Goal: Transaction & Acquisition: Download file/media

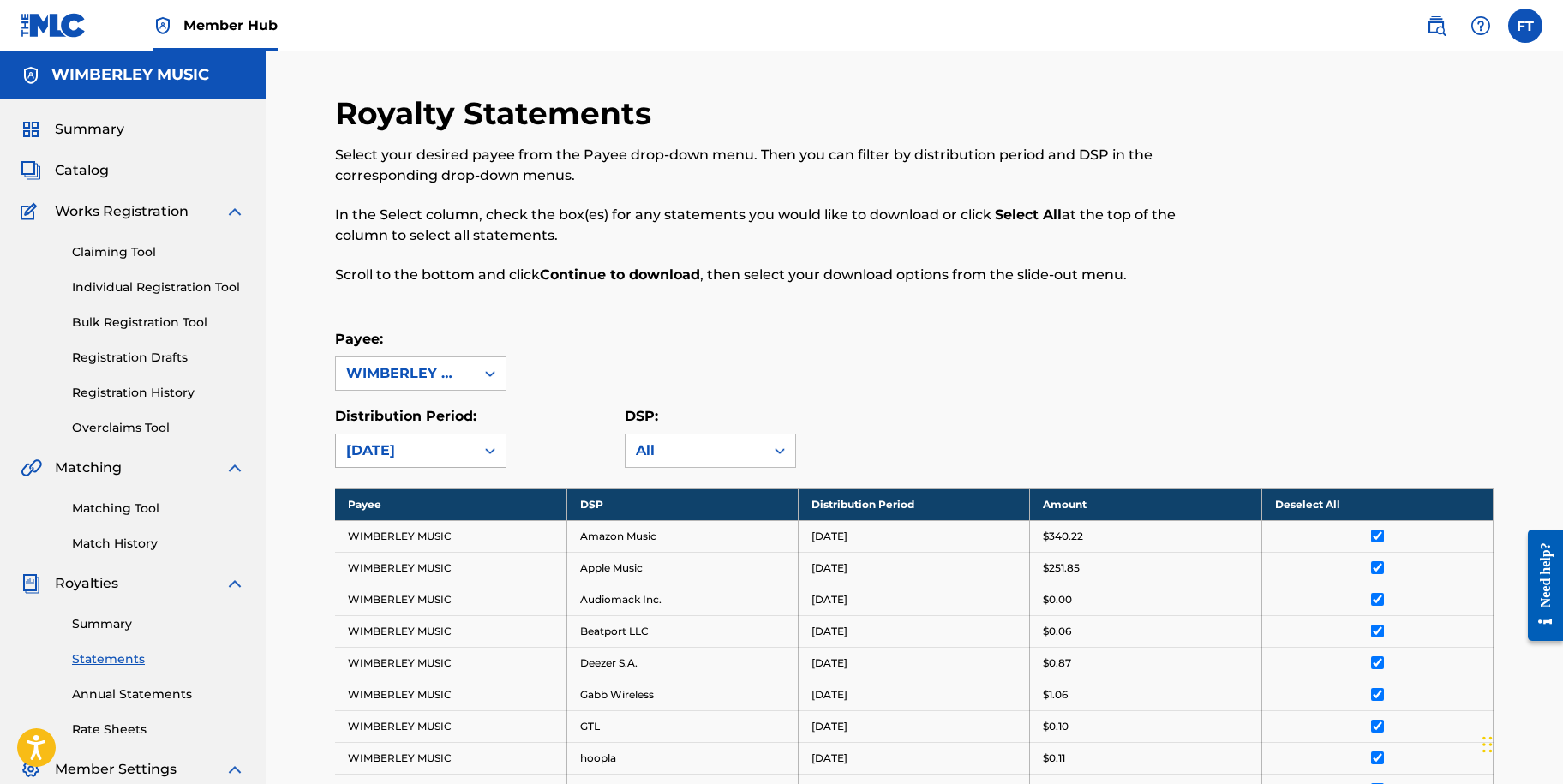
click at [461, 451] on div "[DATE]" at bounding box center [405, 450] width 118 height 21
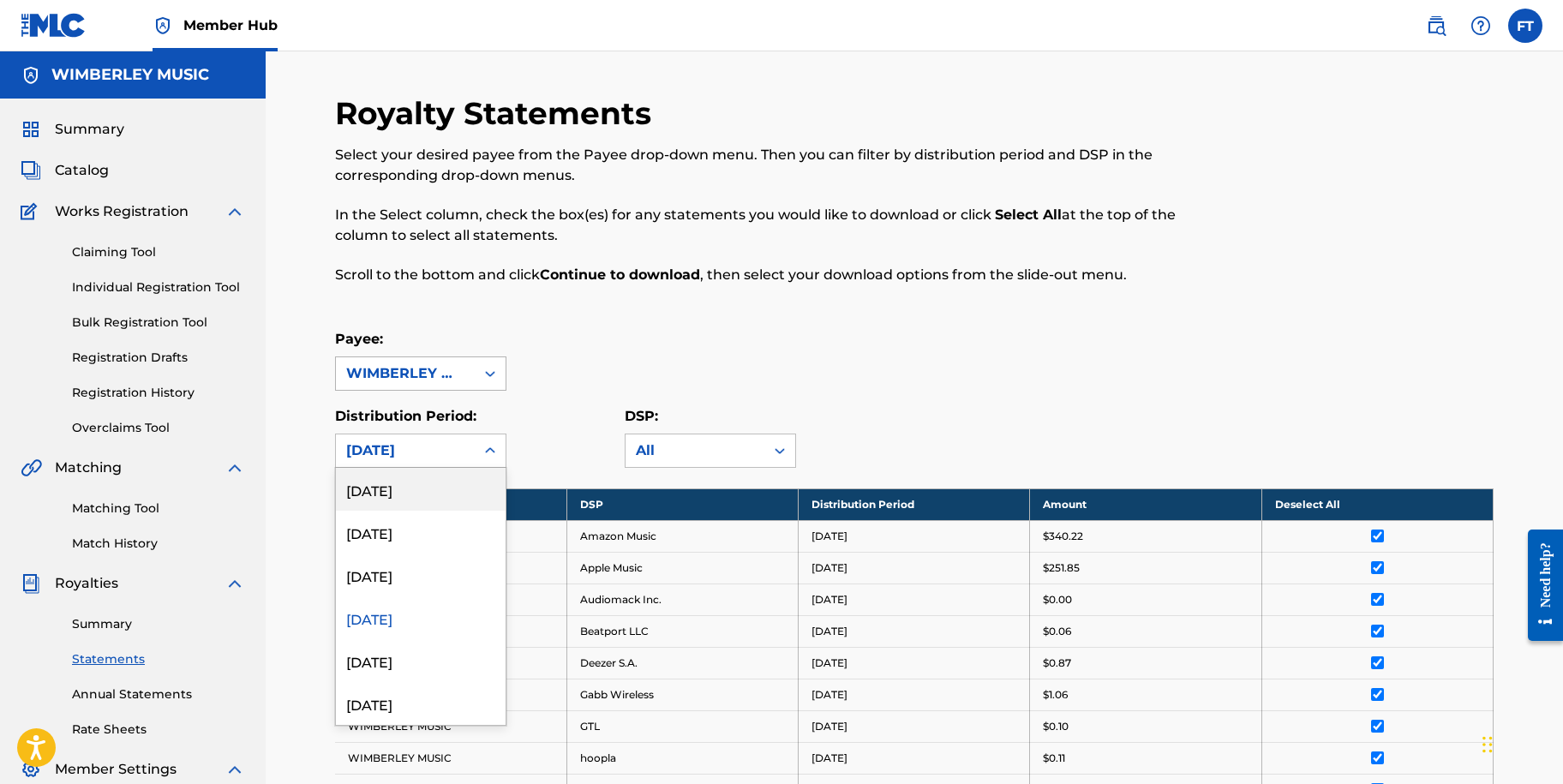
click at [465, 366] on div "WIMBERLEY MUSIC" at bounding box center [405, 373] width 139 height 33
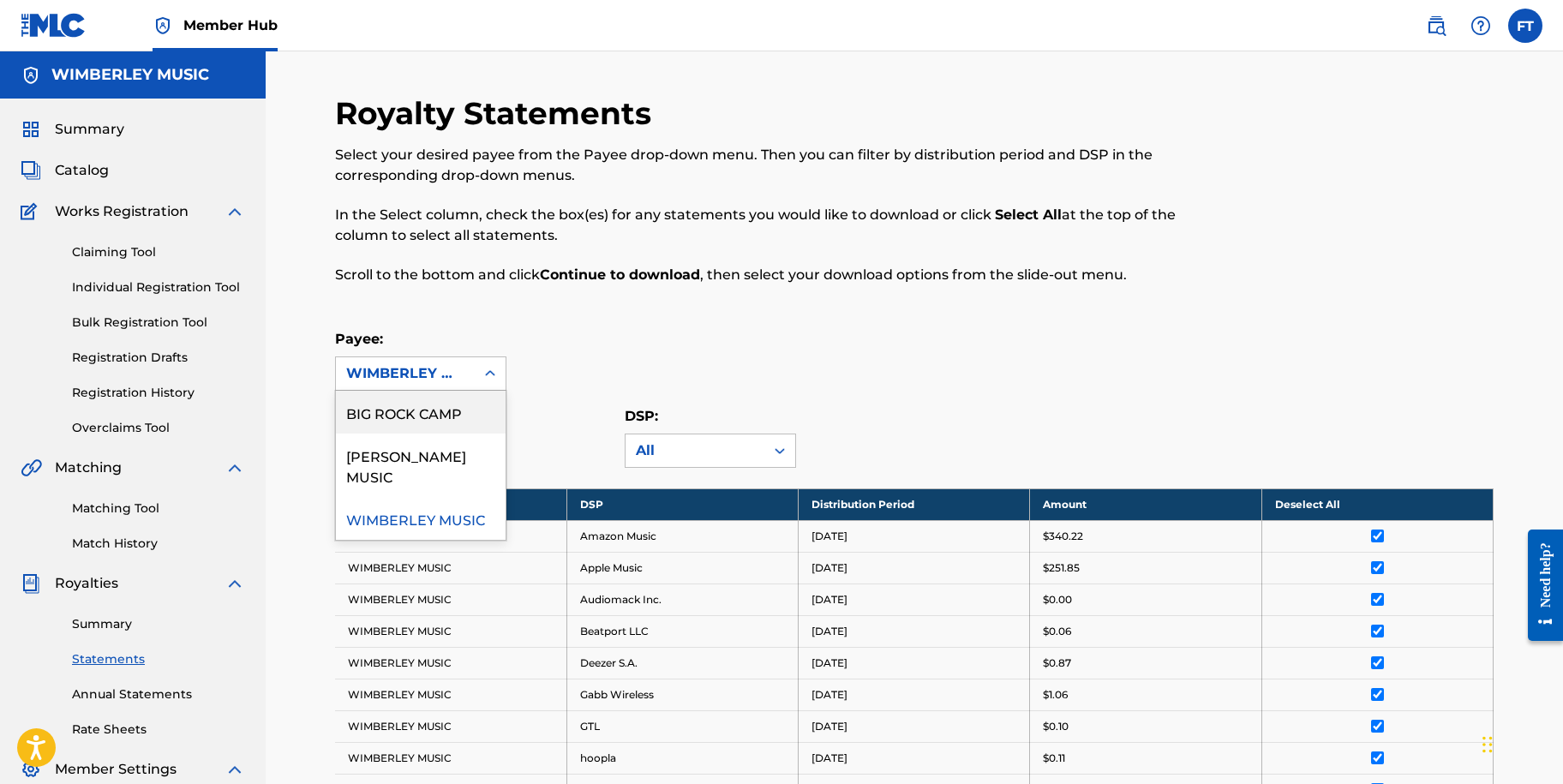
click at [452, 421] on div "BIG ROCK CAMP" at bounding box center [420, 413] width 169 height 43
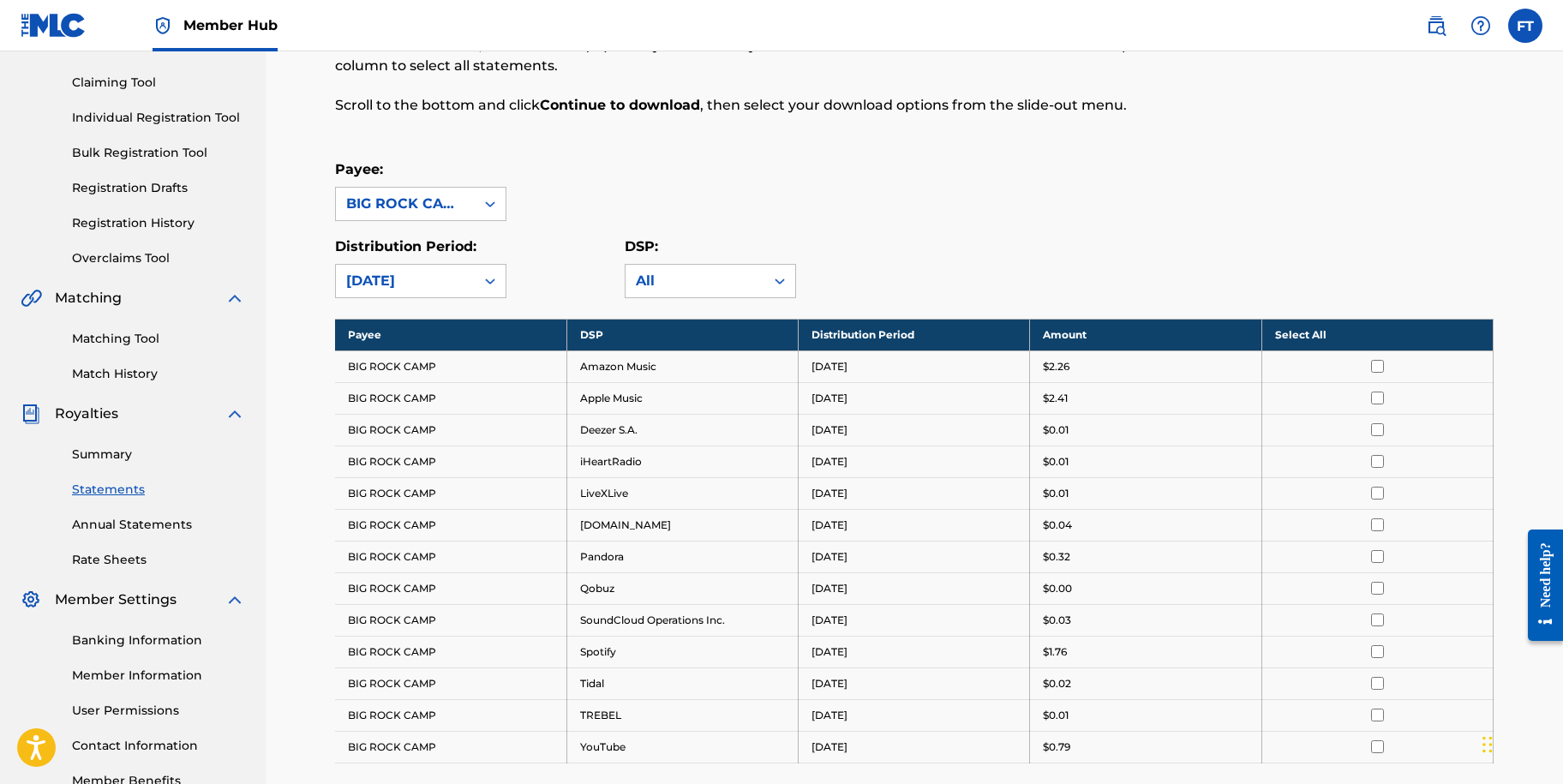
scroll to position [171, 0]
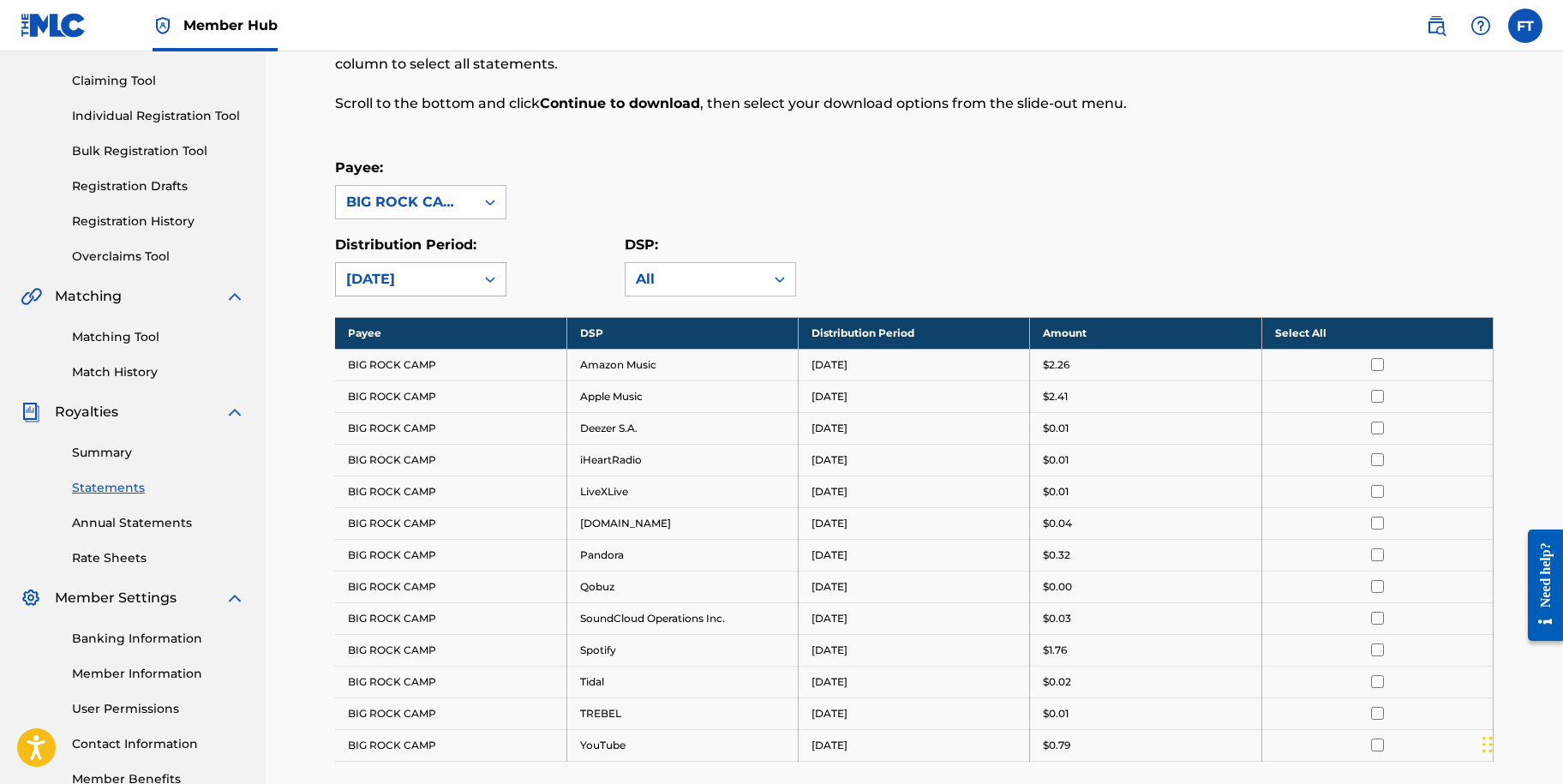
click at [474, 283] on div "[DATE]" at bounding box center [405, 279] width 139 height 33
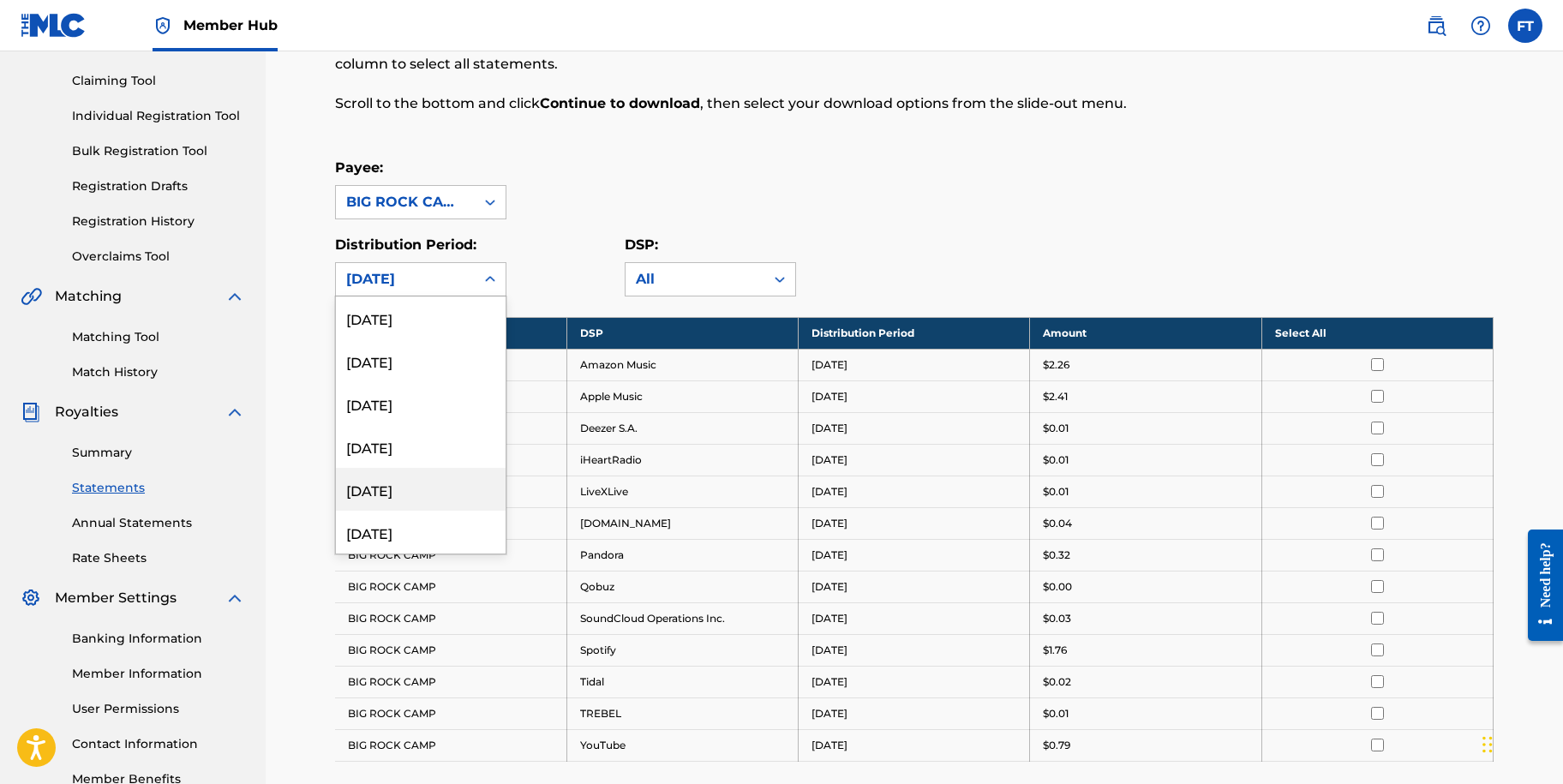
click at [440, 484] on div "[DATE]" at bounding box center [420, 490] width 169 height 43
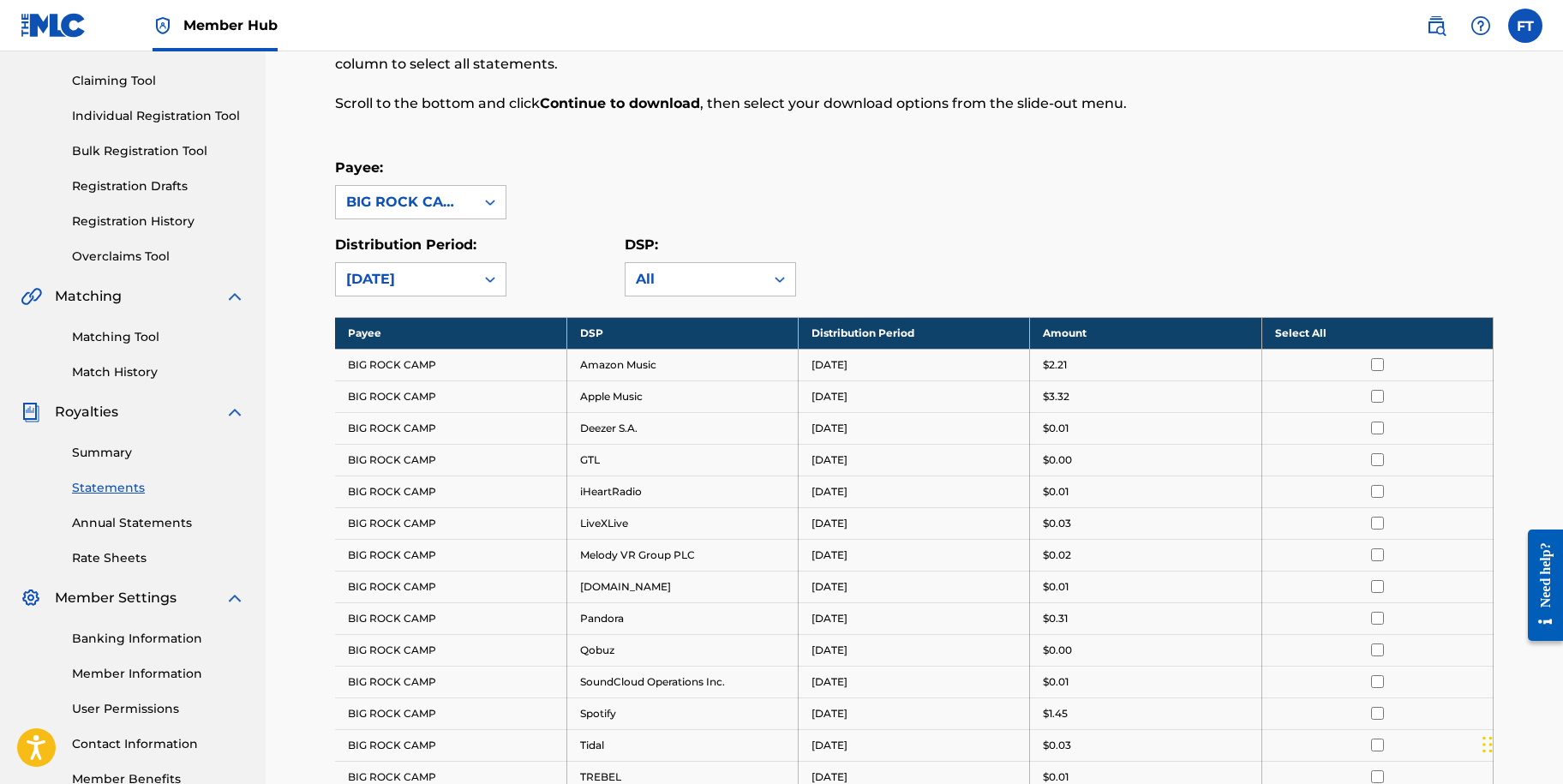
click at [1318, 335] on th "Select All" at bounding box center [1378, 333] width 231 height 32
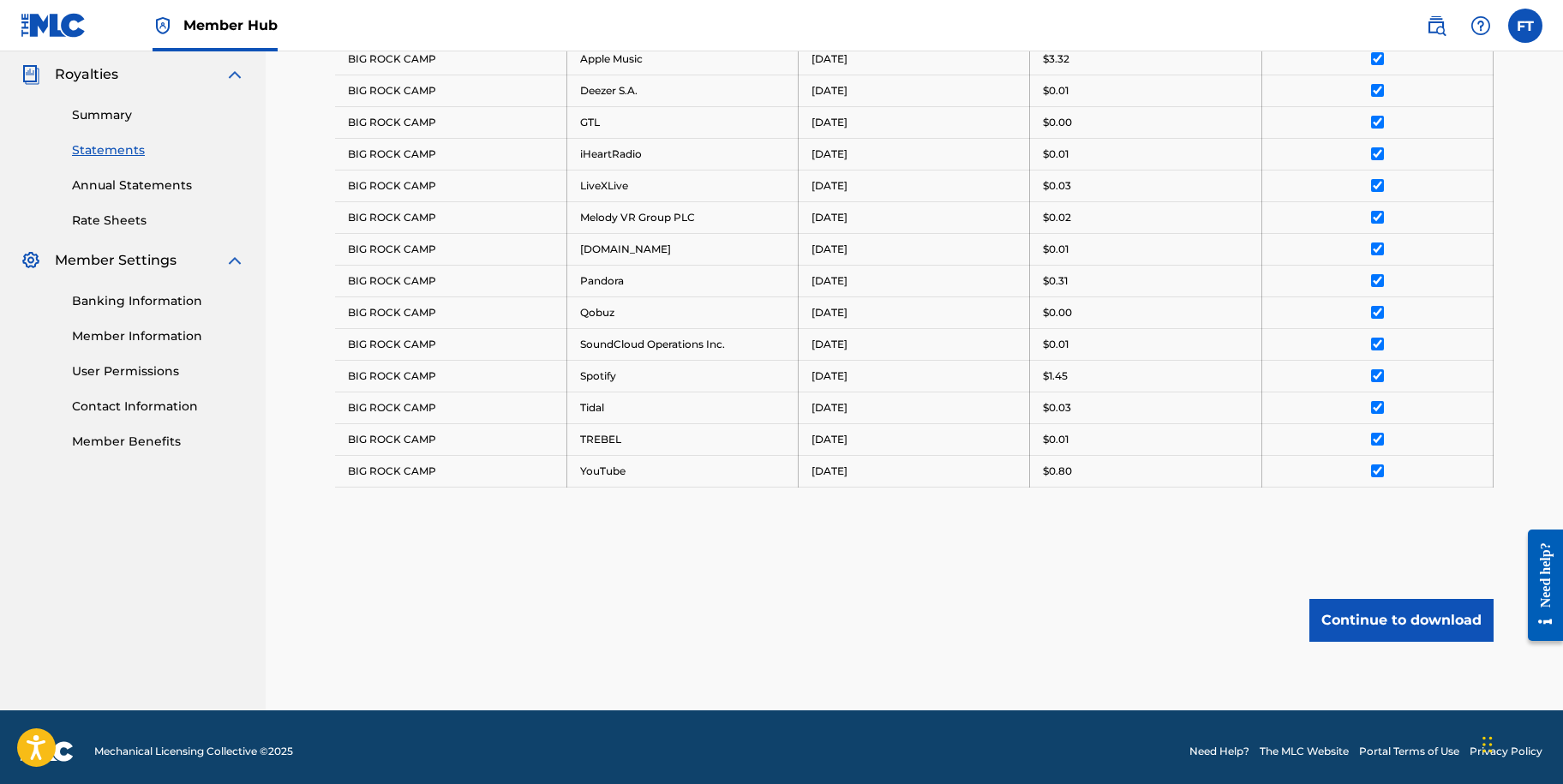
scroll to position [517, 0]
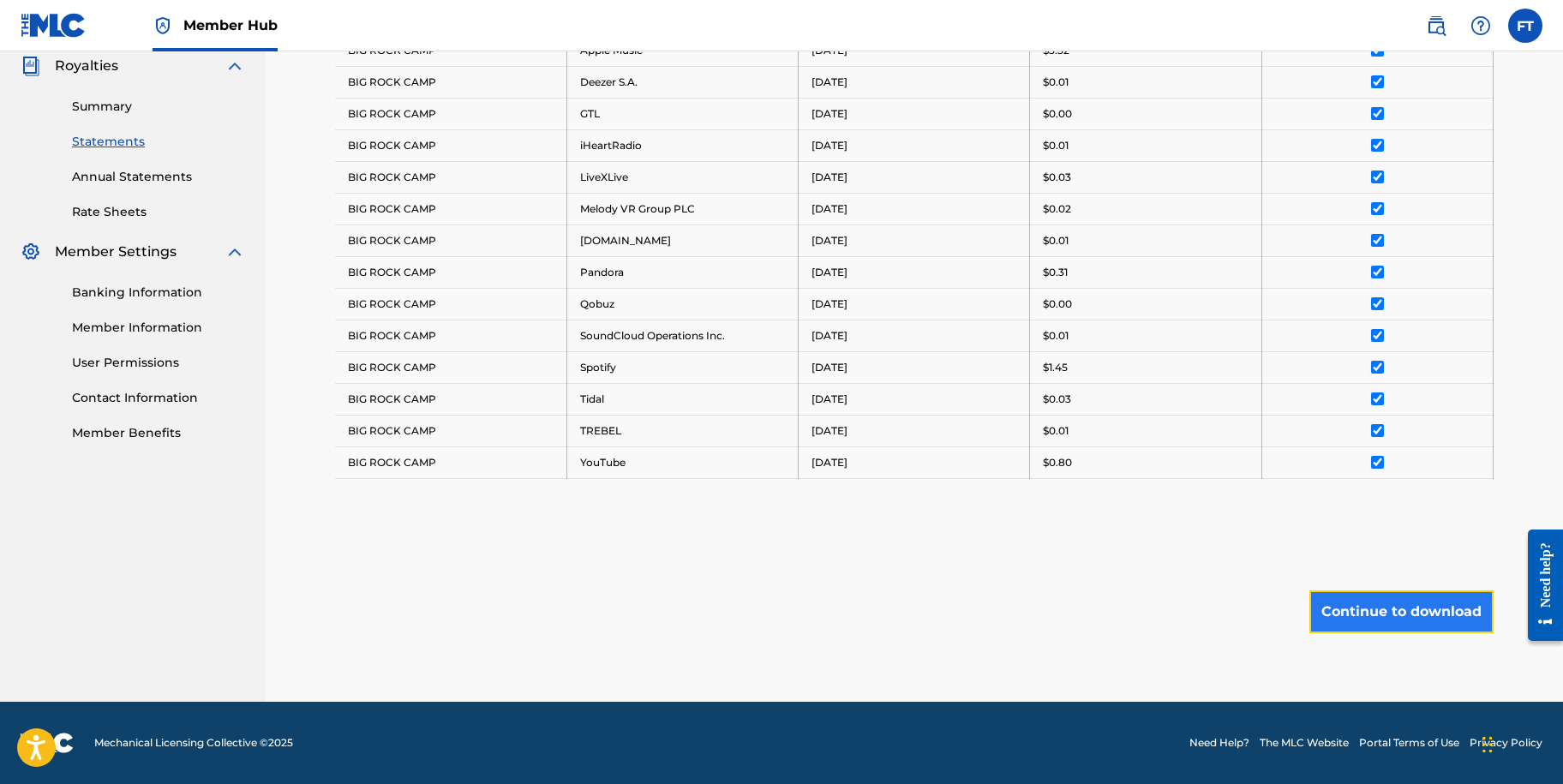
click at [1408, 607] on button "Continue to download" at bounding box center [1402, 612] width 184 height 43
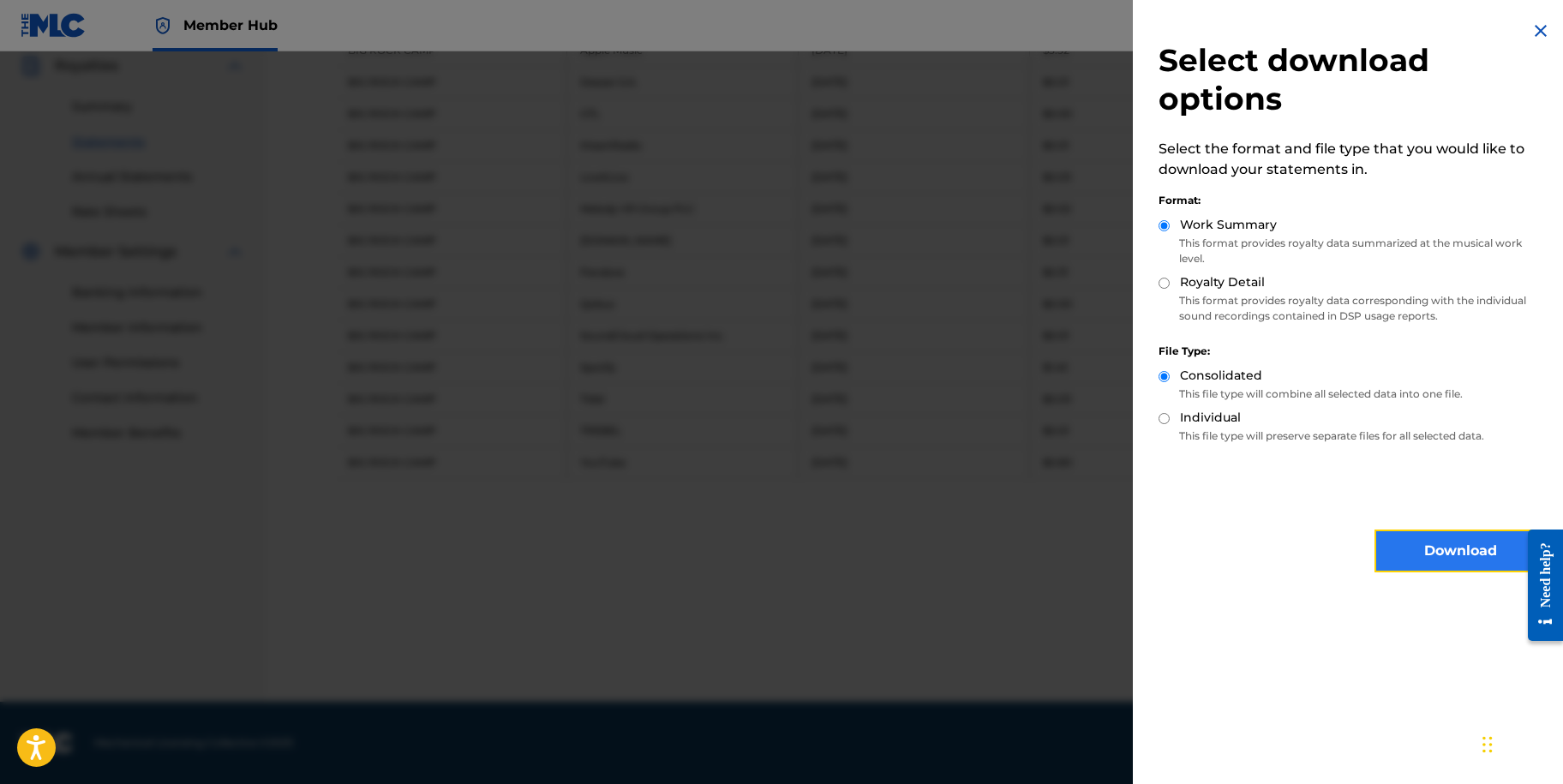
click at [1404, 563] on button "Download" at bounding box center [1460, 551] width 171 height 43
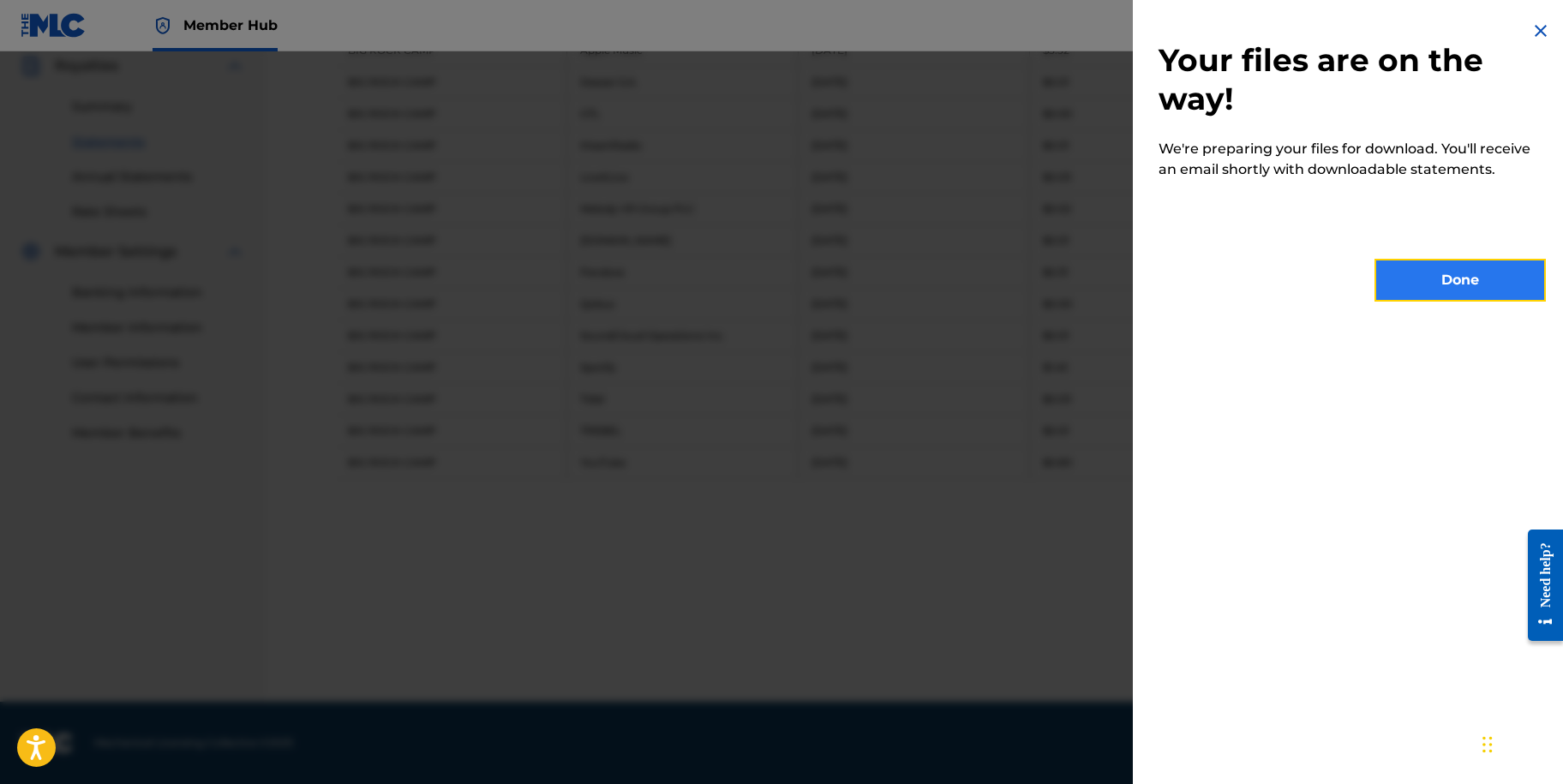
click at [1447, 273] on button "Done" at bounding box center [1460, 280] width 171 height 43
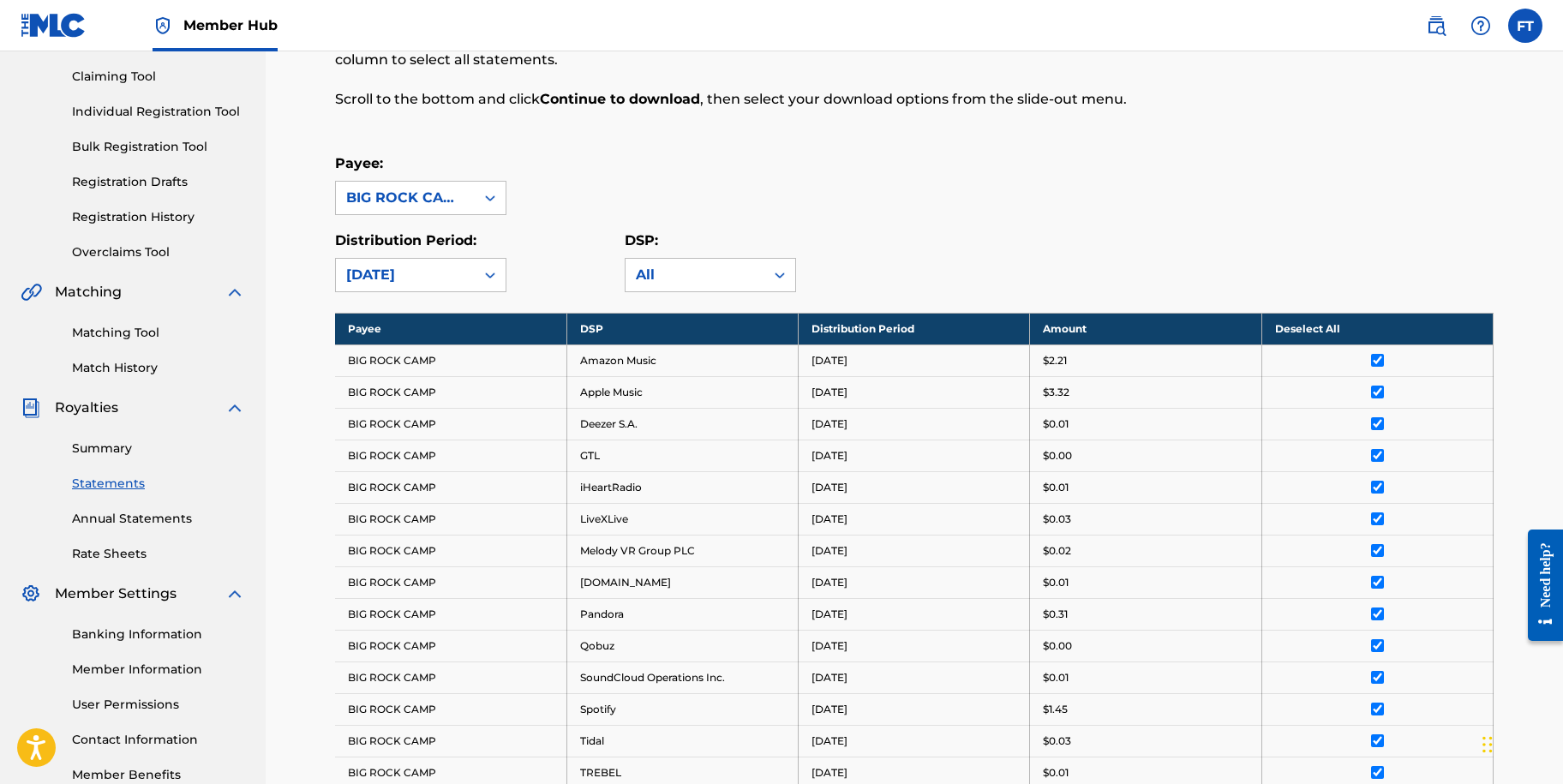
scroll to position [175, 0]
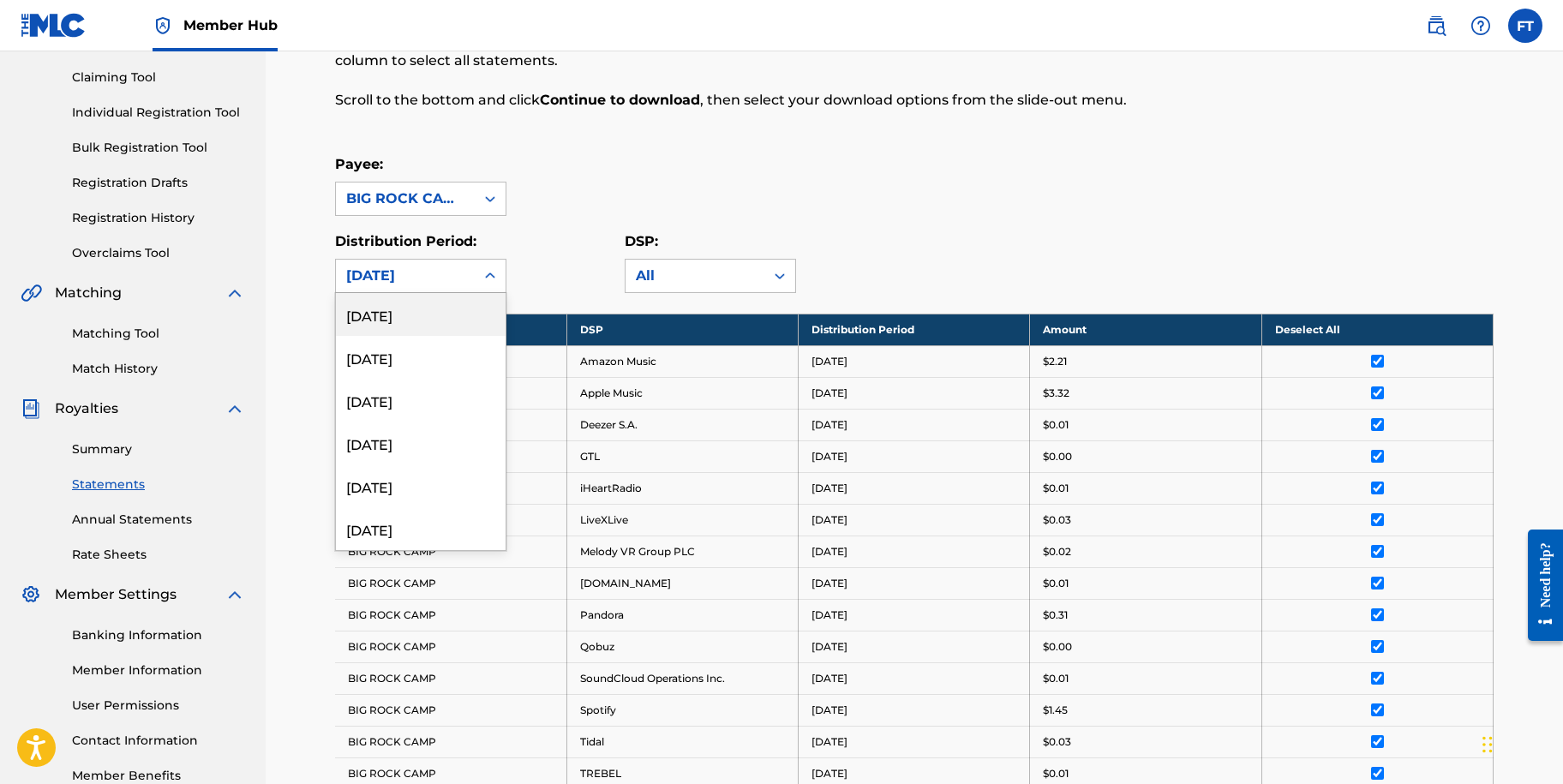
click at [484, 274] on icon at bounding box center [490, 275] width 17 height 17
click at [423, 371] on div "[DATE]" at bounding box center [420, 357] width 169 height 43
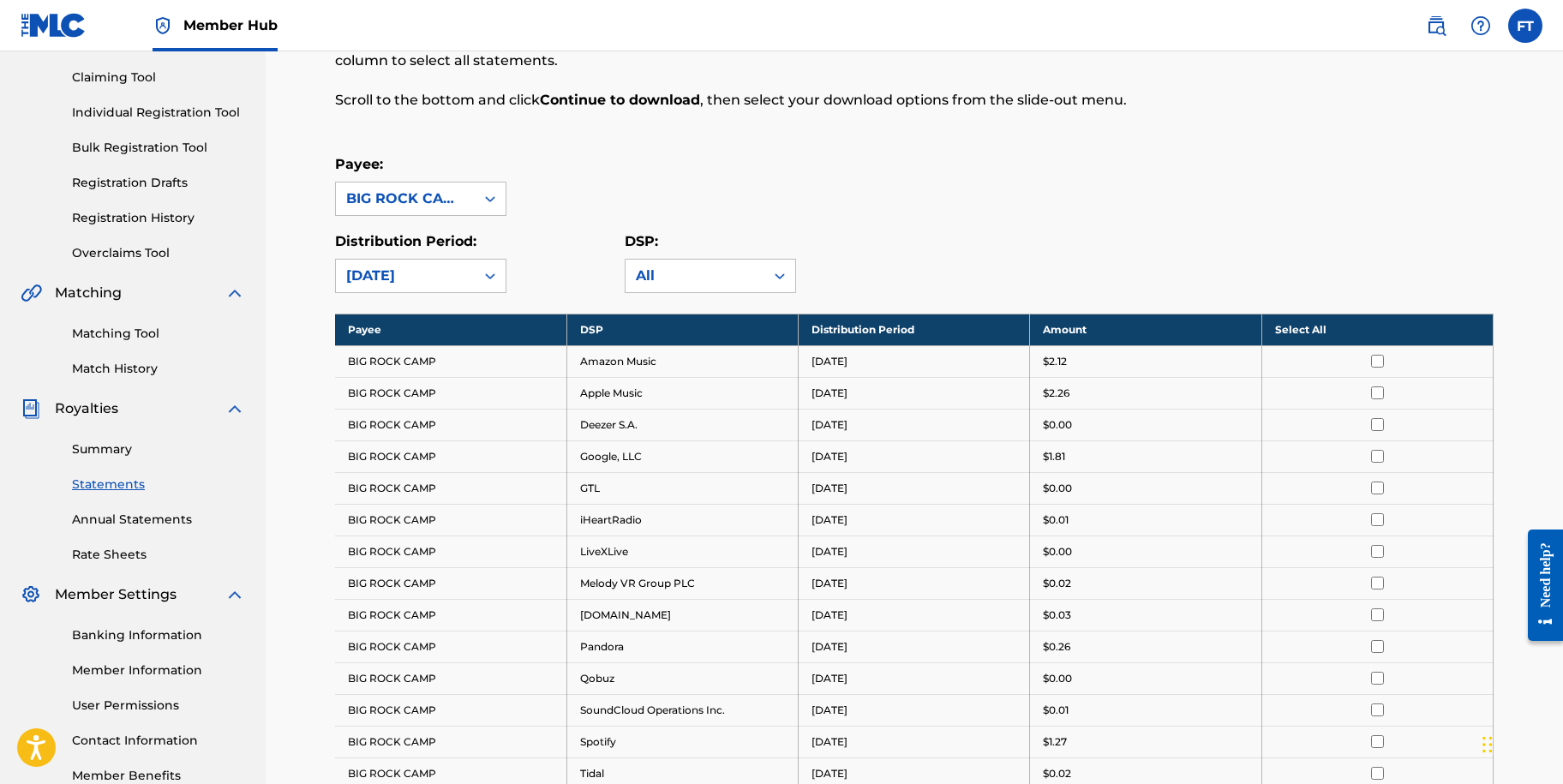
click at [1296, 332] on th "Select All" at bounding box center [1378, 330] width 231 height 32
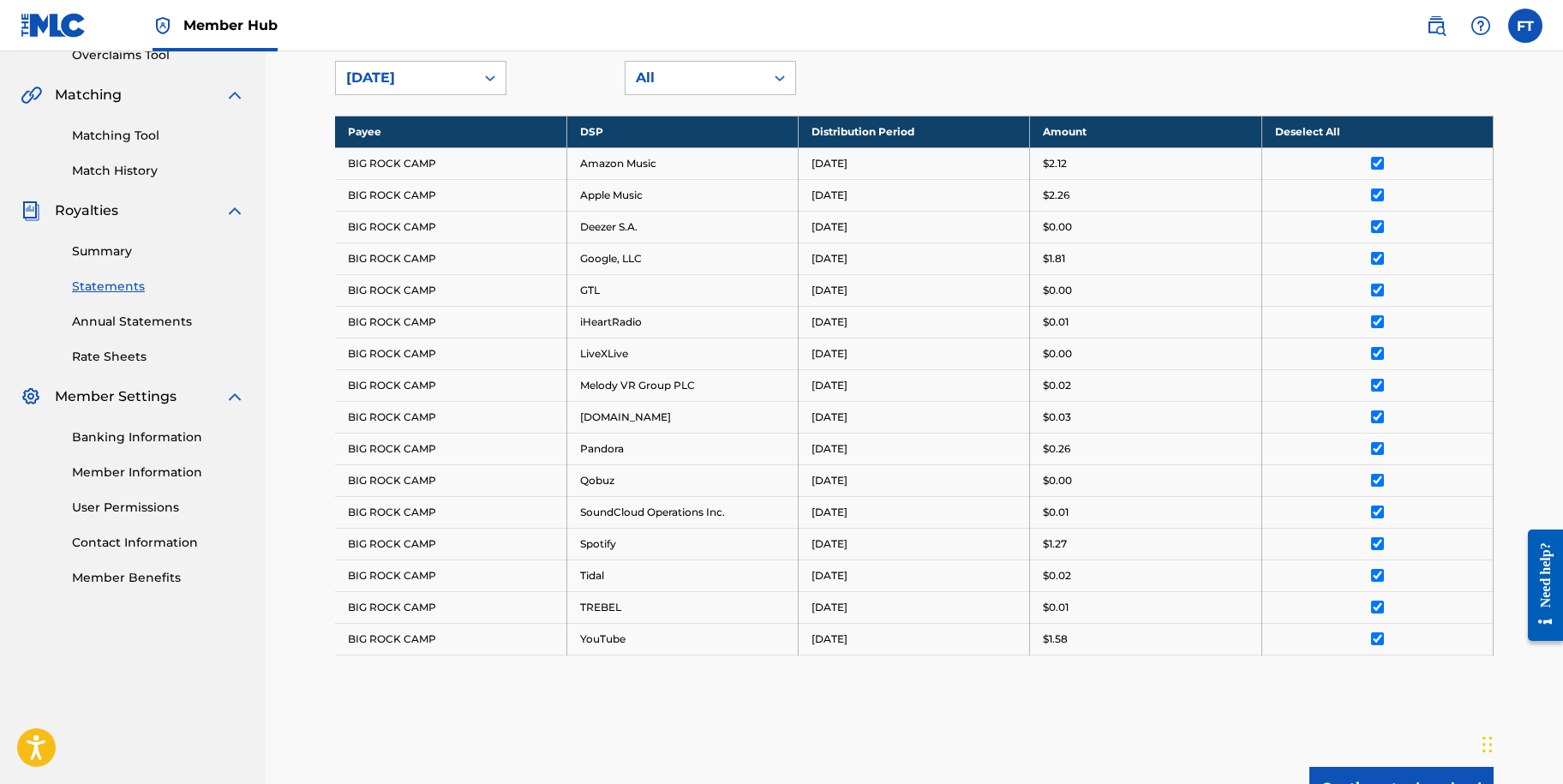
scroll to position [549, 0]
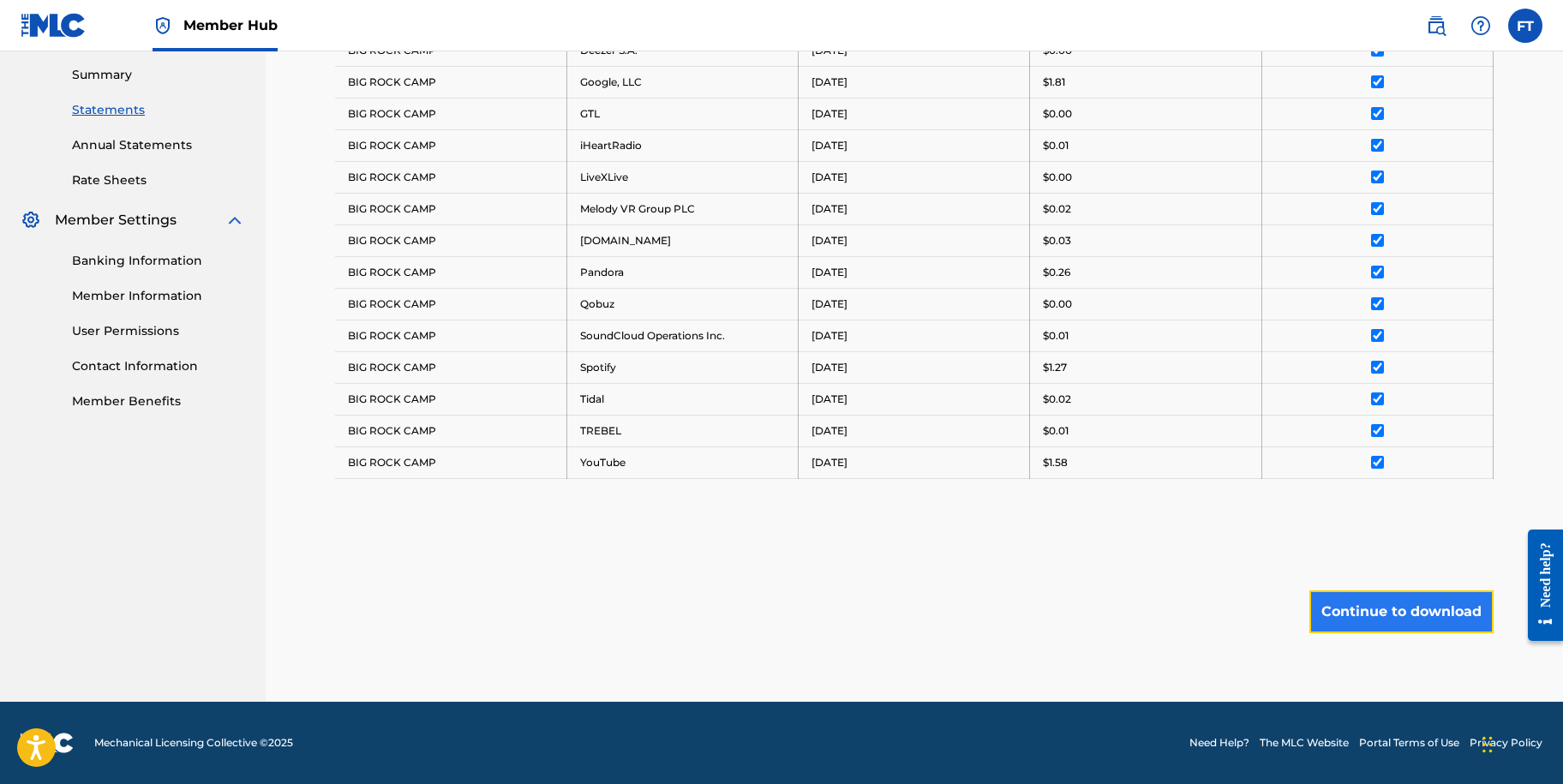
click at [1377, 612] on button "Continue to download" at bounding box center [1402, 612] width 184 height 43
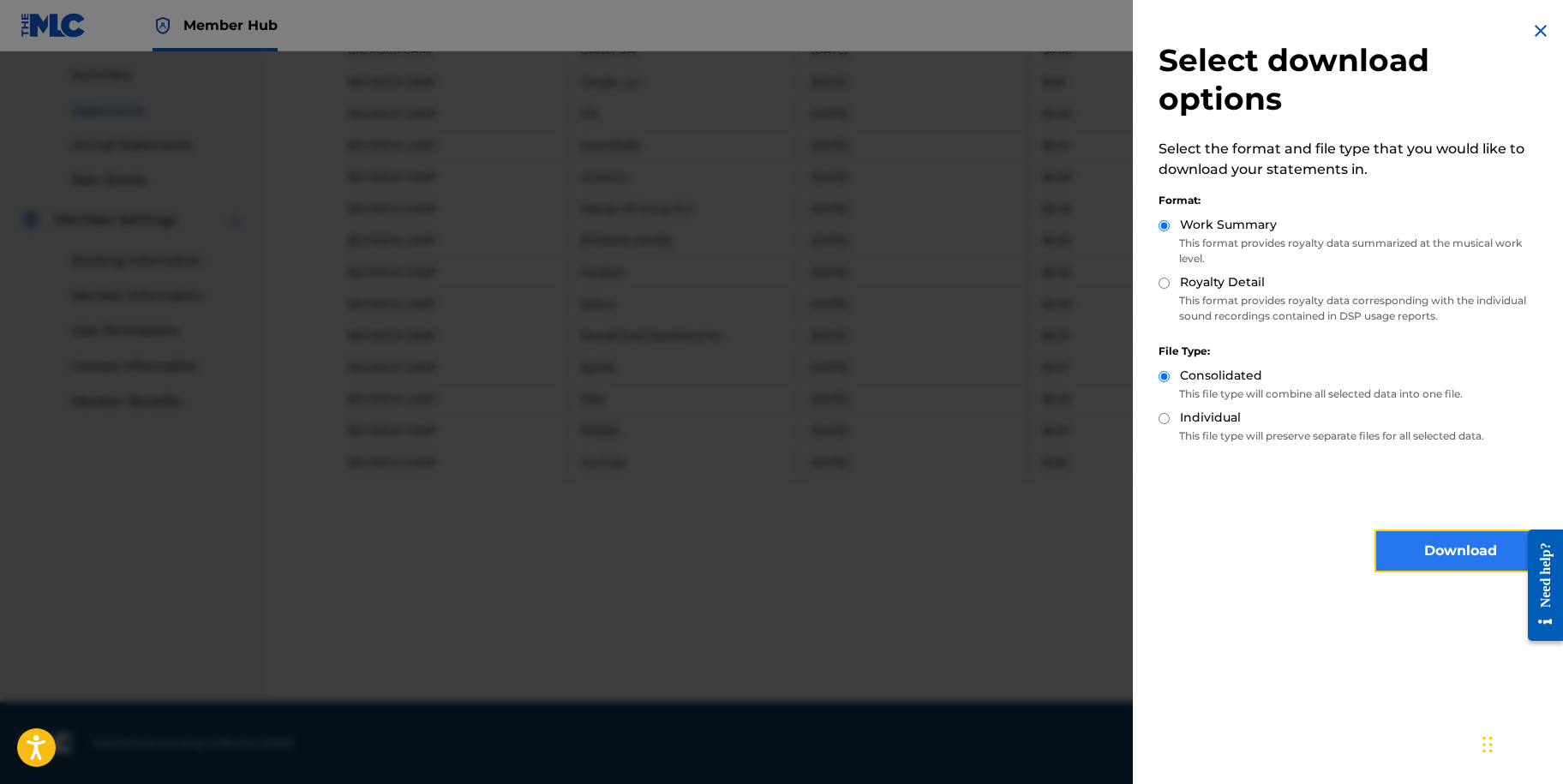
click at [1423, 565] on button "Download" at bounding box center [1460, 551] width 171 height 43
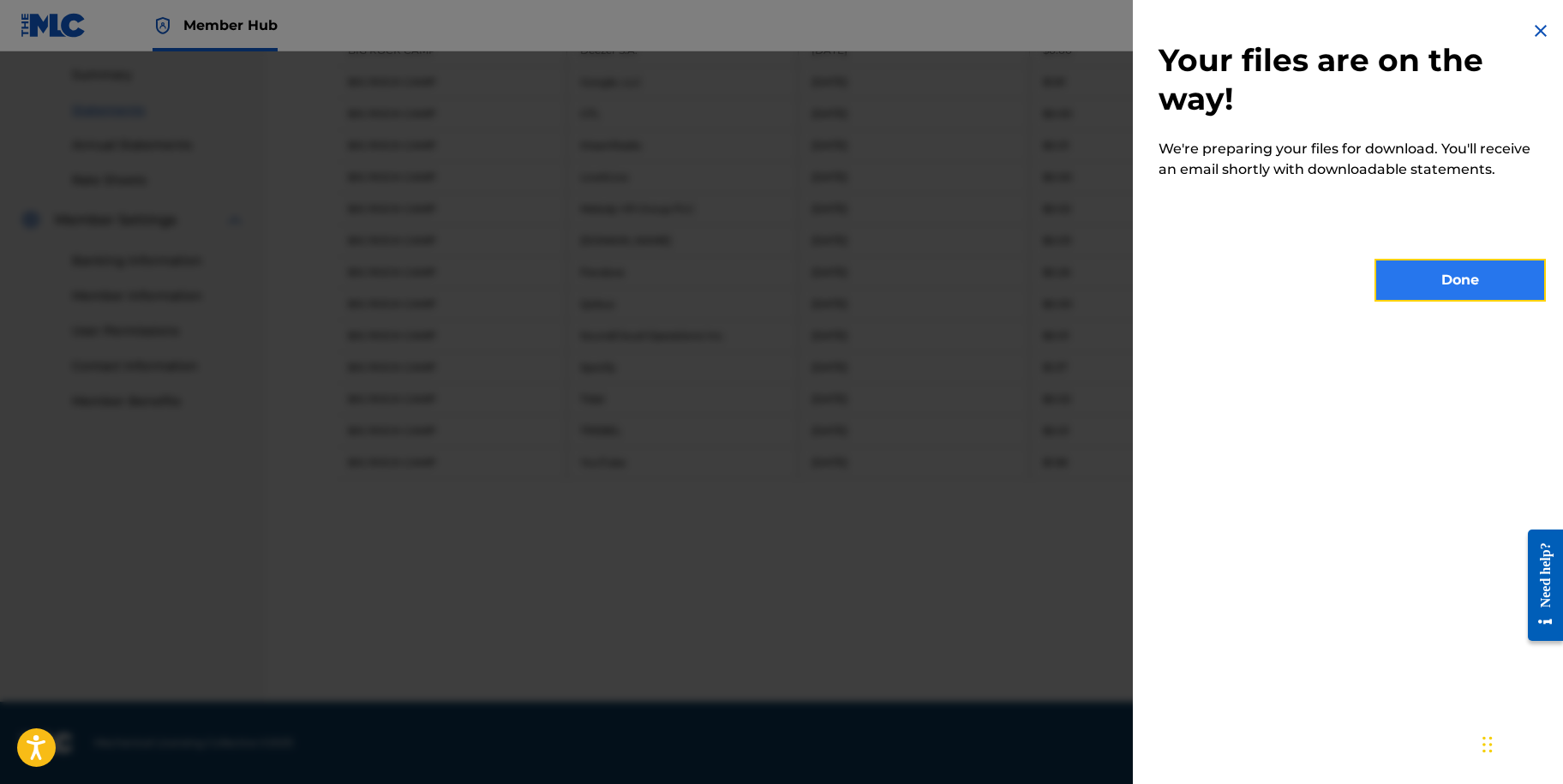
click at [1471, 279] on button "Done" at bounding box center [1460, 280] width 171 height 43
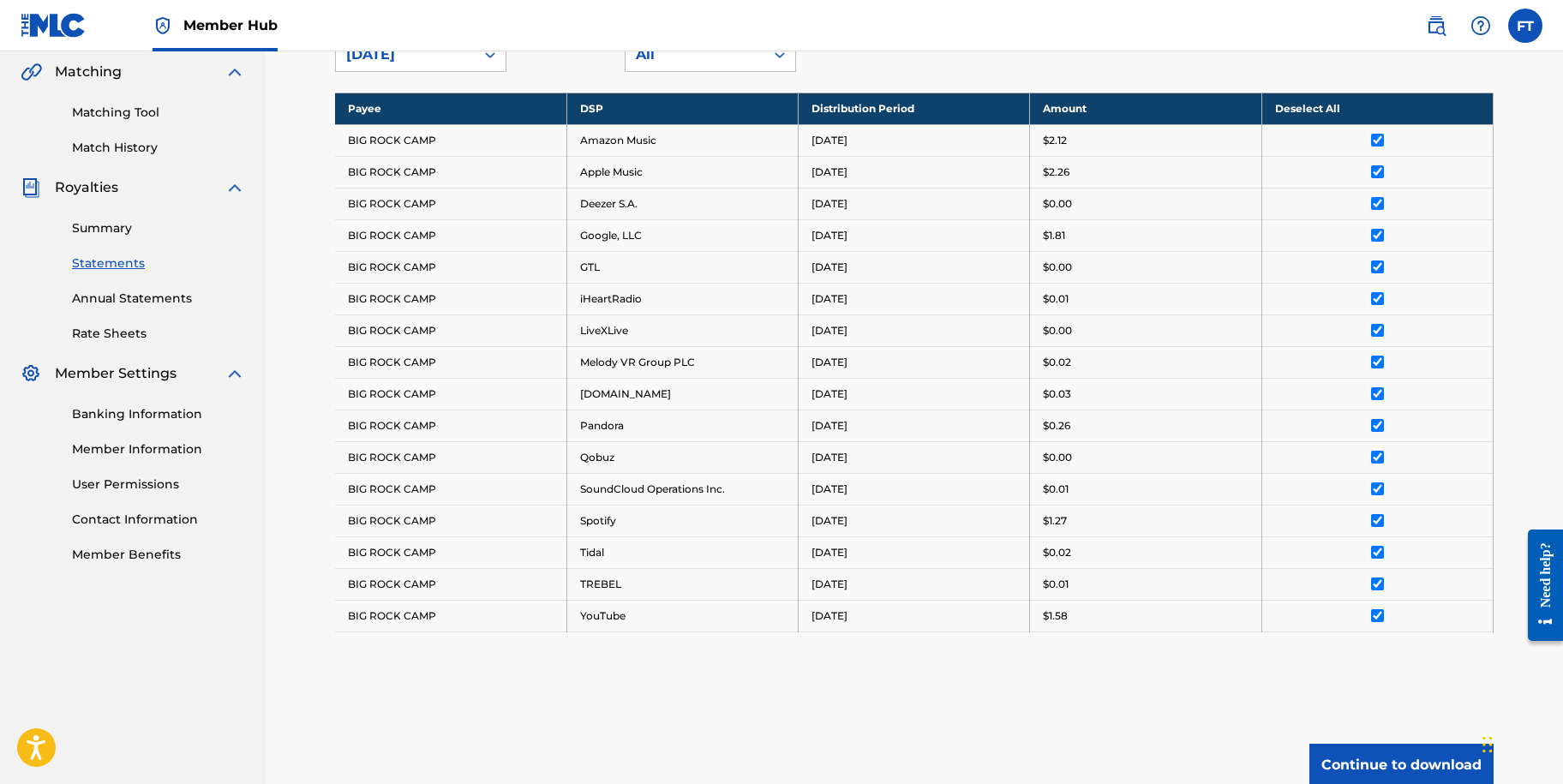
scroll to position [207, 0]
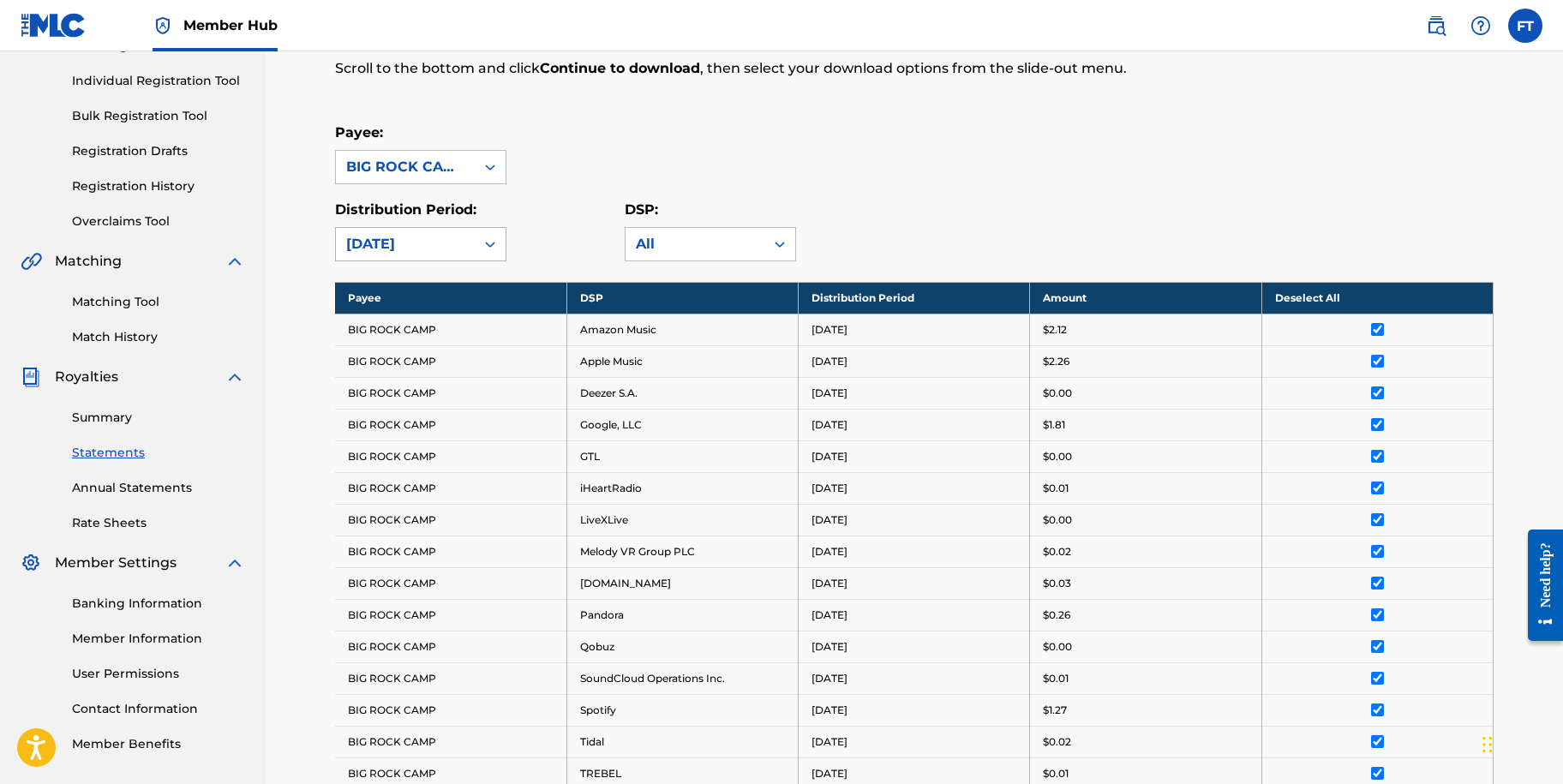
click at [482, 243] on icon at bounding box center [490, 244] width 17 height 17
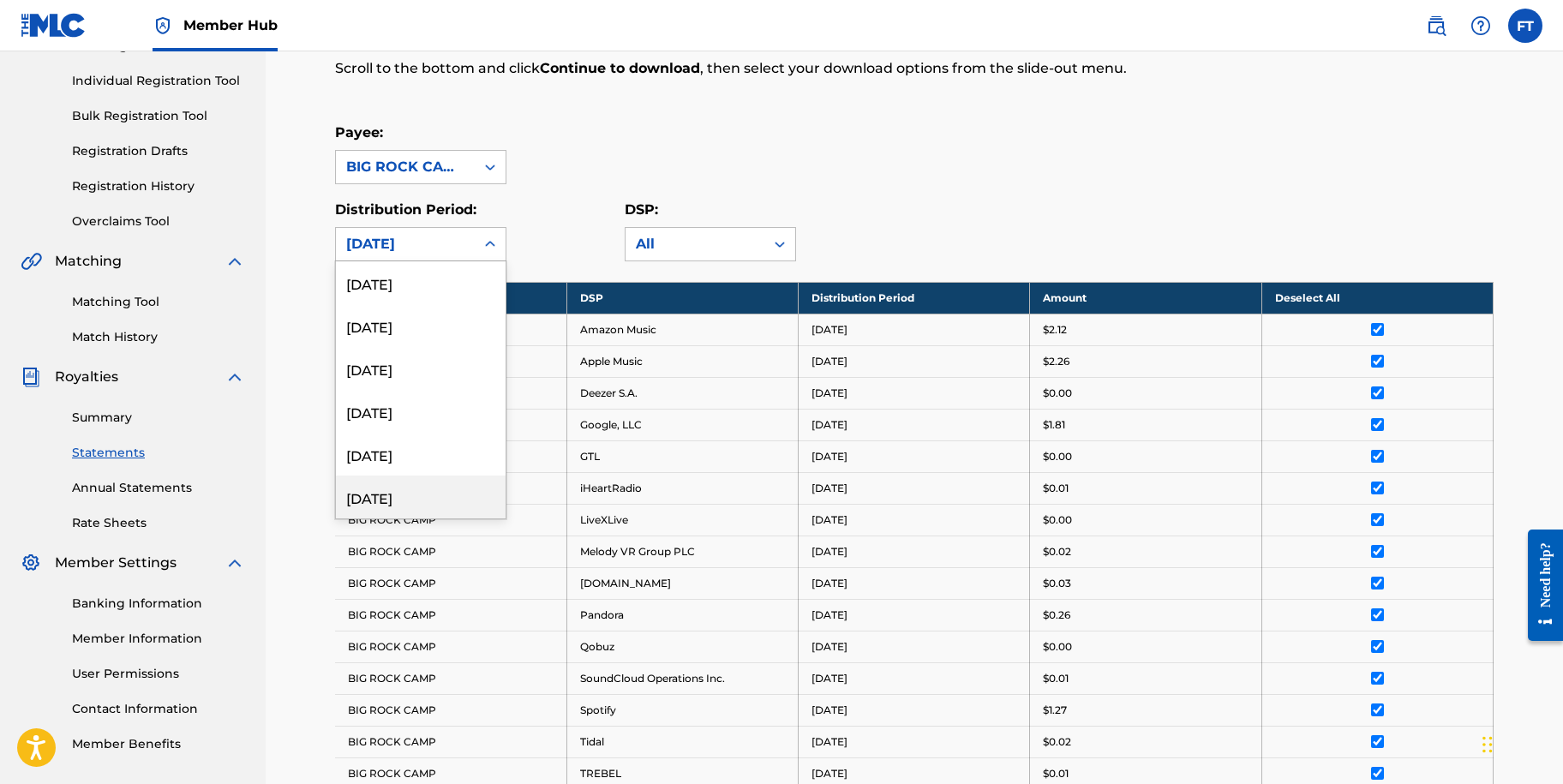
scroll to position [86, 0]
click at [421, 450] on div "[DATE]" at bounding box center [420, 454] width 169 height 43
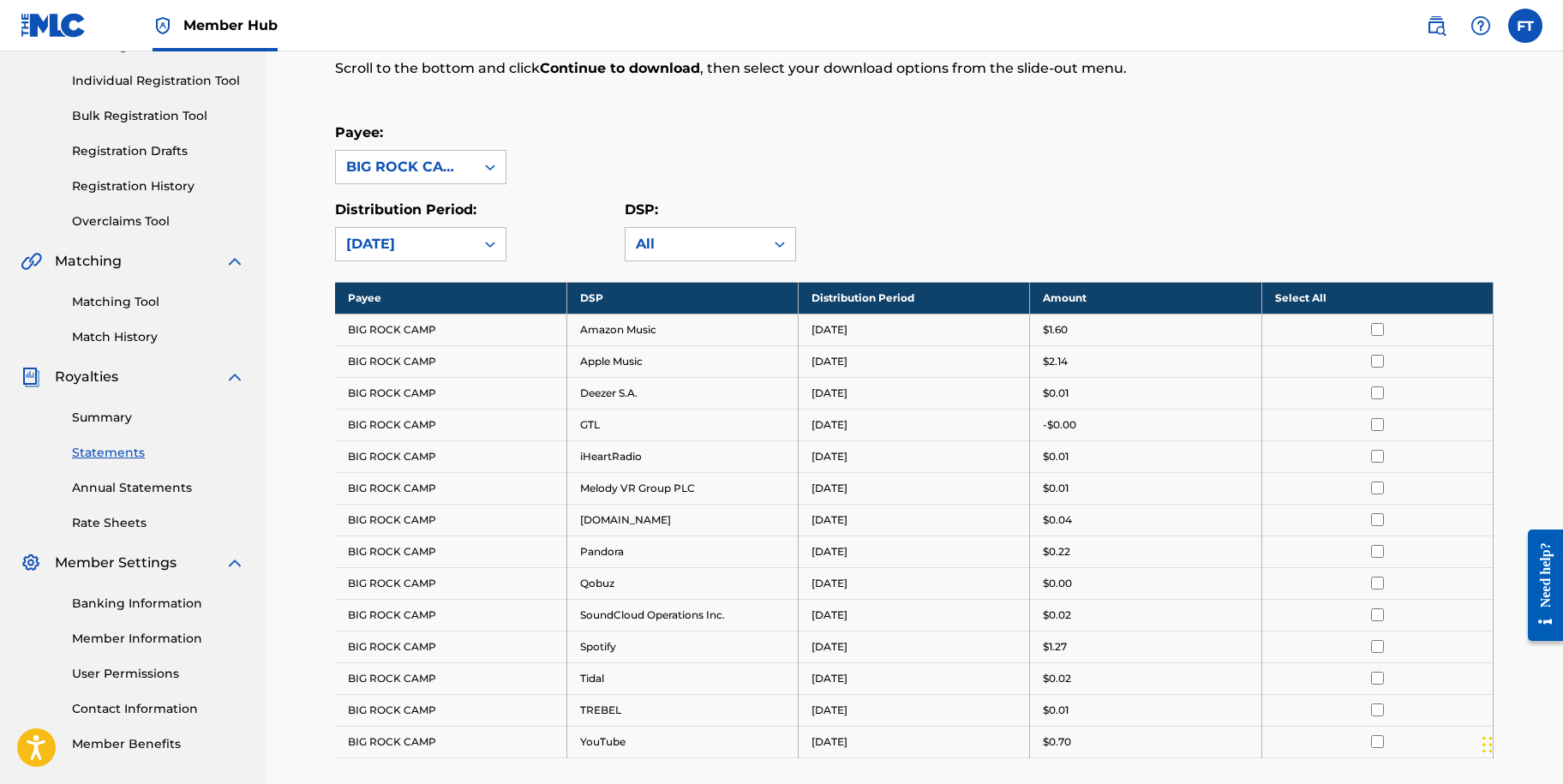
click at [1341, 302] on th "Select All" at bounding box center [1378, 298] width 231 height 32
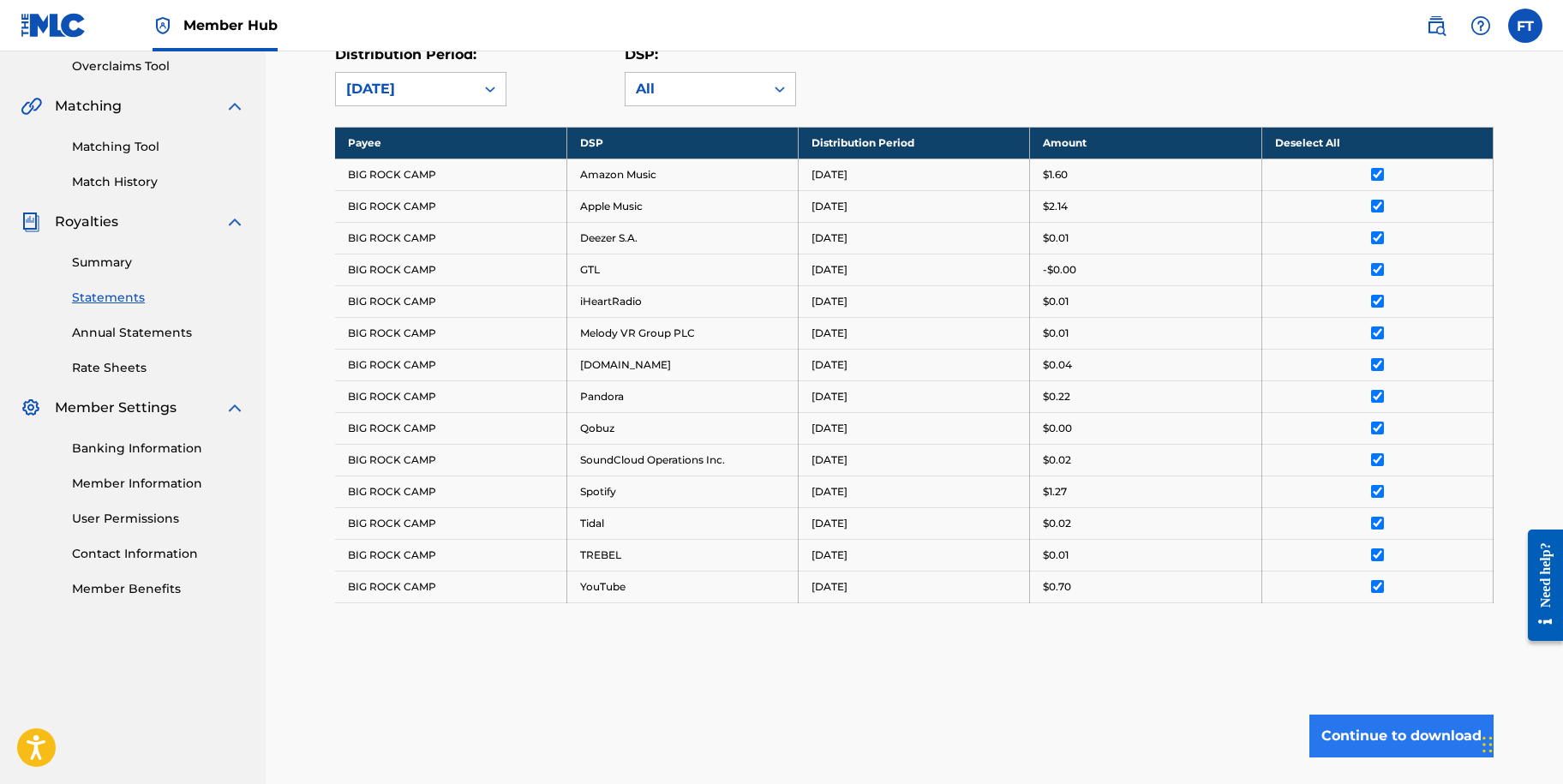
scroll to position [486, 0]
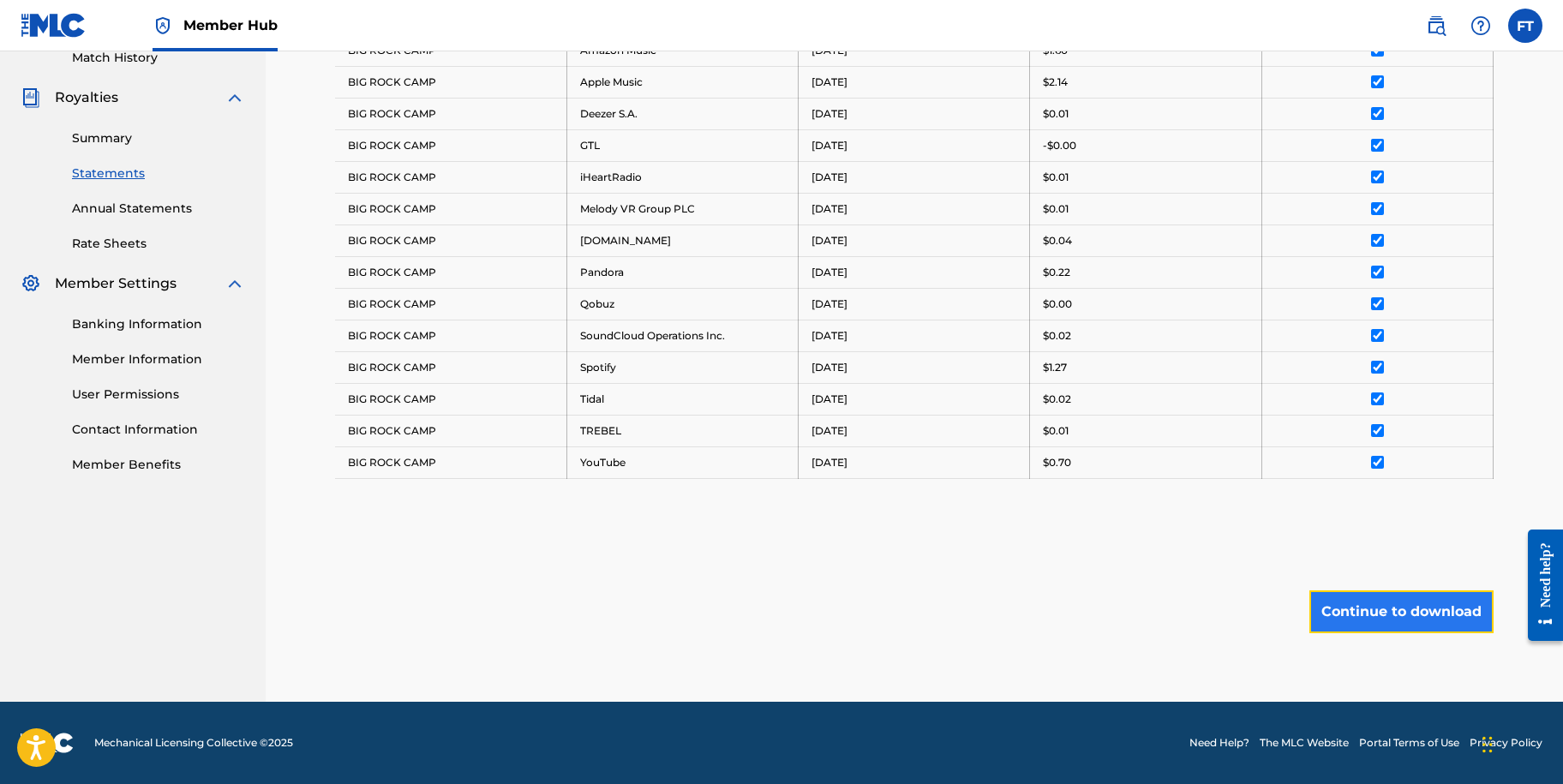
click at [1454, 605] on button "Continue to download" at bounding box center [1402, 612] width 184 height 43
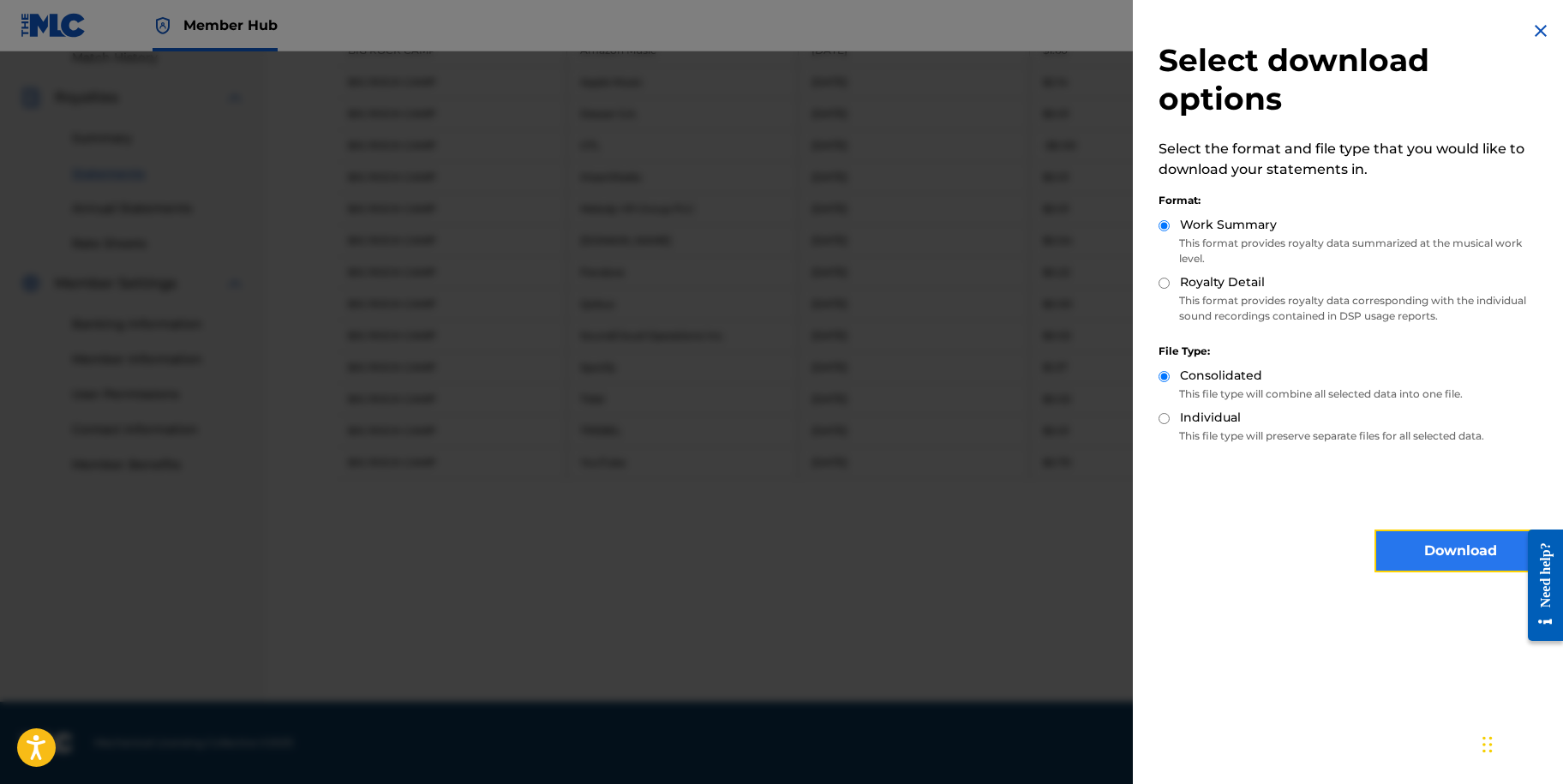
click at [1379, 559] on button "Download" at bounding box center [1460, 551] width 171 height 43
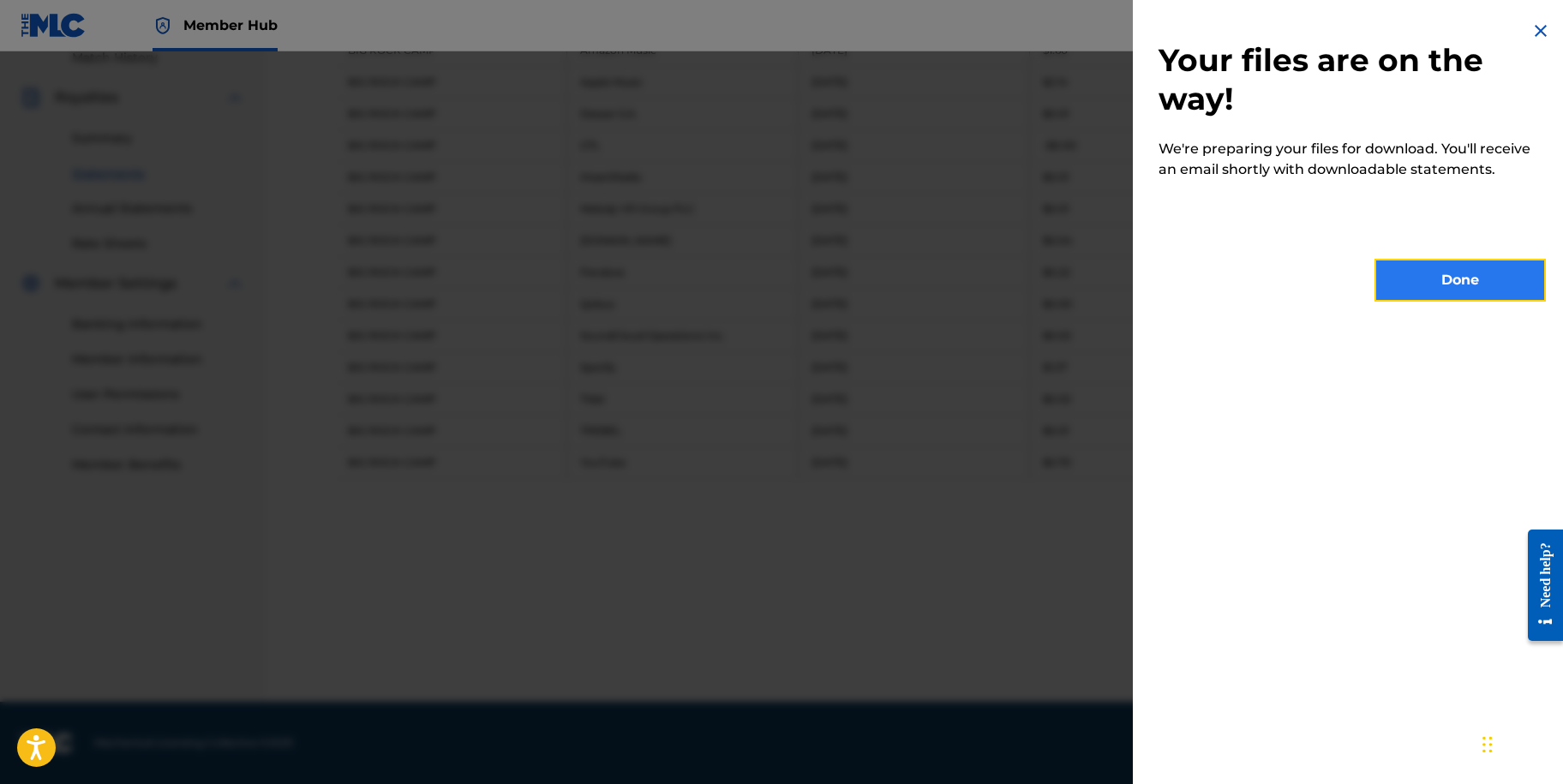
click at [1416, 282] on button "Done" at bounding box center [1460, 280] width 171 height 43
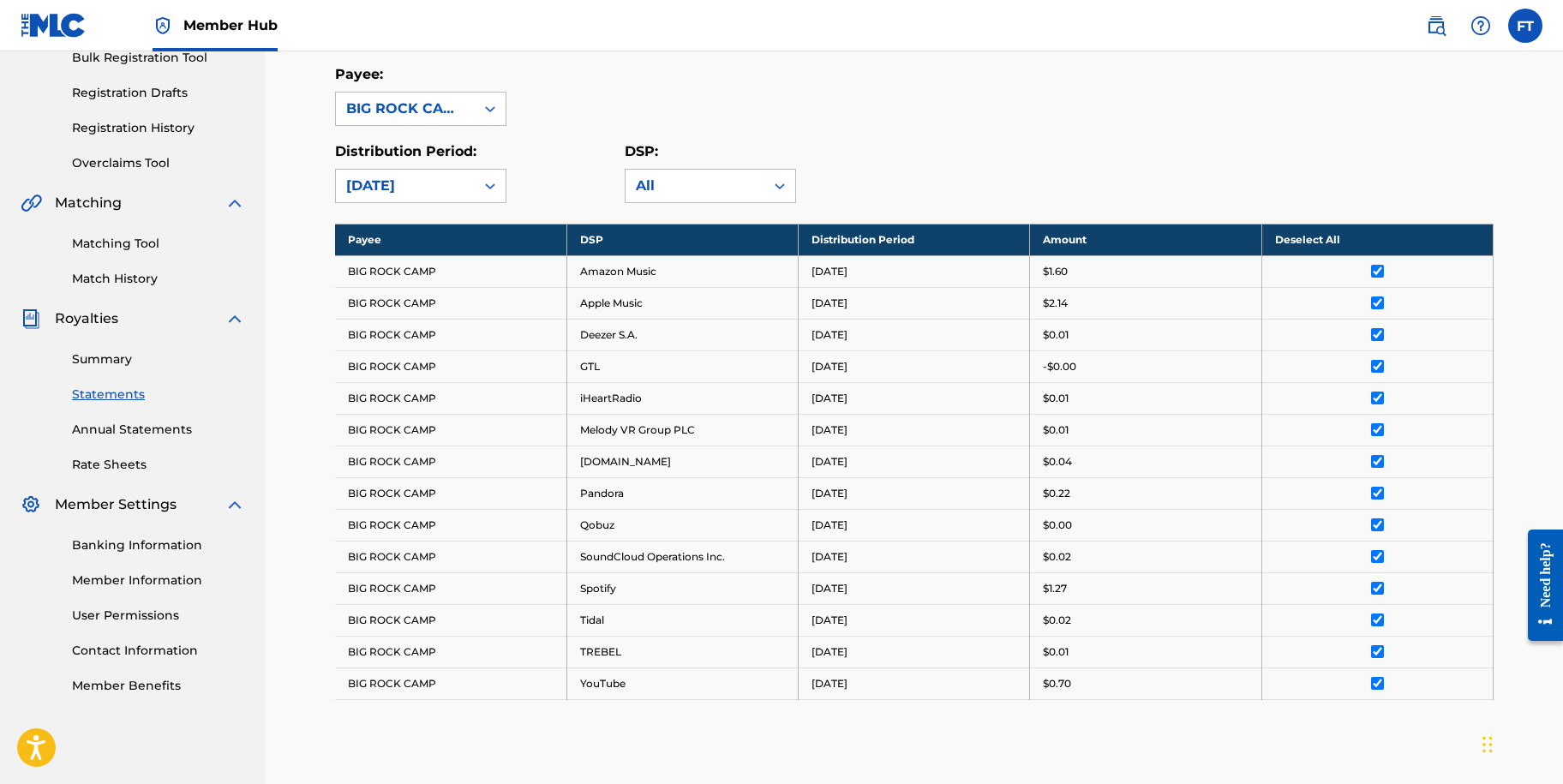
scroll to position [57, 0]
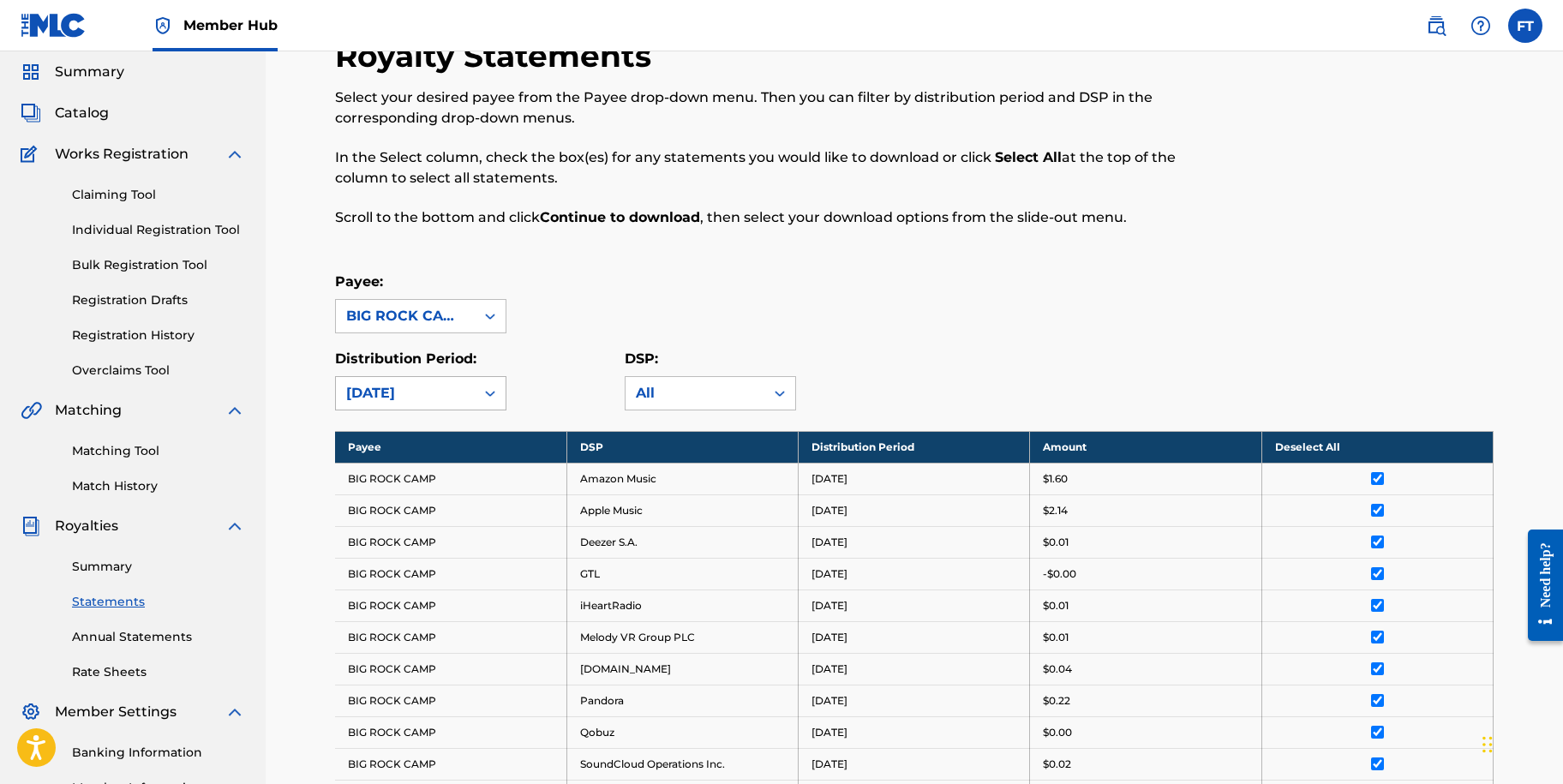
click at [443, 381] on div "[DATE]" at bounding box center [405, 393] width 139 height 33
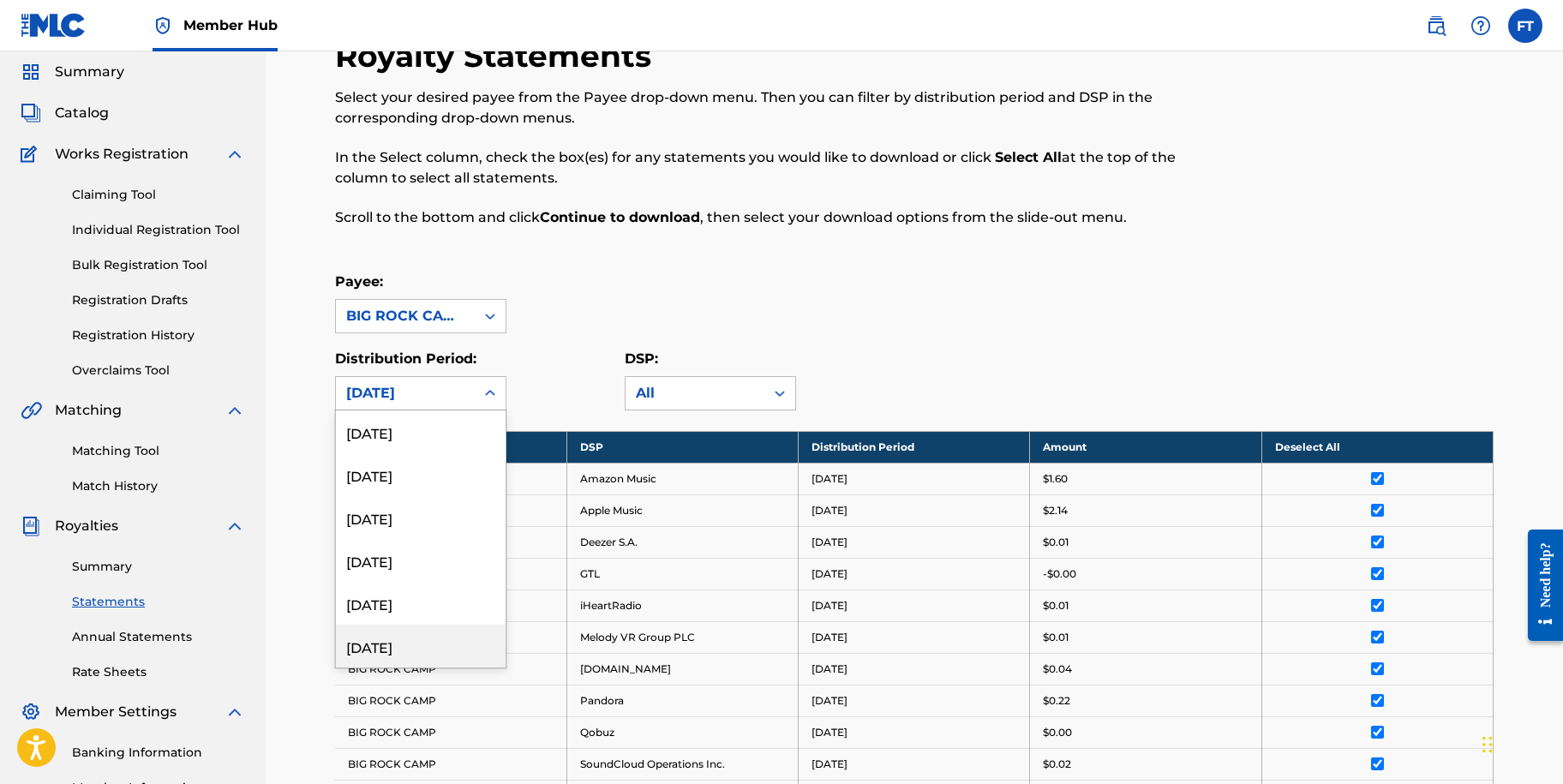
click at [444, 657] on div "[DATE]" at bounding box center [420, 646] width 169 height 43
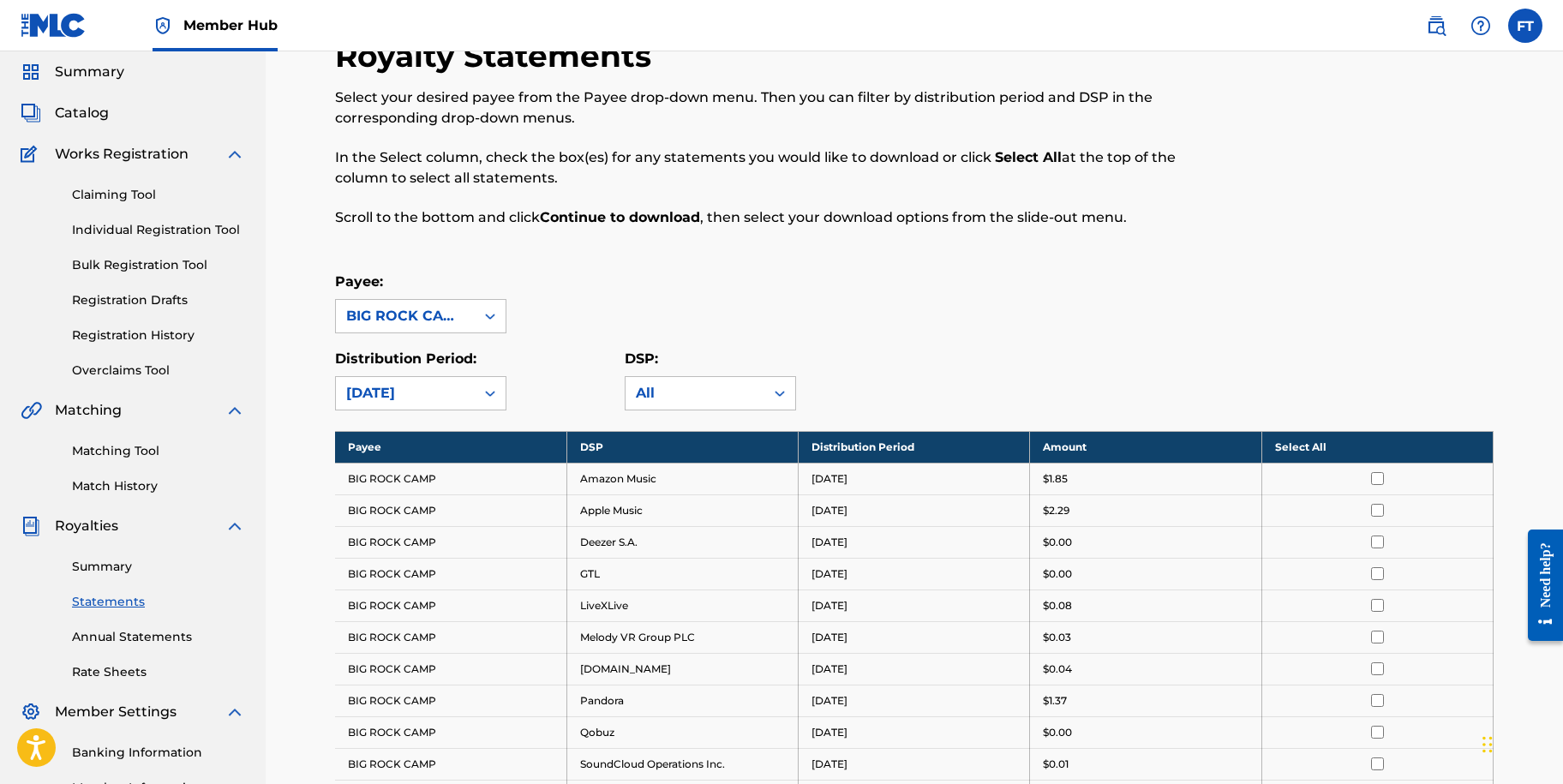
click at [1321, 447] on th "Select All" at bounding box center [1378, 447] width 231 height 32
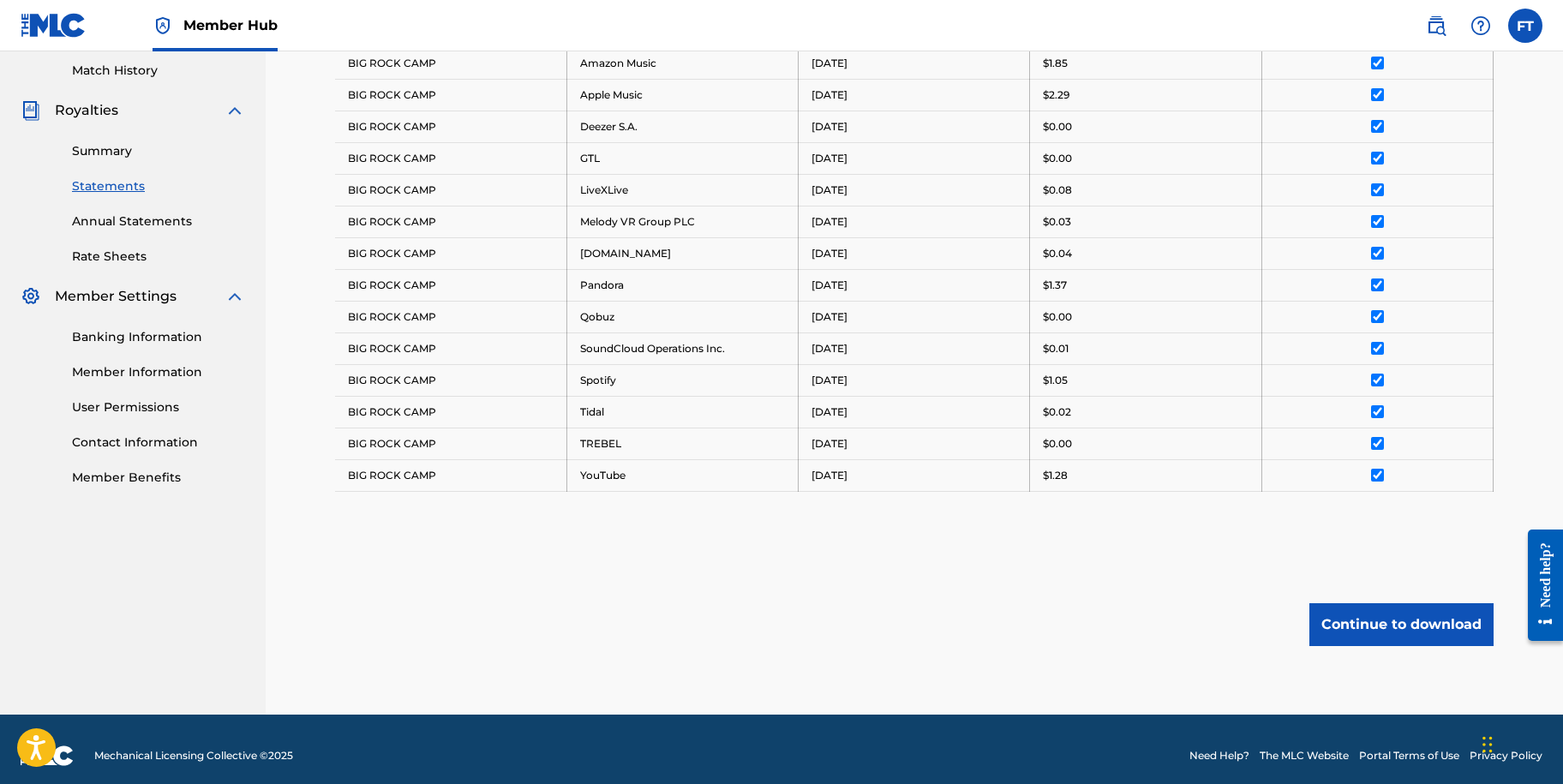
scroll to position [486, 0]
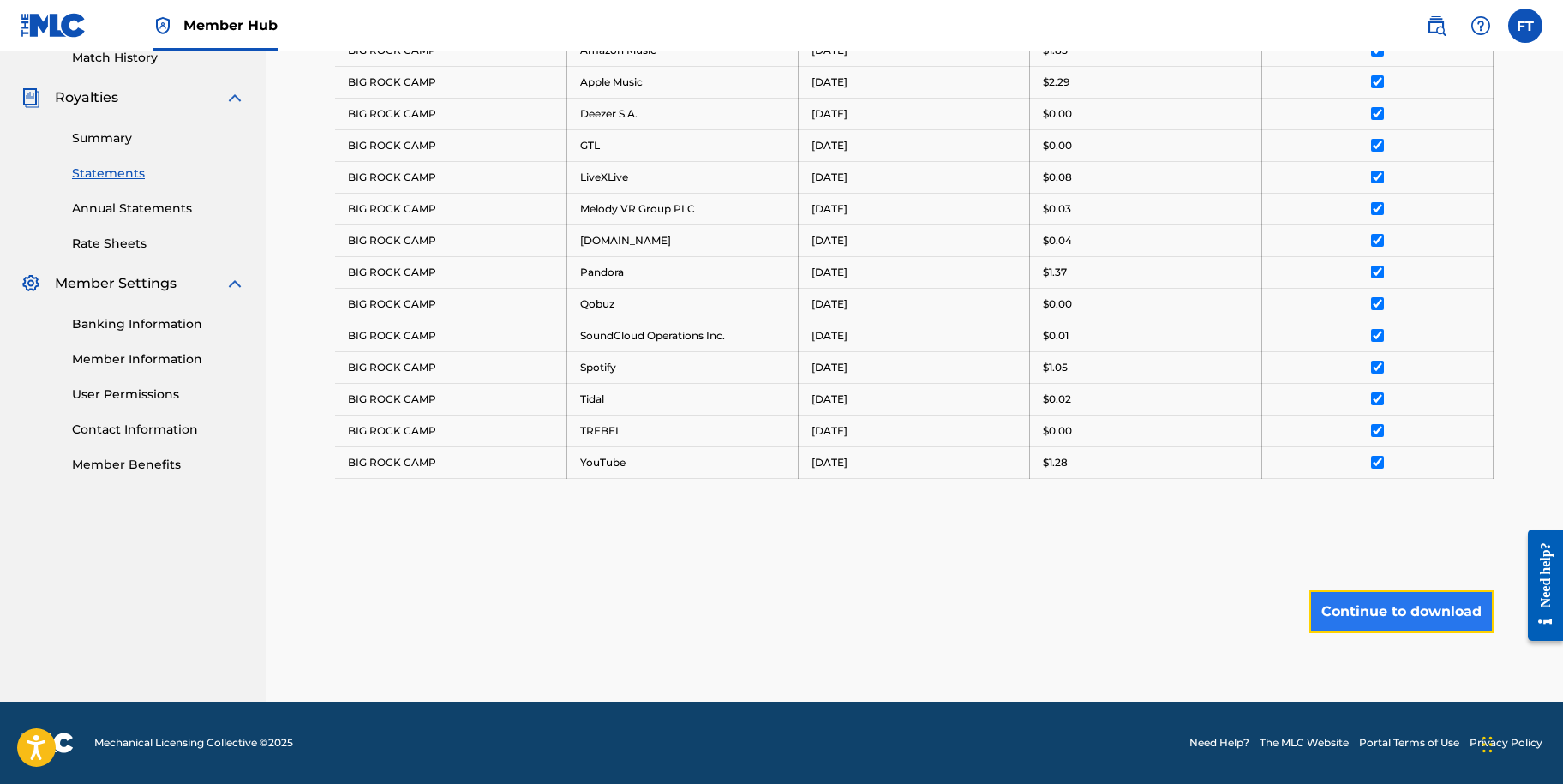
click at [1405, 612] on button "Continue to download" at bounding box center [1402, 612] width 184 height 43
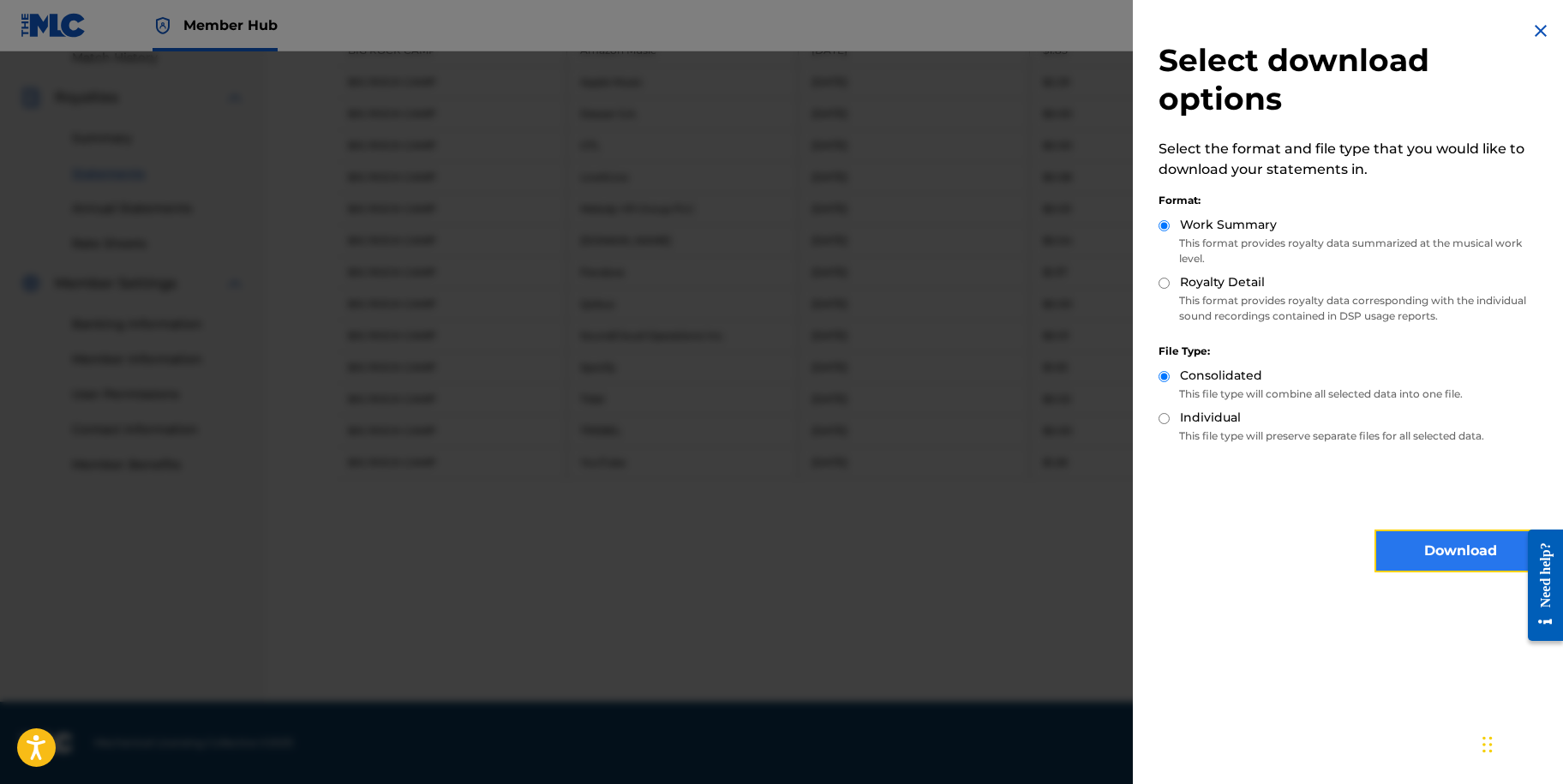
click at [1474, 554] on button "Download" at bounding box center [1460, 551] width 171 height 43
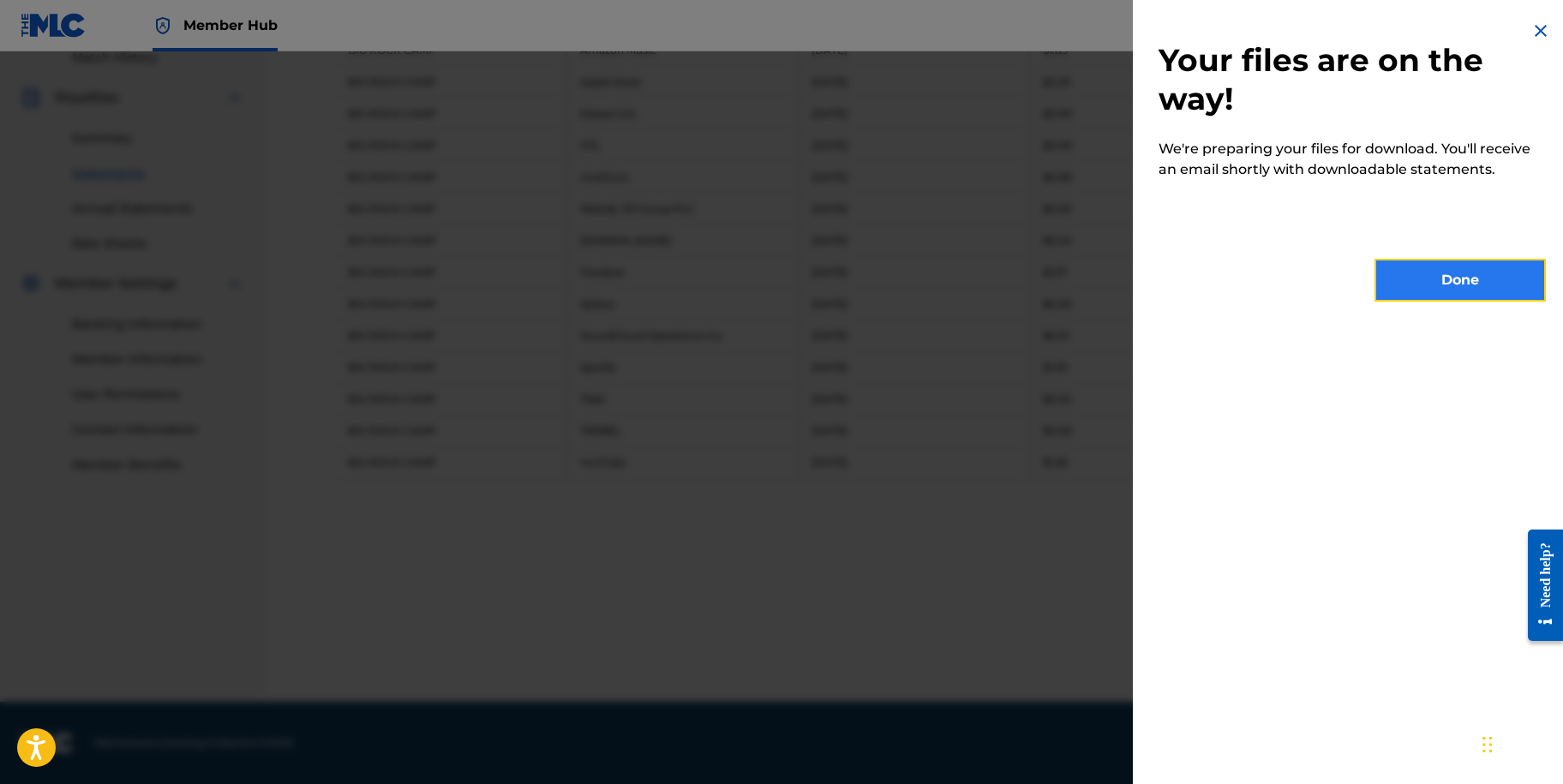
click at [1417, 275] on button "Done" at bounding box center [1460, 280] width 171 height 43
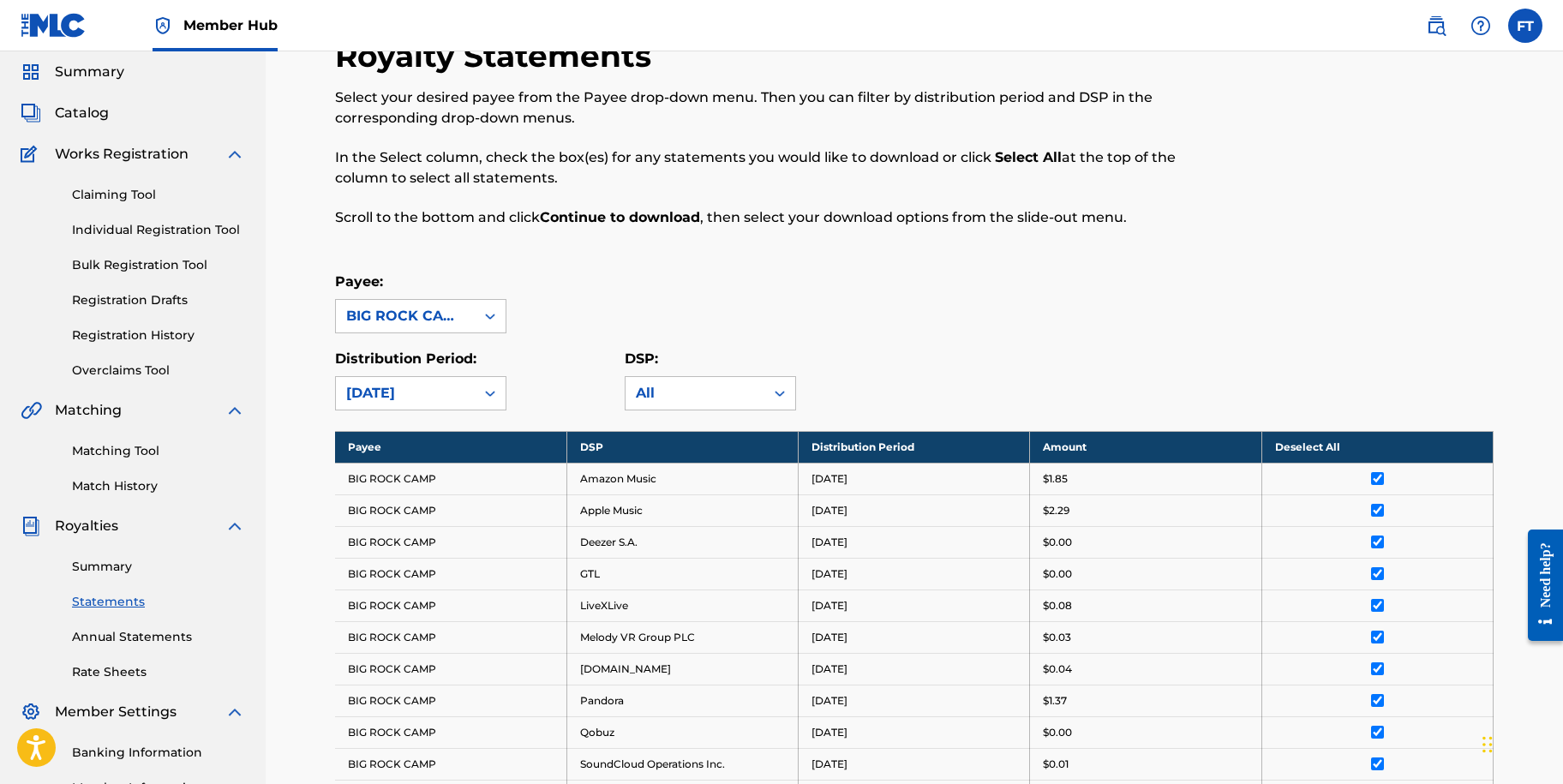
scroll to position [0, 0]
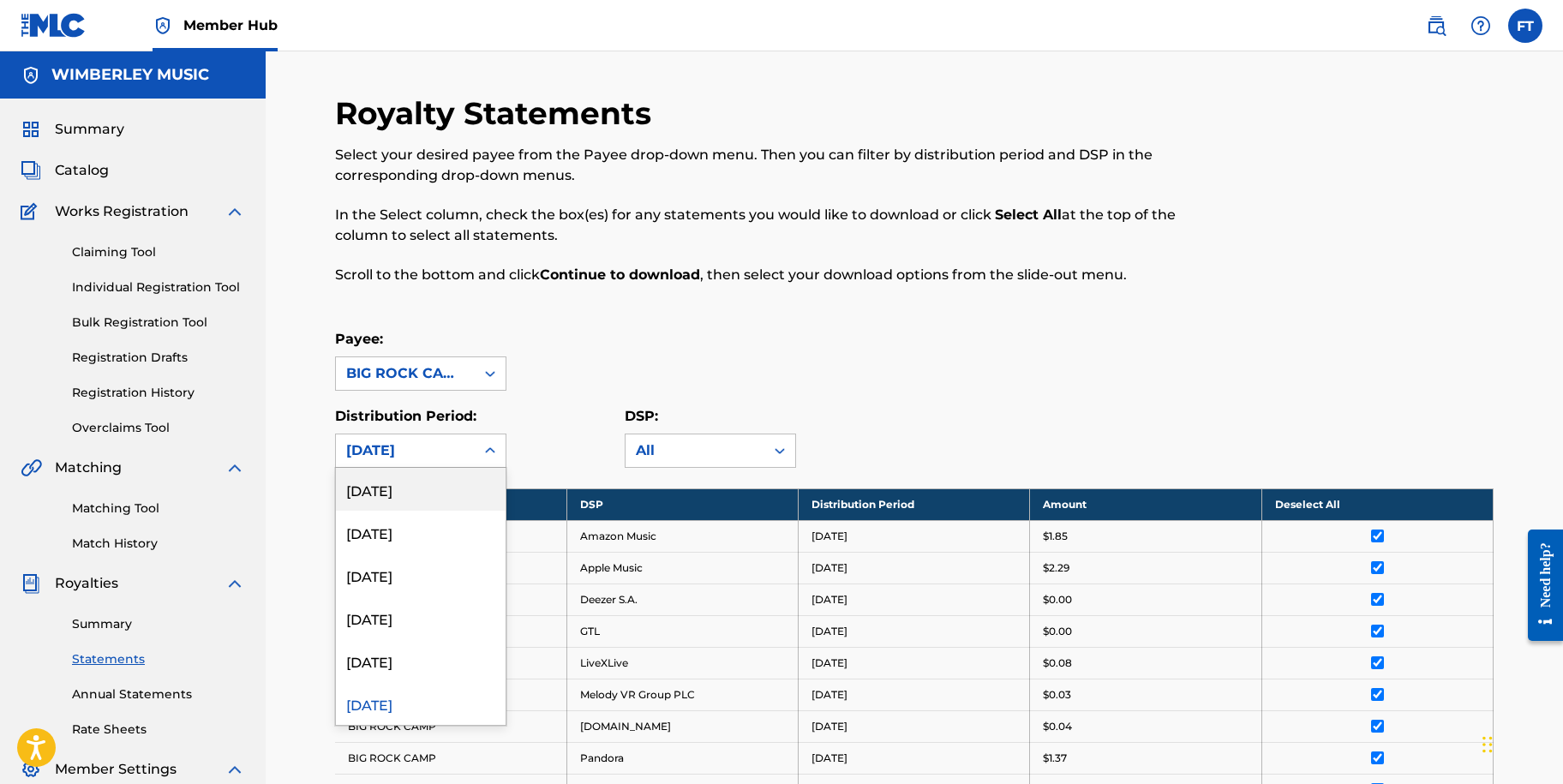
click at [461, 453] on div "[DATE]" at bounding box center [405, 450] width 118 height 21
click at [418, 659] on div "[DATE]" at bounding box center [420, 661] width 169 height 43
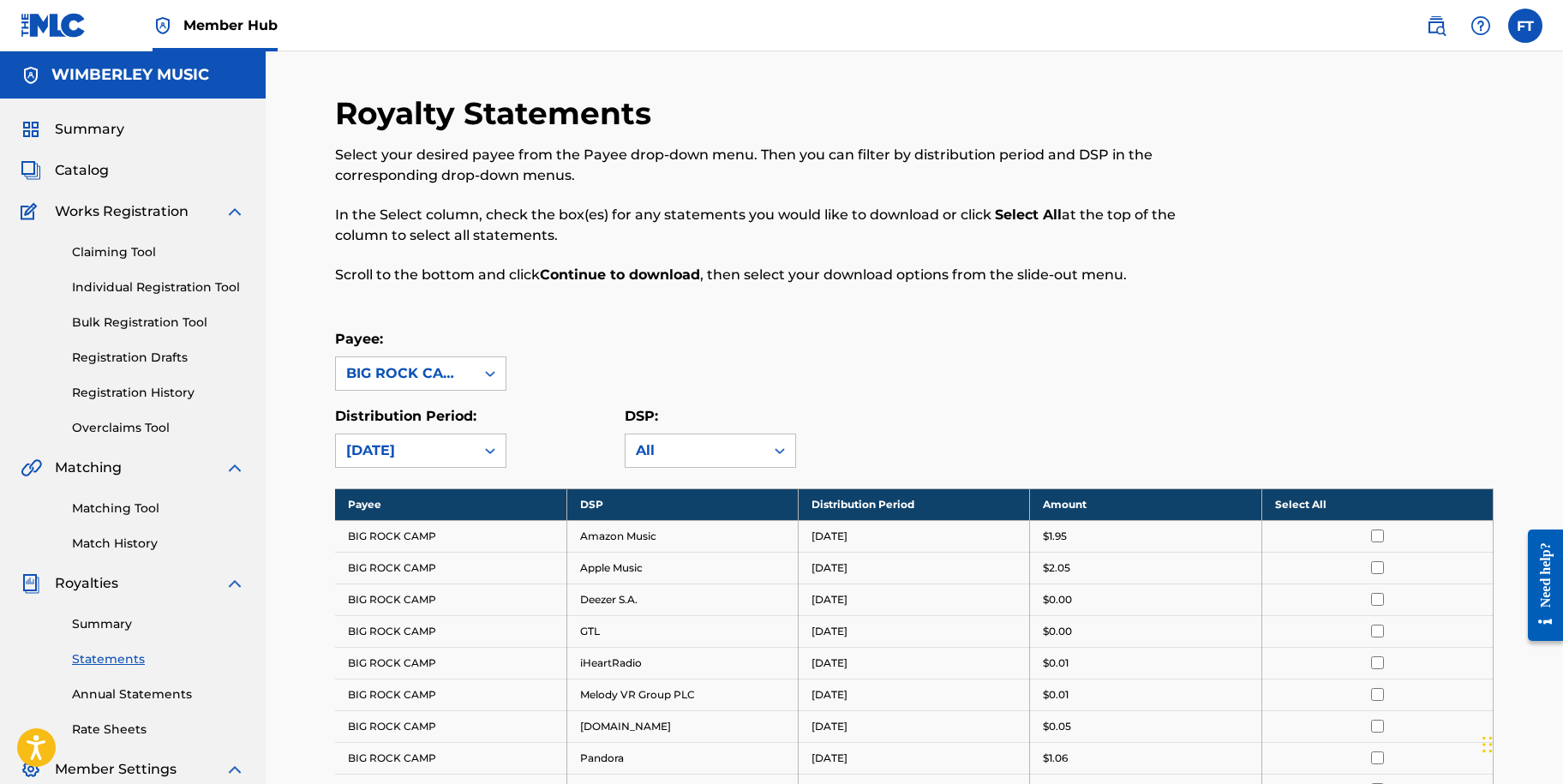
click at [1324, 498] on th "Select All" at bounding box center [1378, 505] width 231 height 32
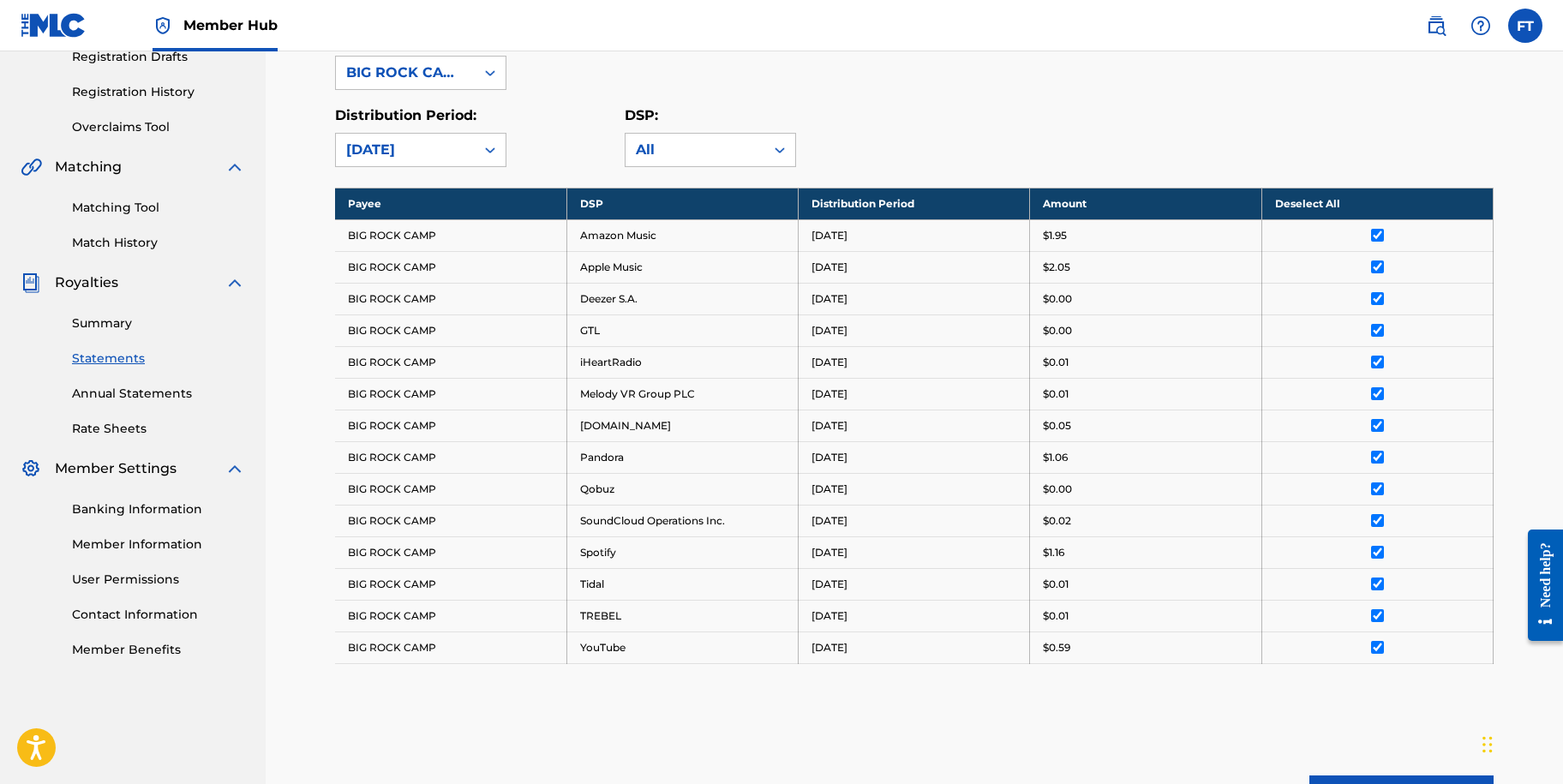
scroll to position [486, 0]
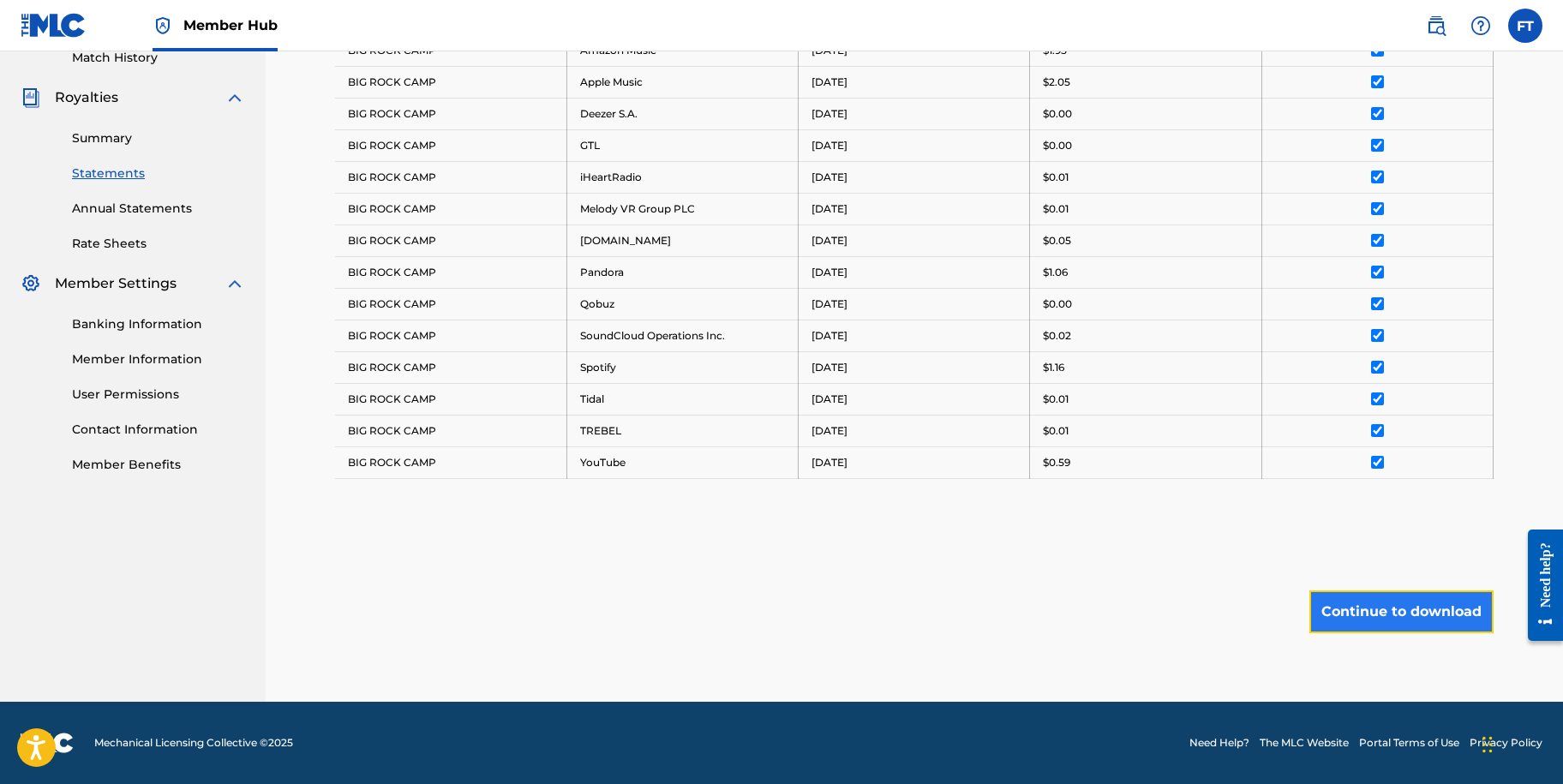
click at [1379, 600] on button "Continue to download" at bounding box center [1402, 612] width 184 height 43
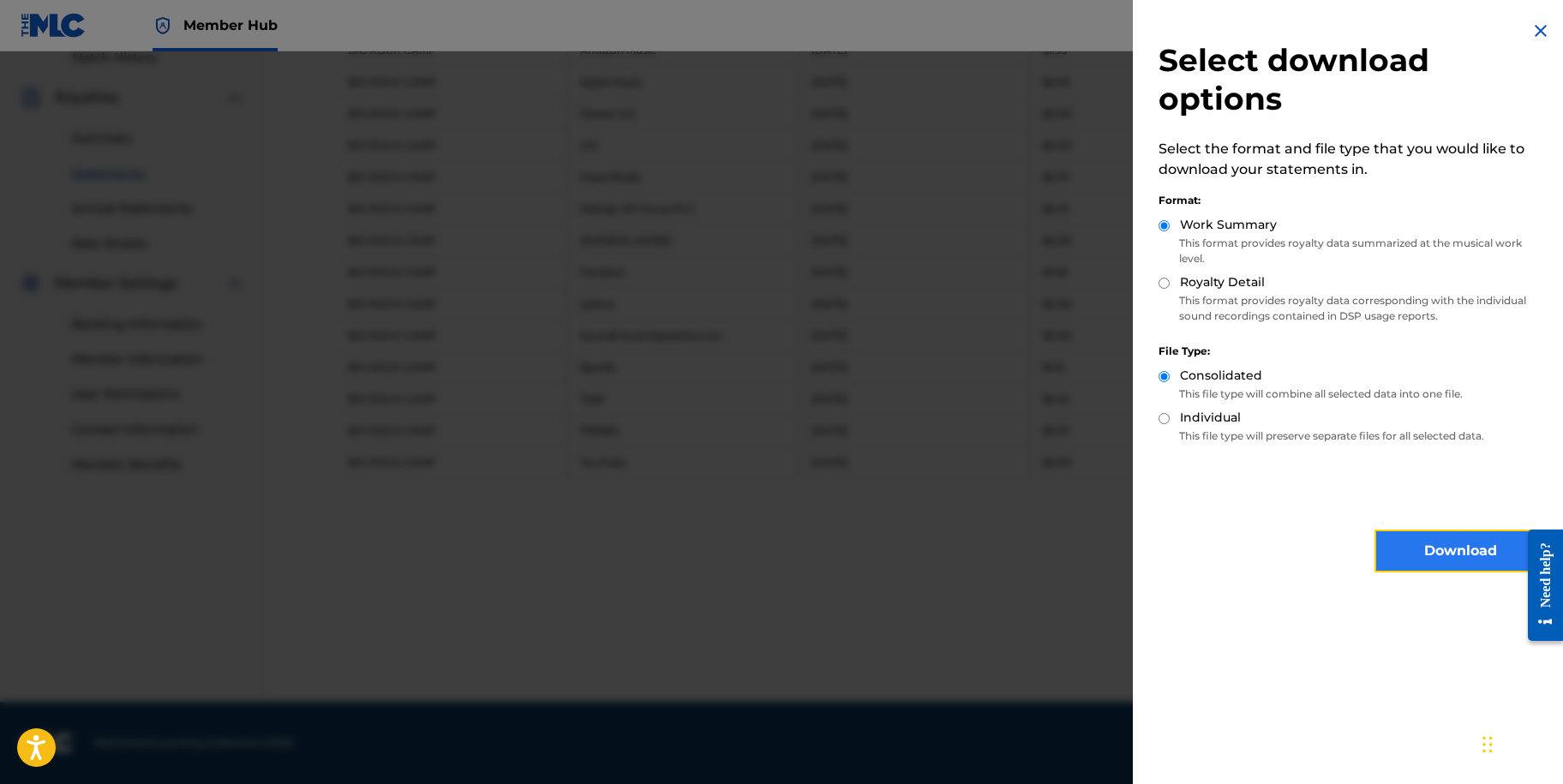
click at [1396, 544] on button "Download" at bounding box center [1460, 551] width 171 height 43
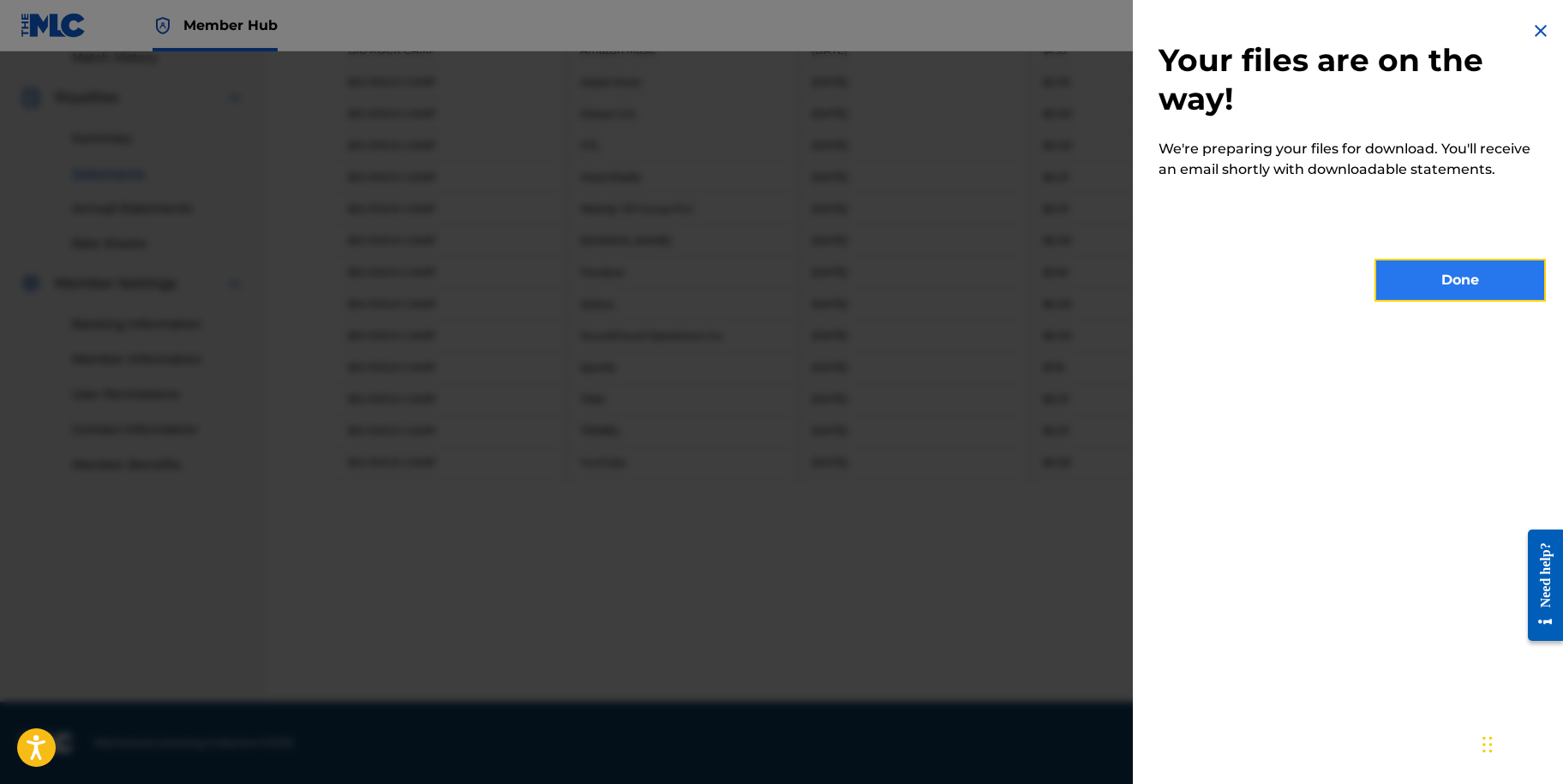
click at [1418, 297] on button "Done" at bounding box center [1460, 280] width 171 height 43
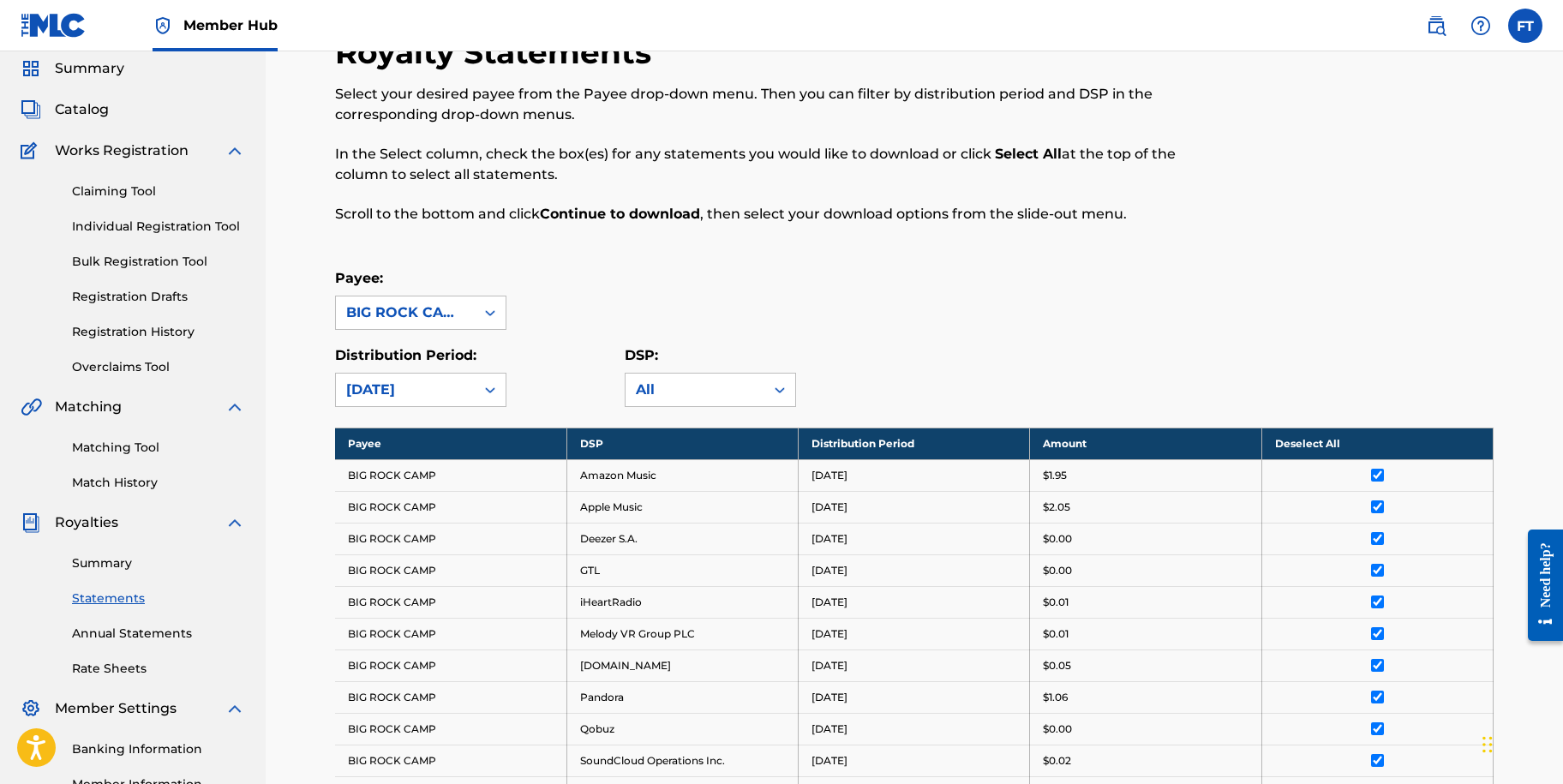
scroll to position [57, 0]
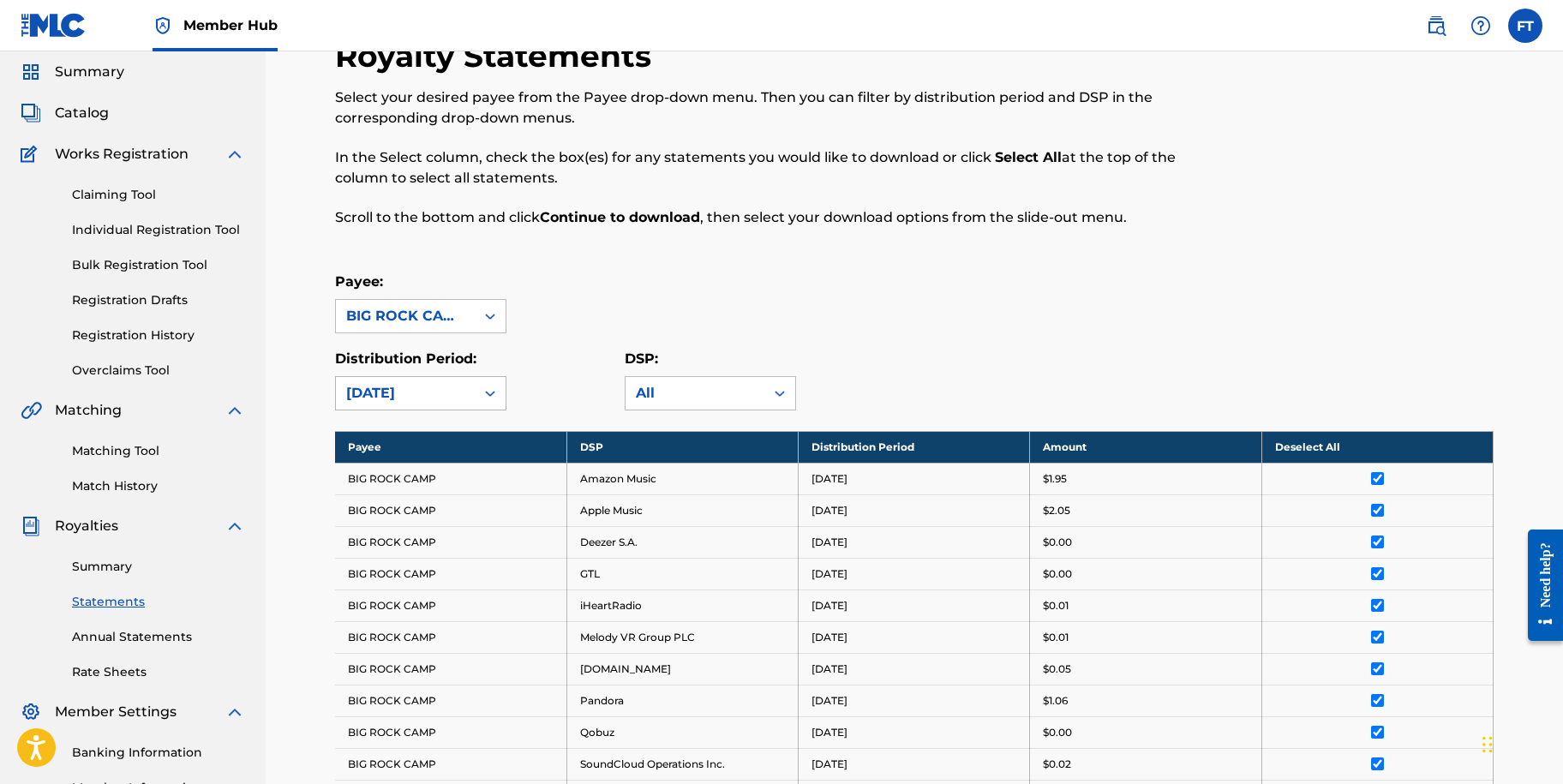
click at [419, 389] on div "[DATE]" at bounding box center [405, 393] width 118 height 21
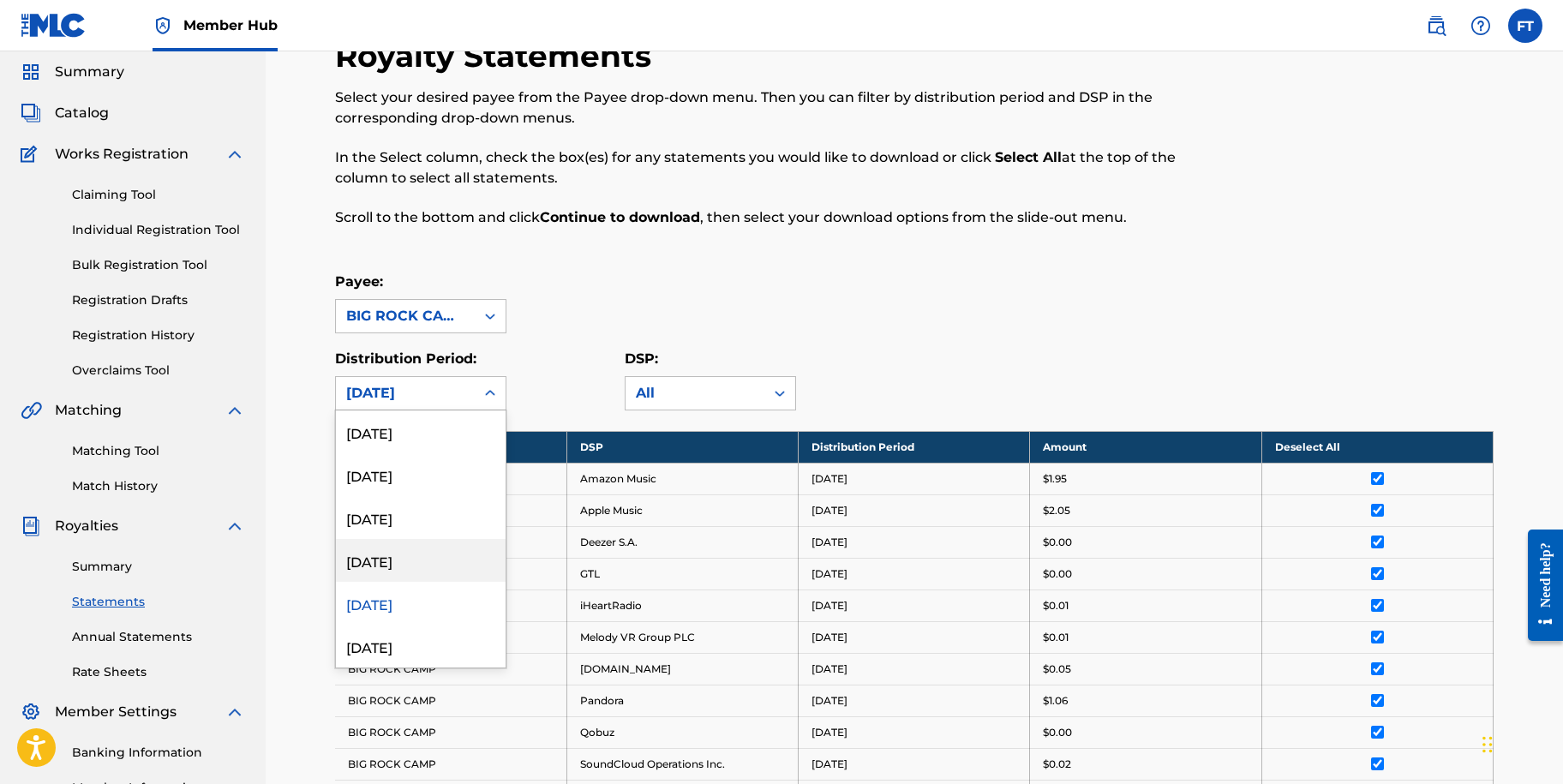
click at [390, 563] on div "[DATE]" at bounding box center [420, 560] width 169 height 43
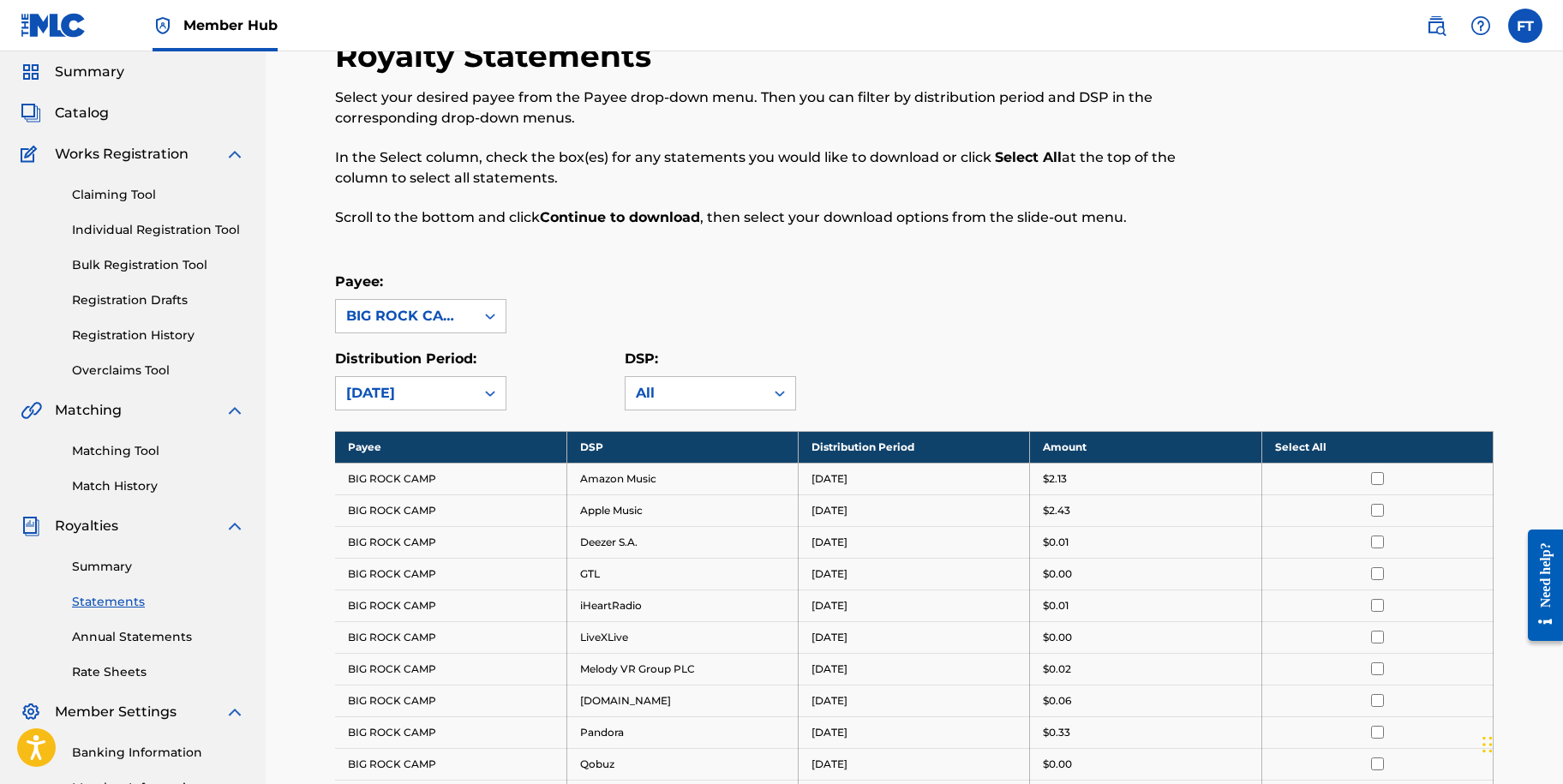
click at [1325, 441] on th "Select All" at bounding box center [1378, 447] width 231 height 32
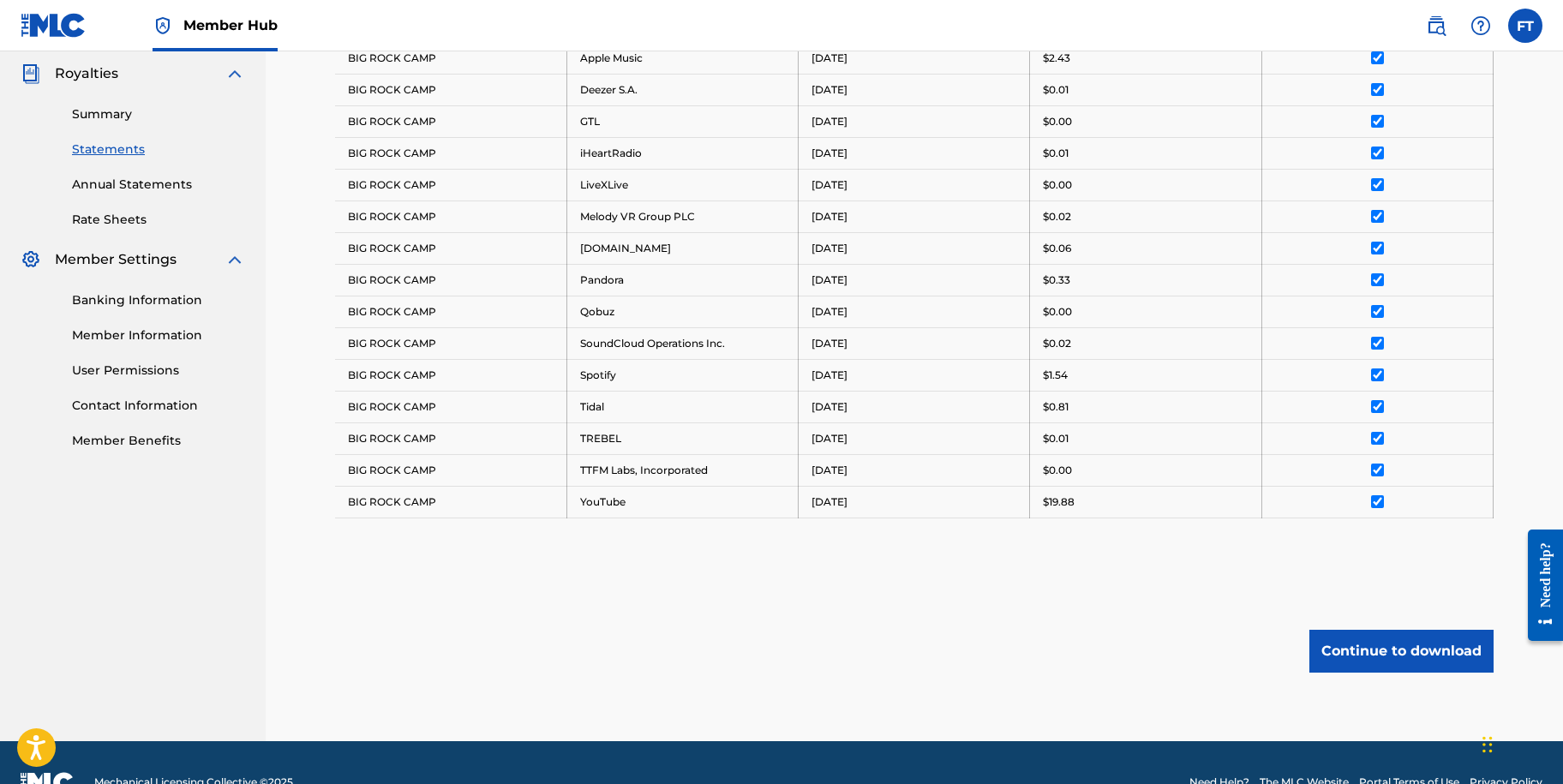
scroll to position [549, 0]
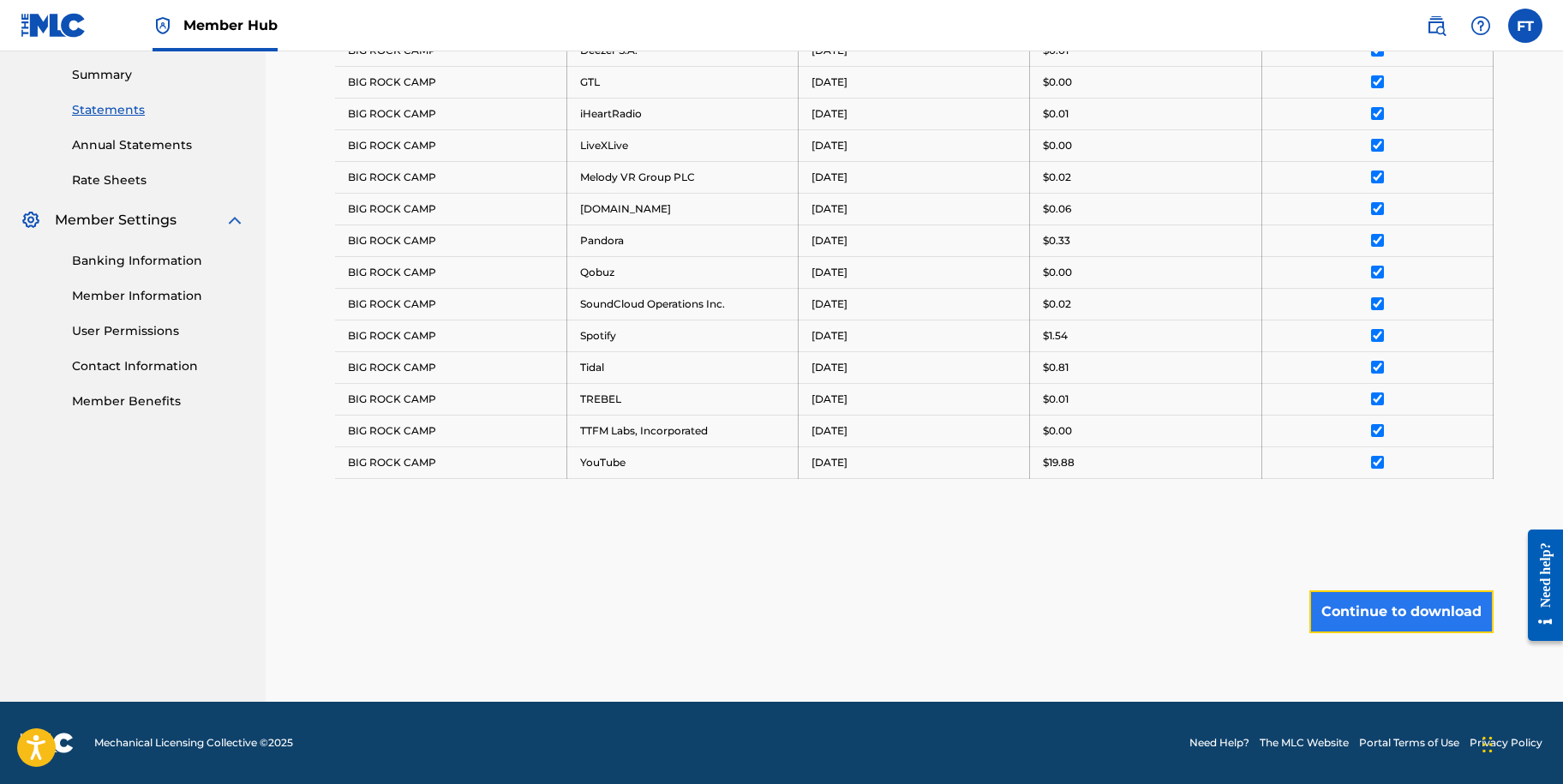
click at [1423, 619] on button "Continue to download" at bounding box center [1402, 612] width 184 height 43
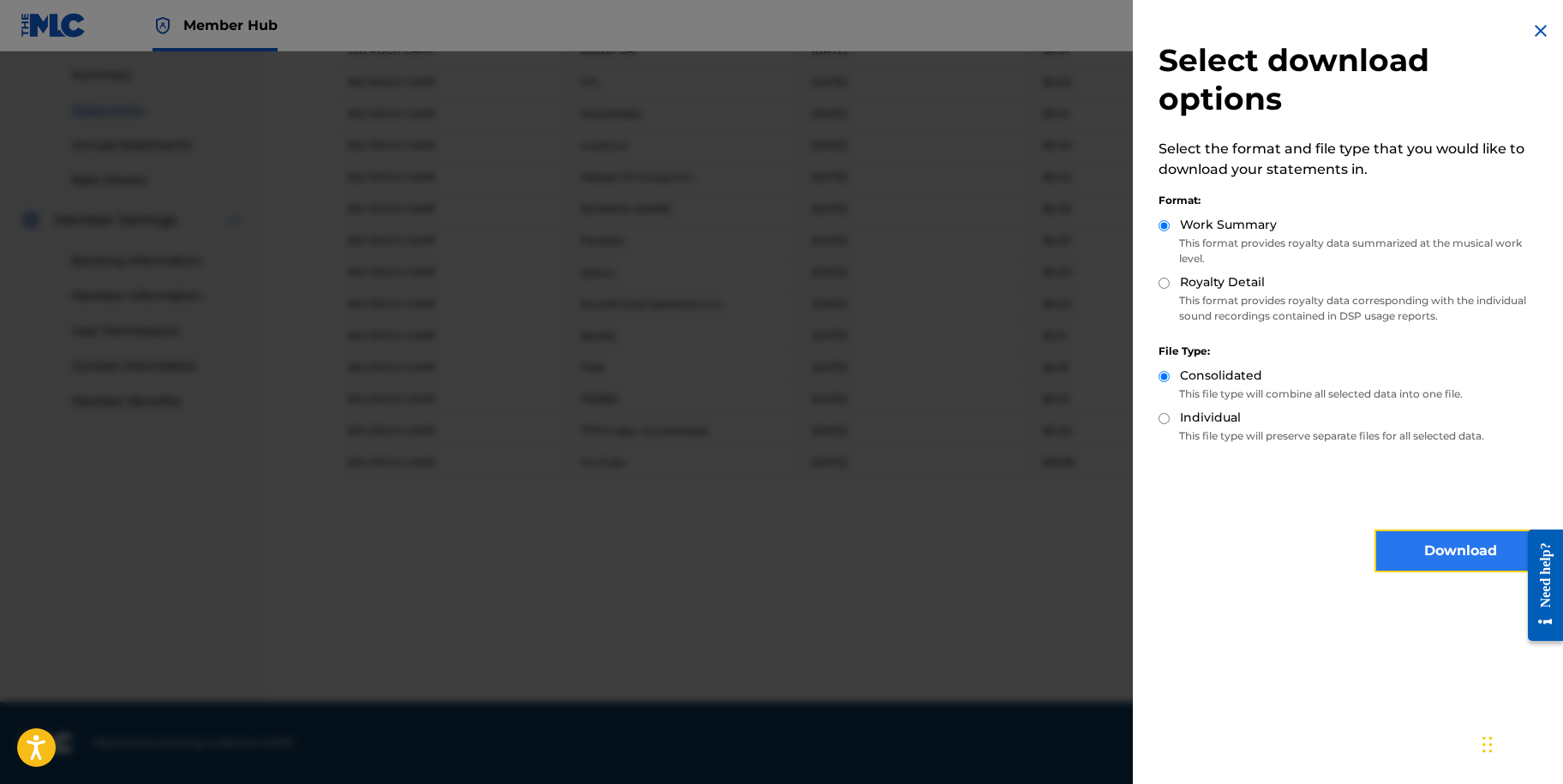
click at [1420, 548] on button "Download" at bounding box center [1460, 551] width 171 height 43
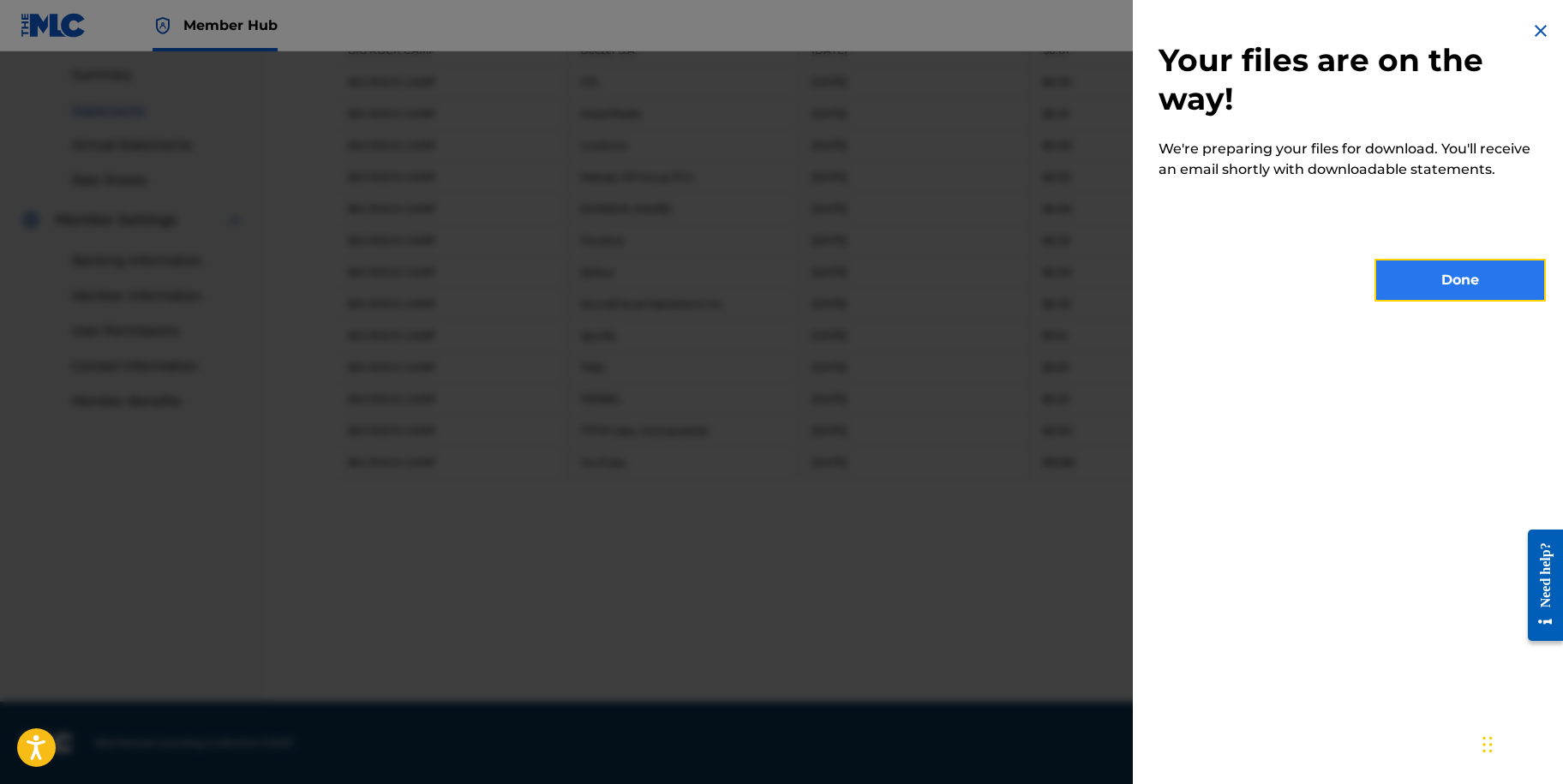
click at [1436, 293] on button "Done" at bounding box center [1460, 280] width 171 height 43
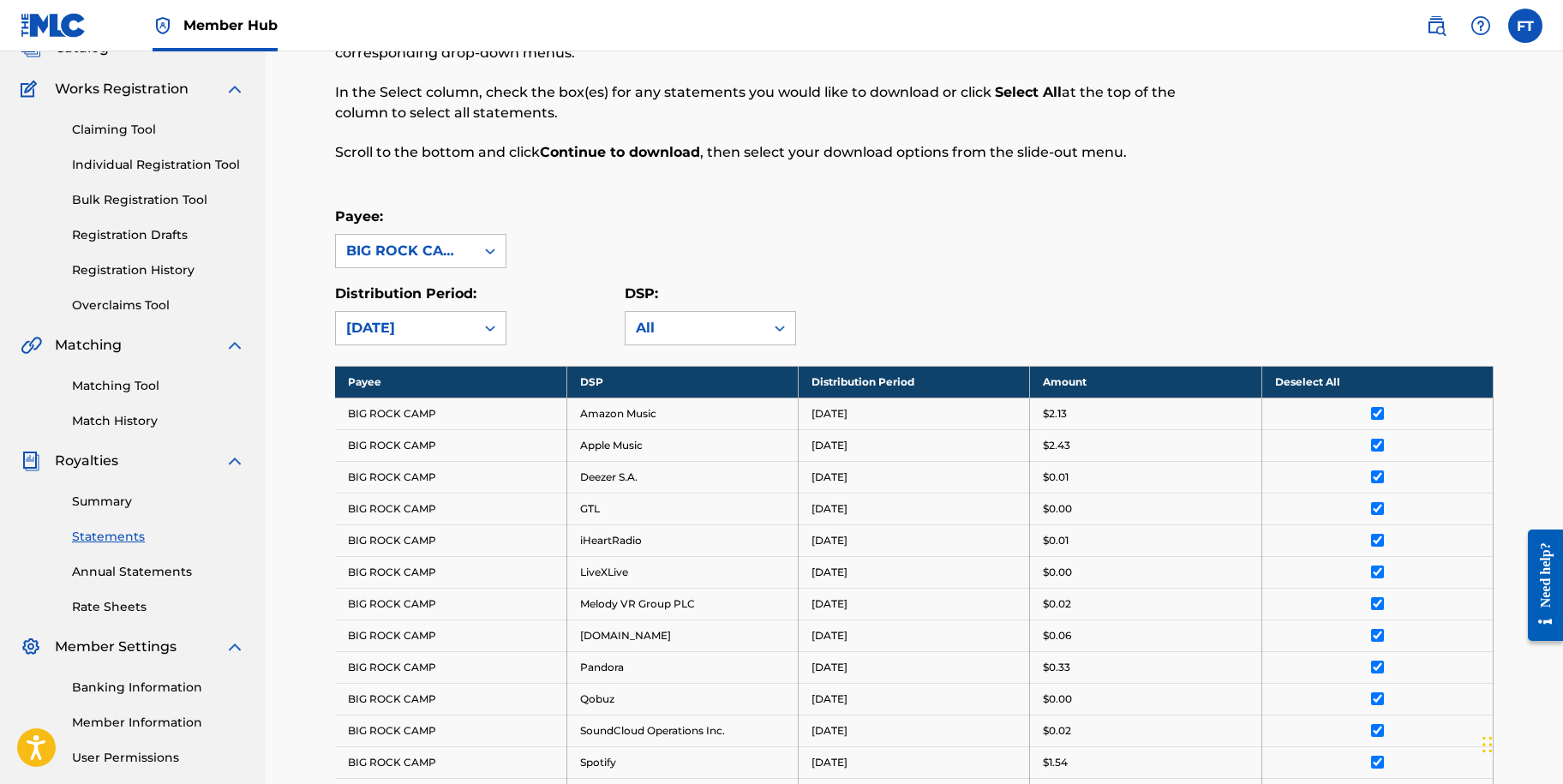
scroll to position [121, 0]
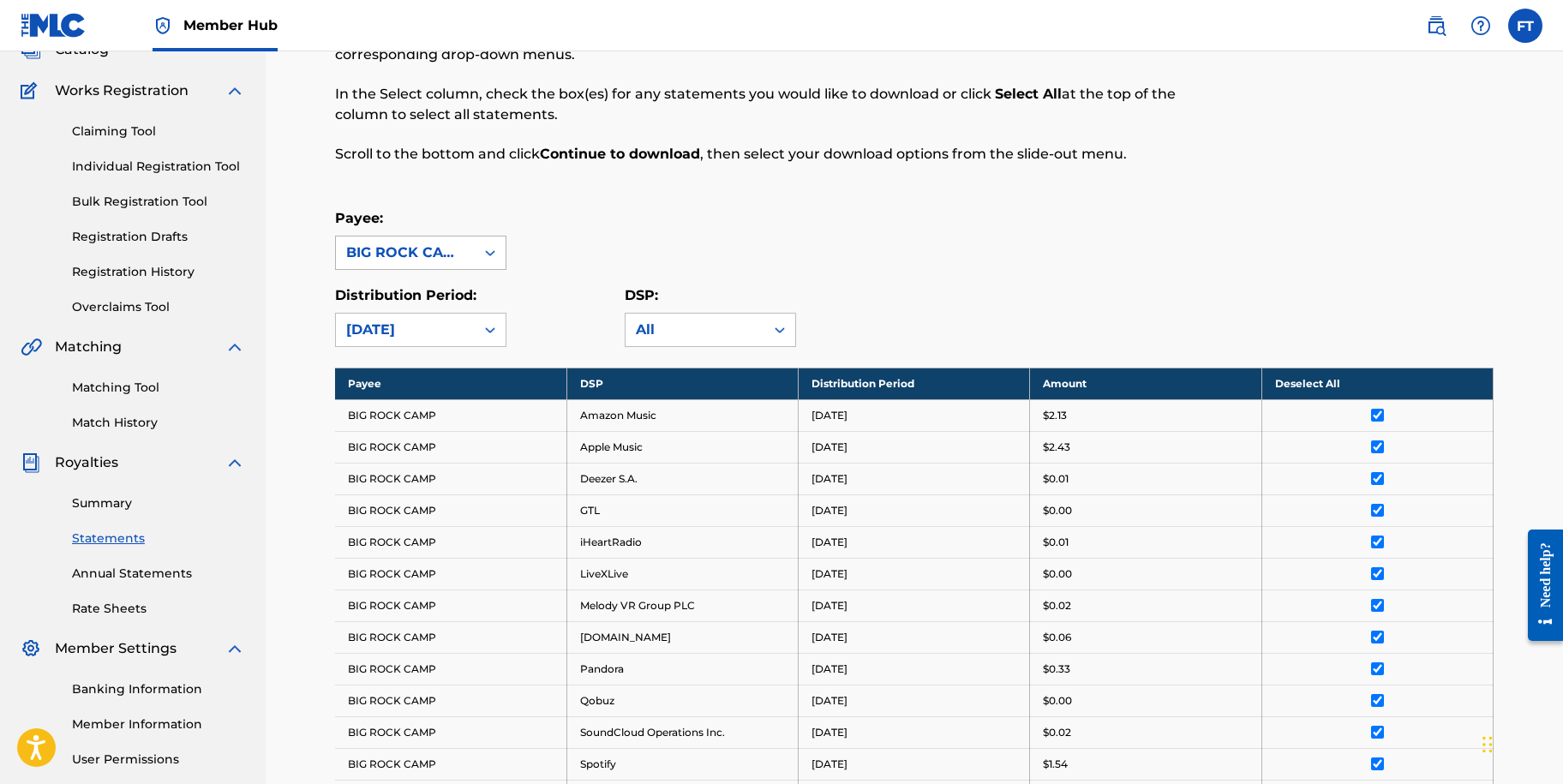
click at [463, 258] on div "BIG ROCK CAMP" at bounding box center [405, 253] width 118 height 21
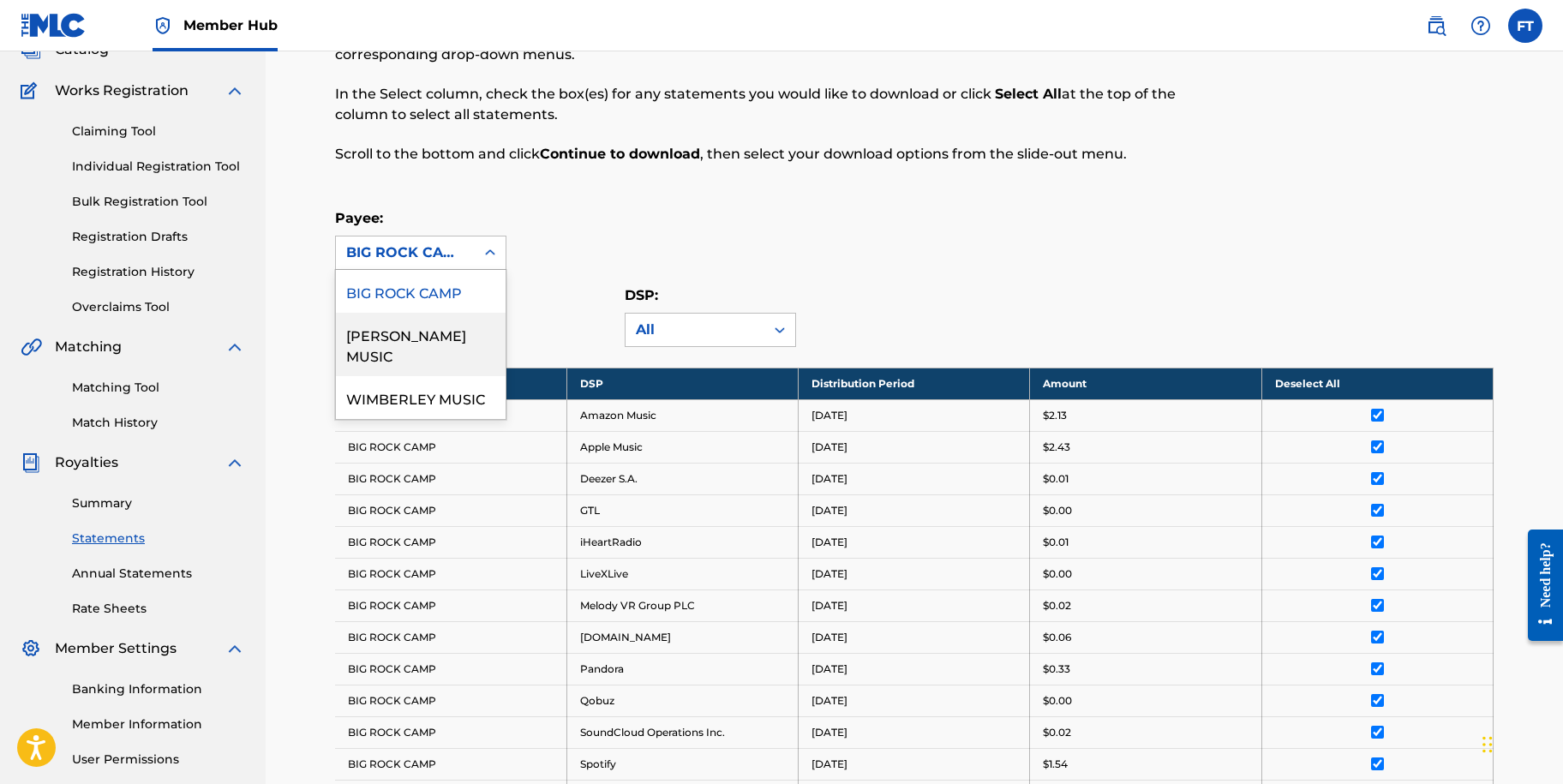
click at [447, 325] on div "[PERSON_NAME] MUSIC" at bounding box center [420, 344] width 169 height 63
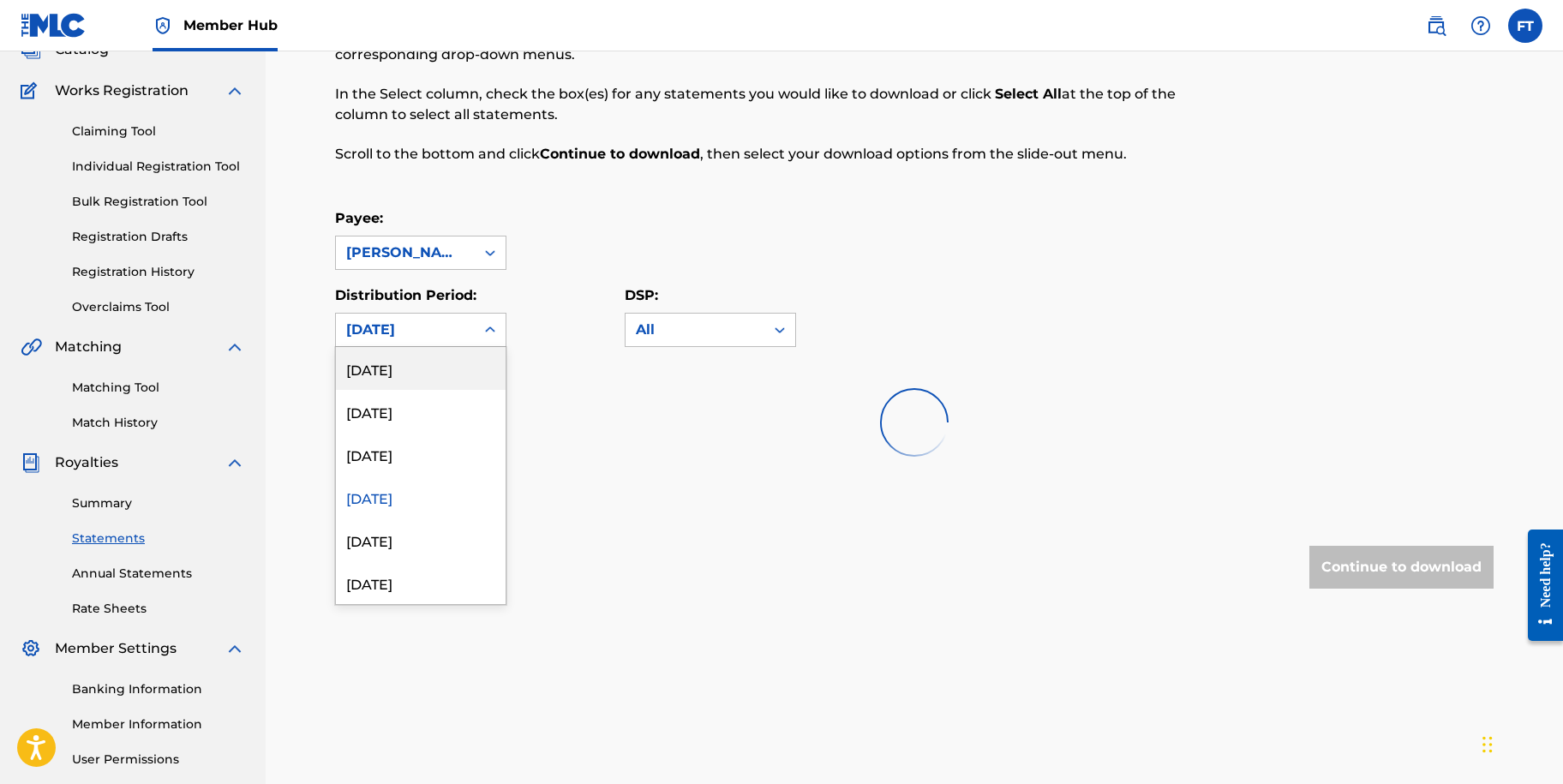
click at [459, 332] on div "[DATE]" at bounding box center [405, 330] width 118 height 21
click at [424, 543] on div "[DATE]" at bounding box center [420, 540] width 169 height 43
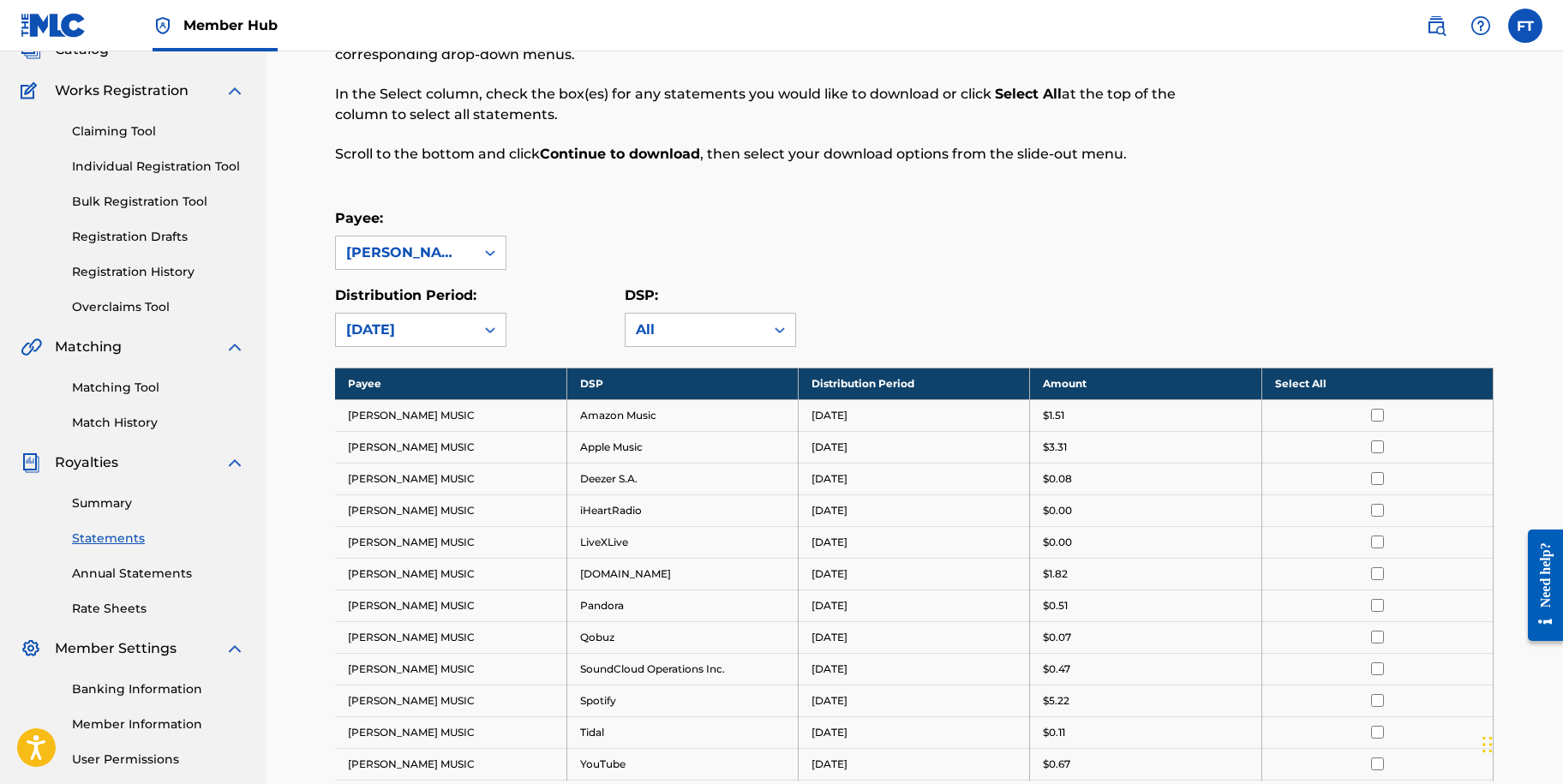
click at [1315, 381] on th "Select All" at bounding box center [1378, 384] width 231 height 32
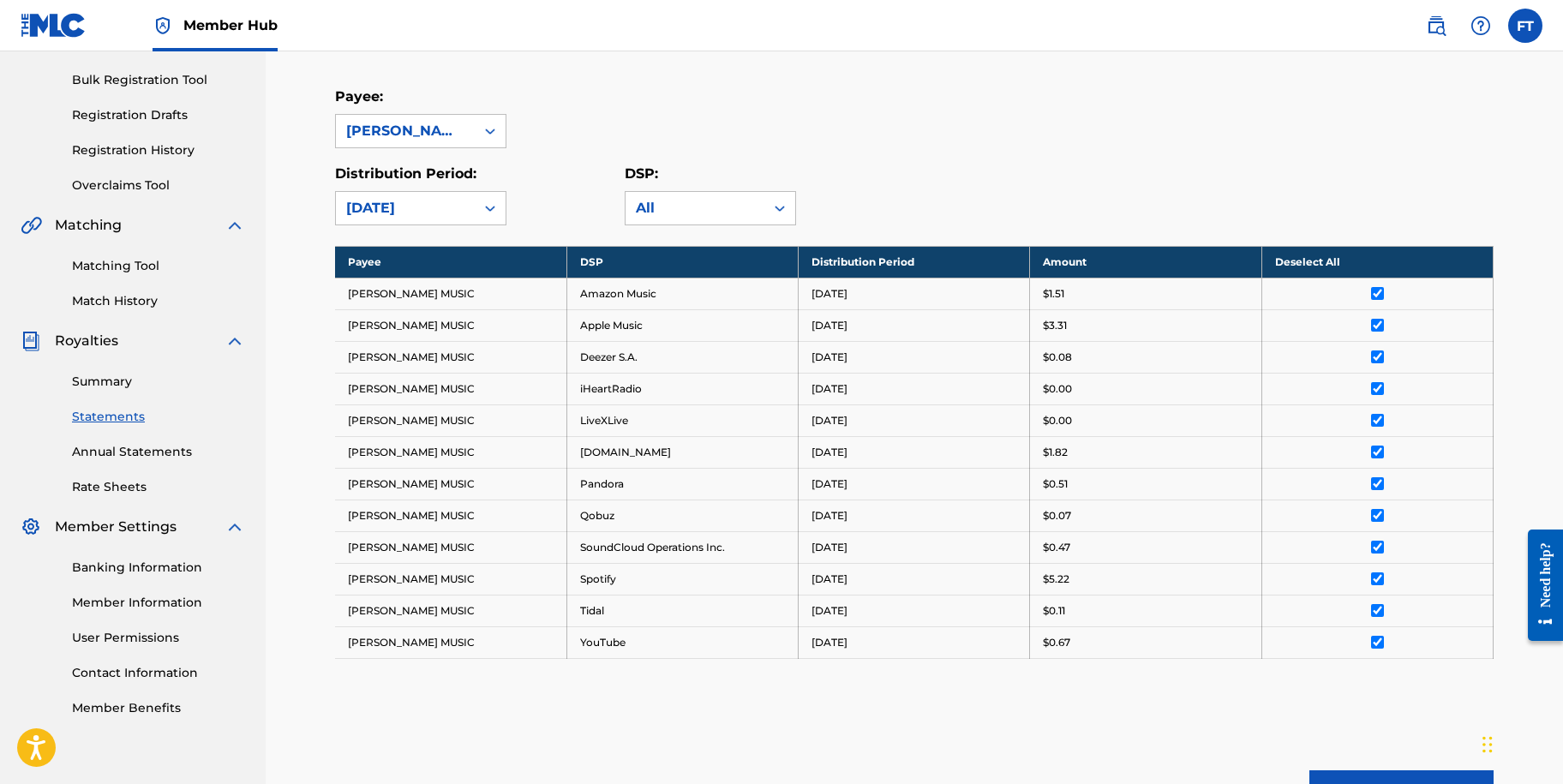
scroll to position [422, 0]
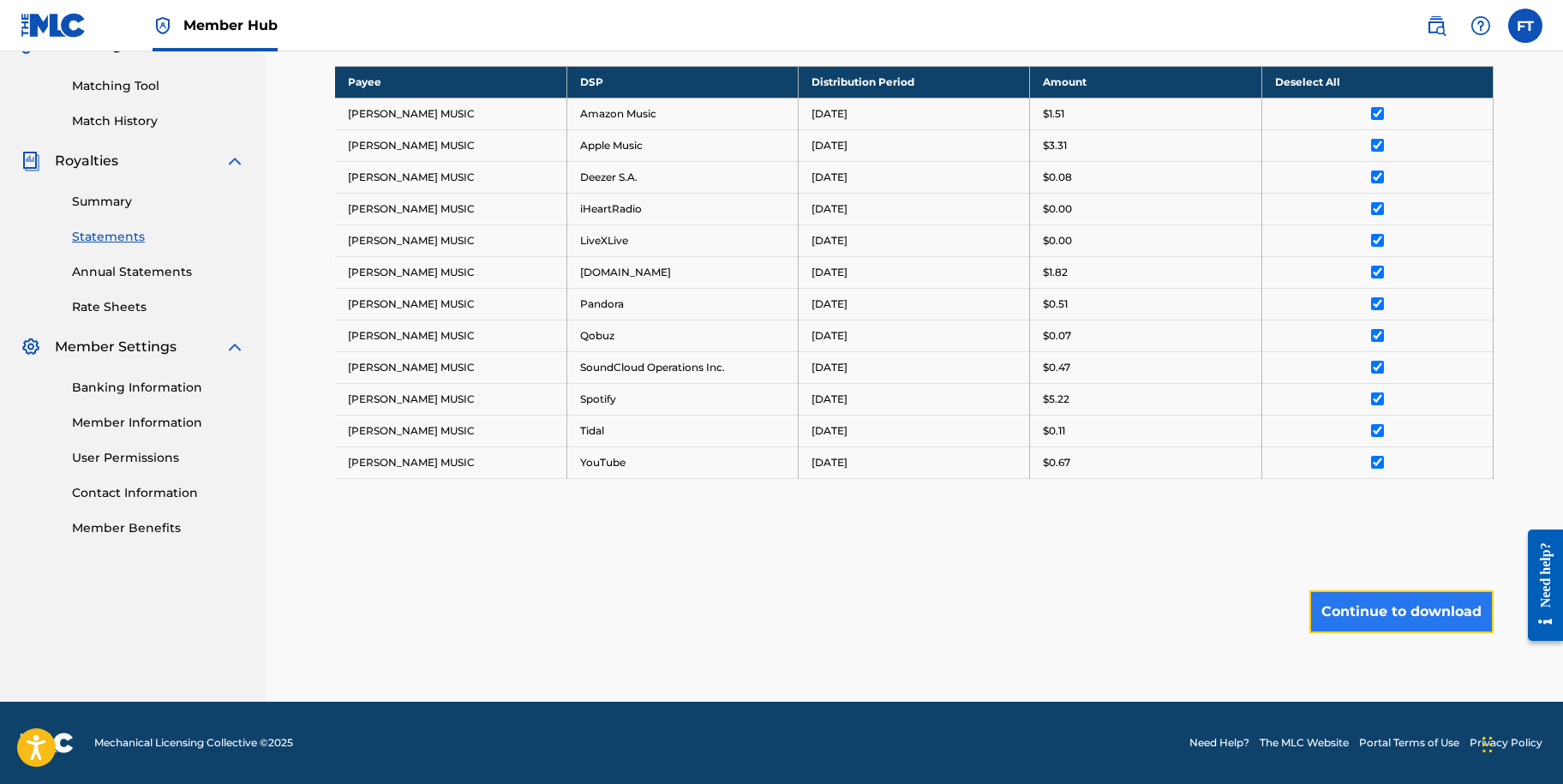
click at [1419, 608] on button "Continue to download" at bounding box center [1402, 612] width 184 height 43
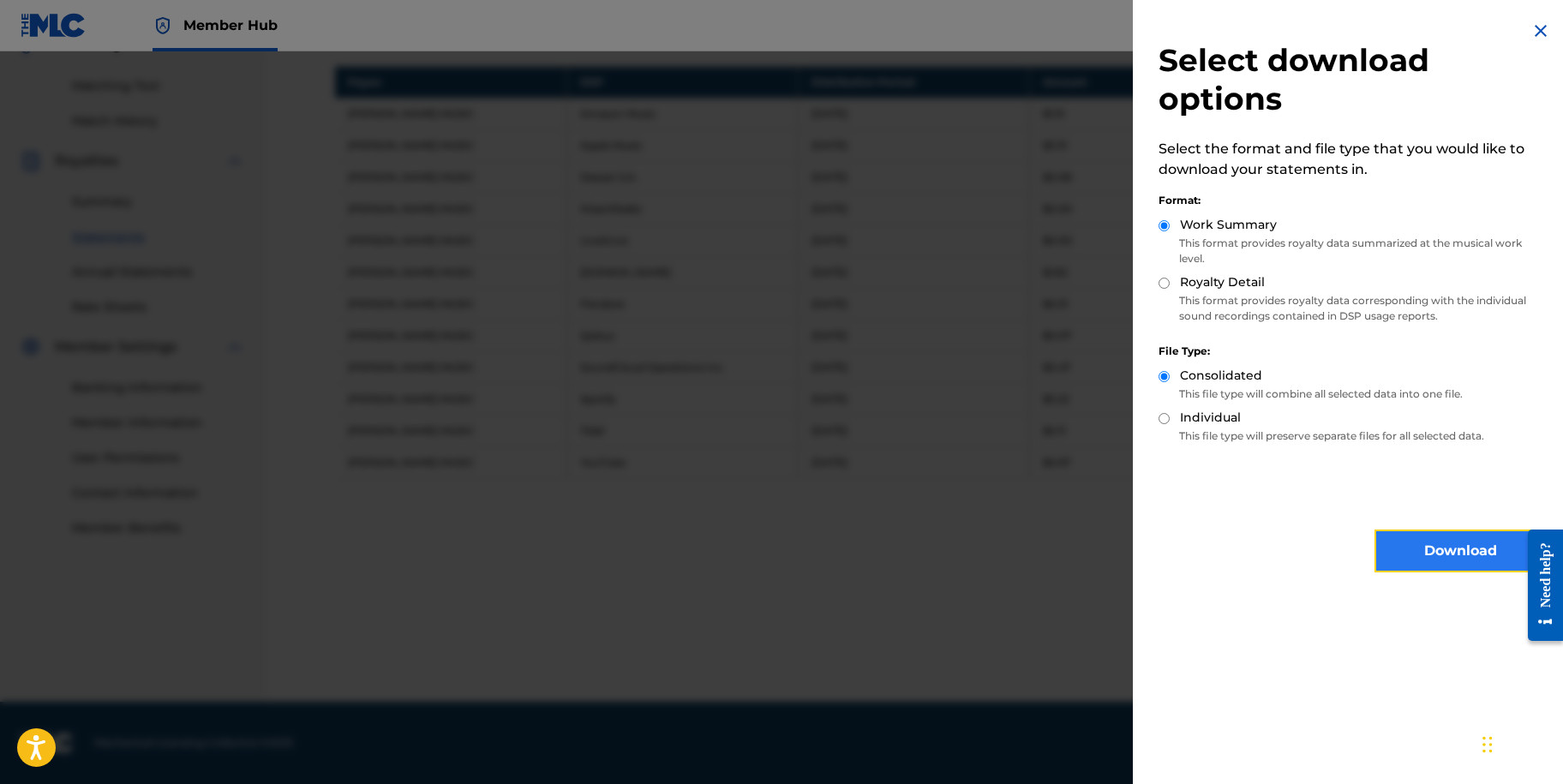
click at [1415, 557] on button "Download" at bounding box center [1460, 551] width 171 height 43
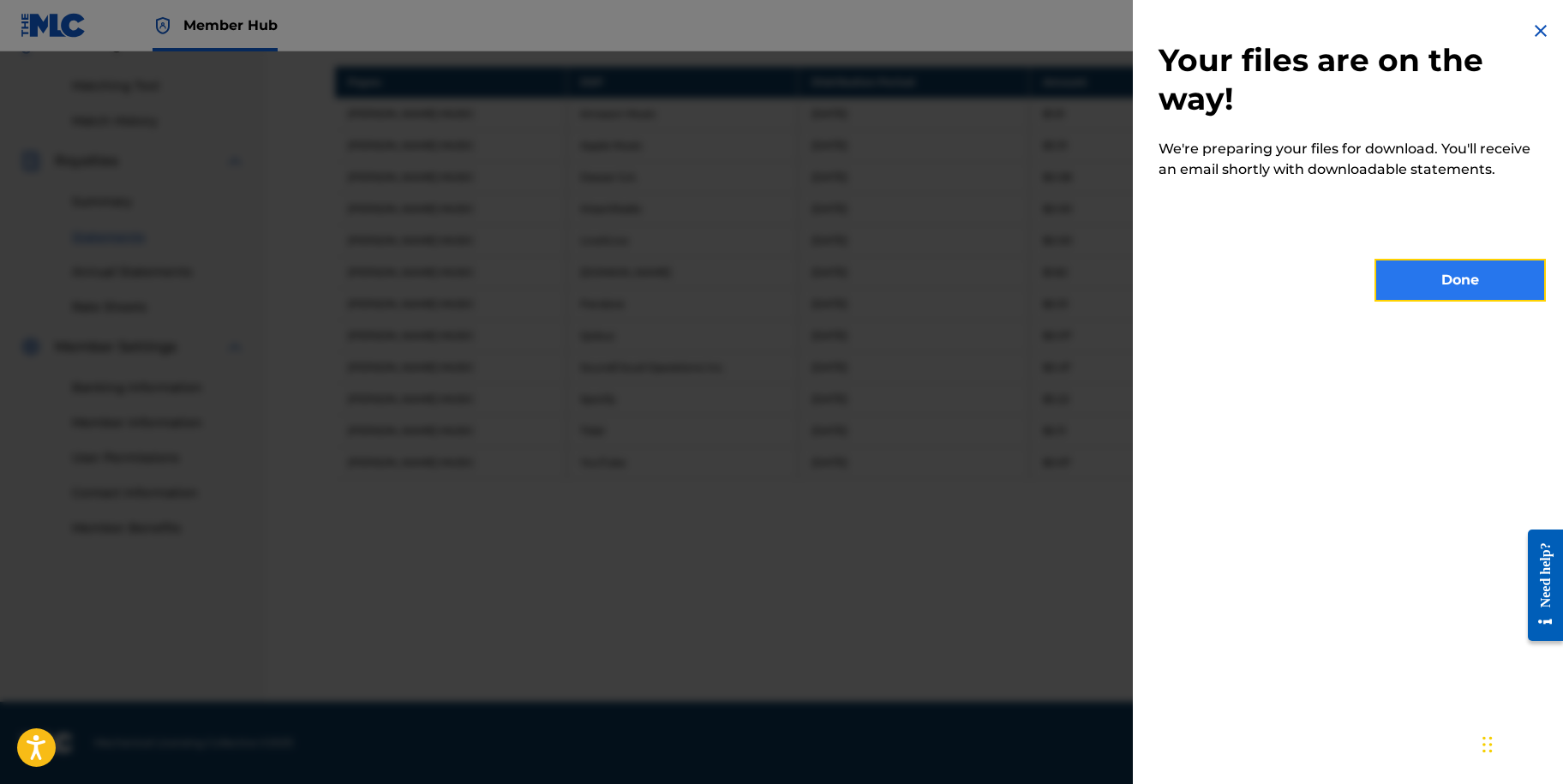
click at [1429, 297] on button "Done" at bounding box center [1460, 280] width 171 height 43
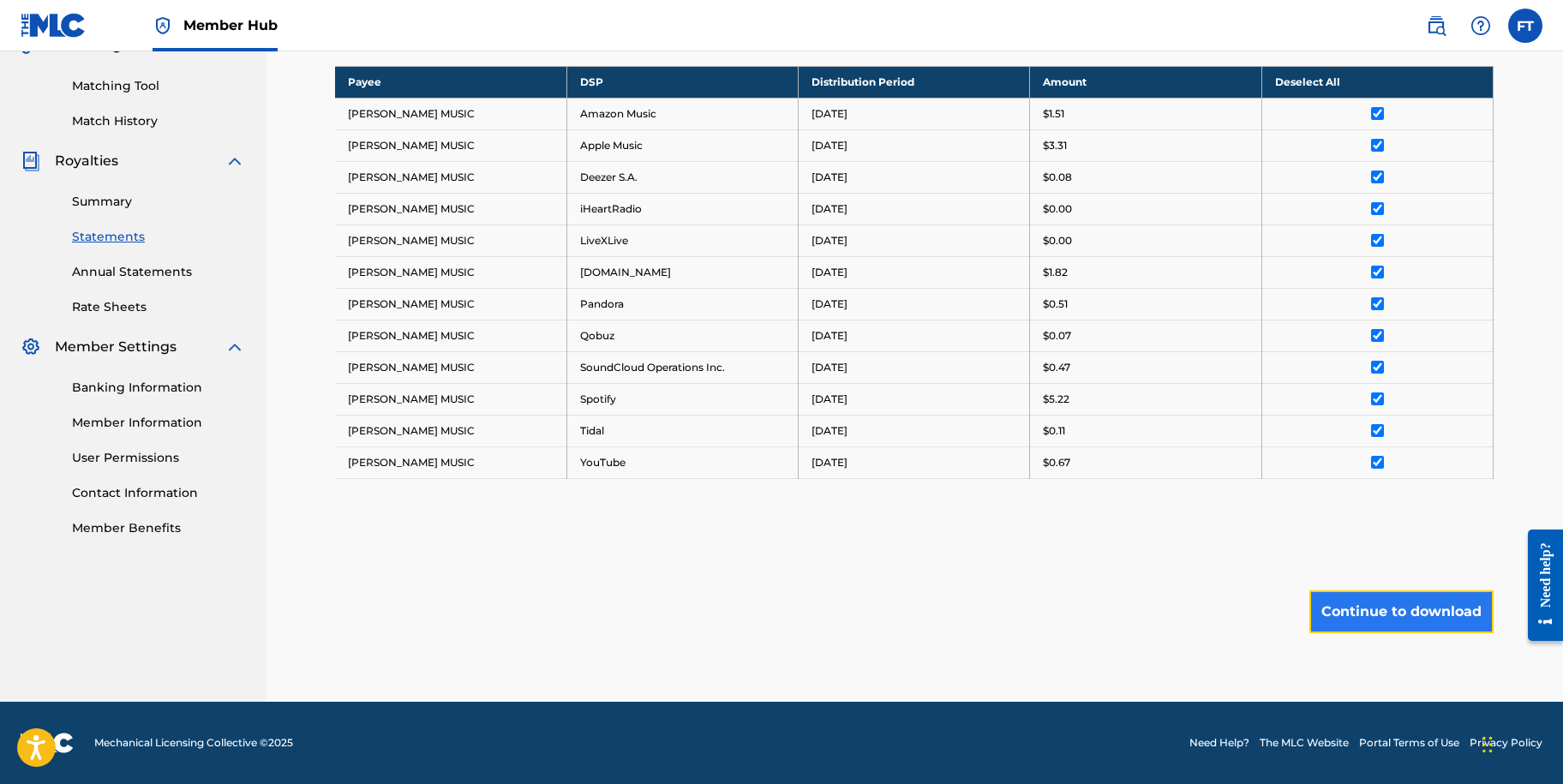
click at [1389, 614] on button "Continue to download" at bounding box center [1402, 612] width 184 height 43
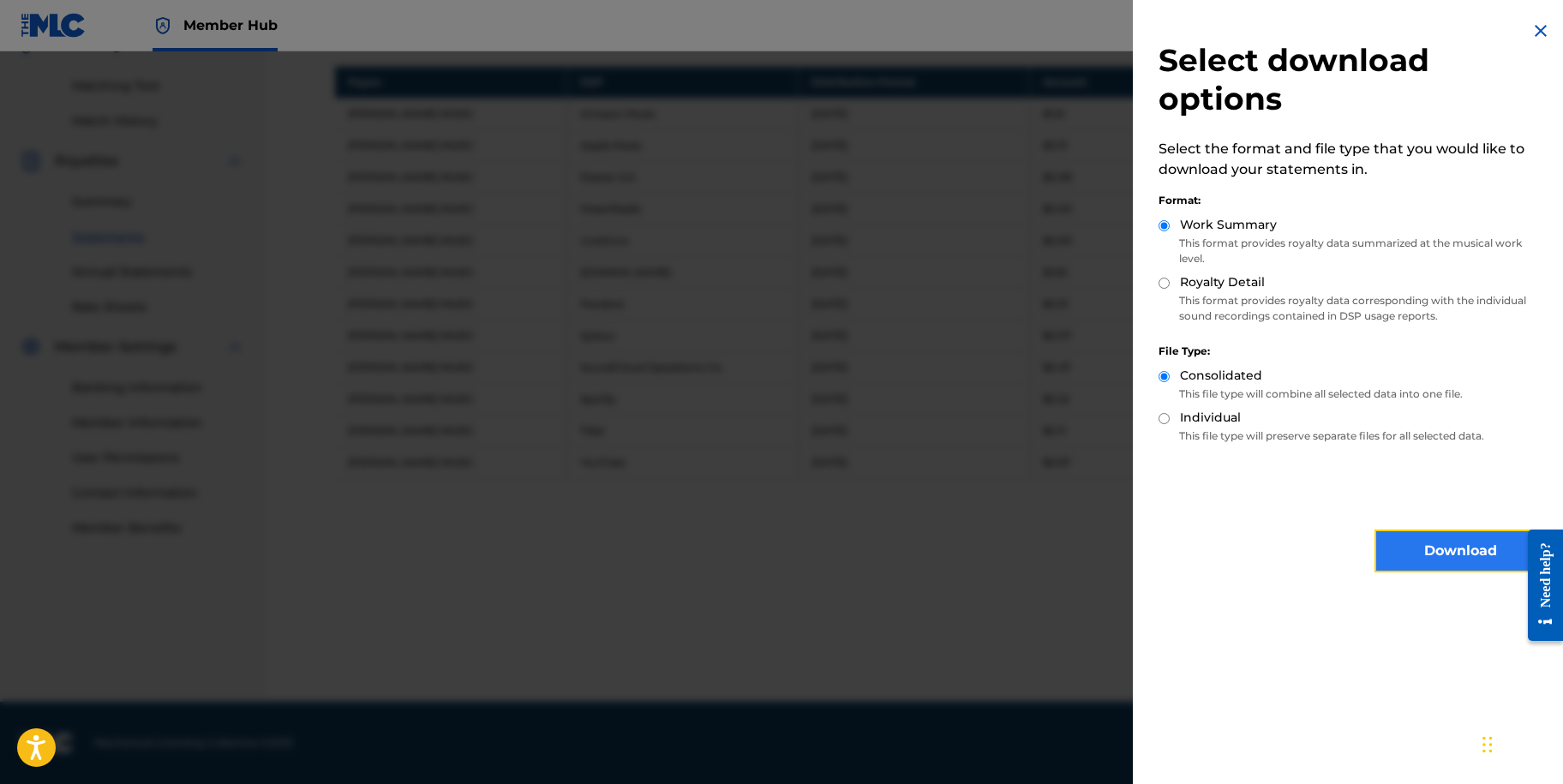
click at [1408, 547] on button "Download" at bounding box center [1460, 551] width 171 height 43
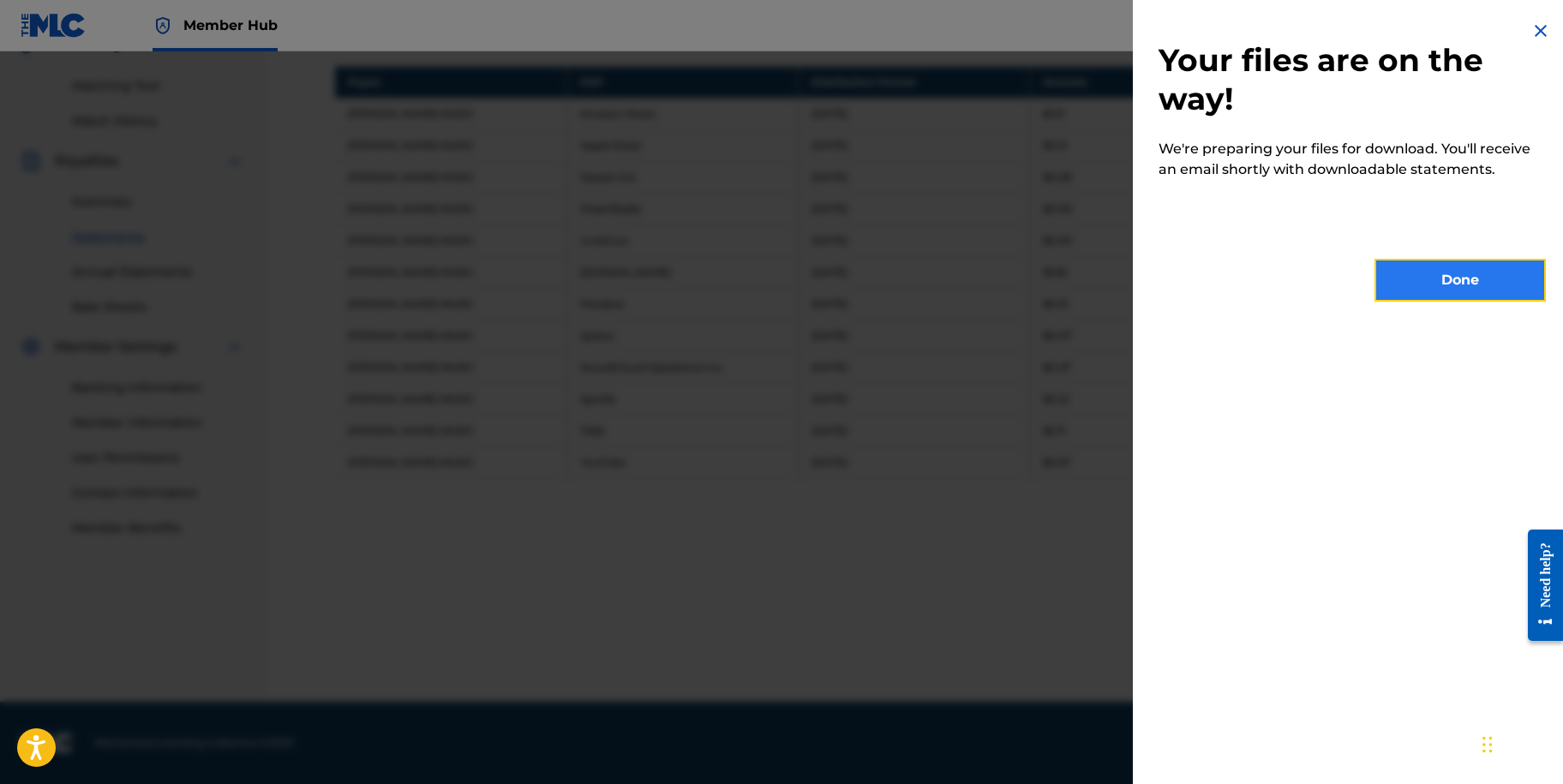
click at [1413, 278] on button "Done" at bounding box center [1460, 280] width 171 height 43
